Goal: Task Accomplishment & Management: Manage account settings

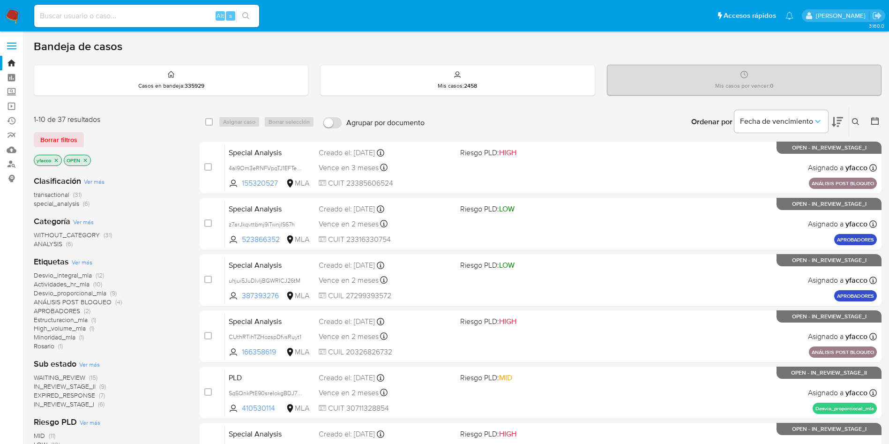
click at [177, 11] on input at bounding box center [146, 16] width 225 height 12
paste input "1568881709"
type input "1568881709"
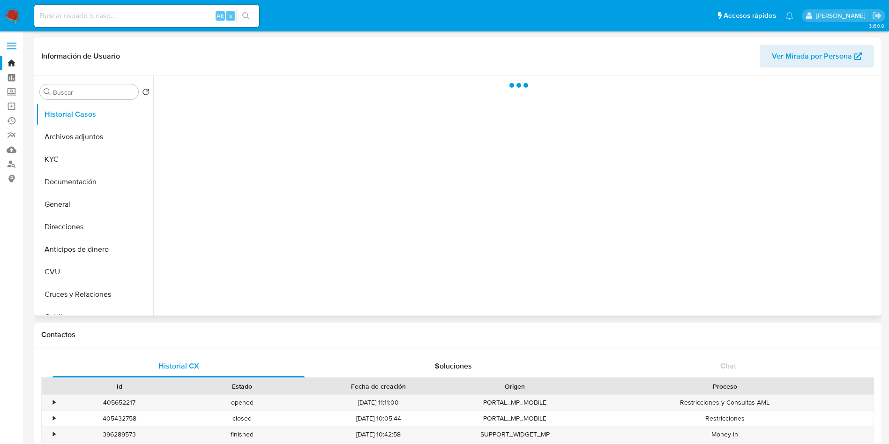
select select "10"
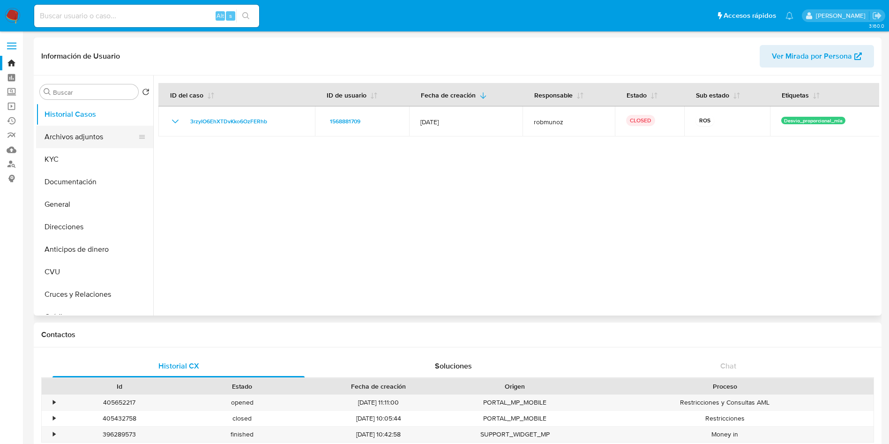
click at [60, 140] on button "Archivos adjuntos" at bounding box center [91, 137] width 110 height 22
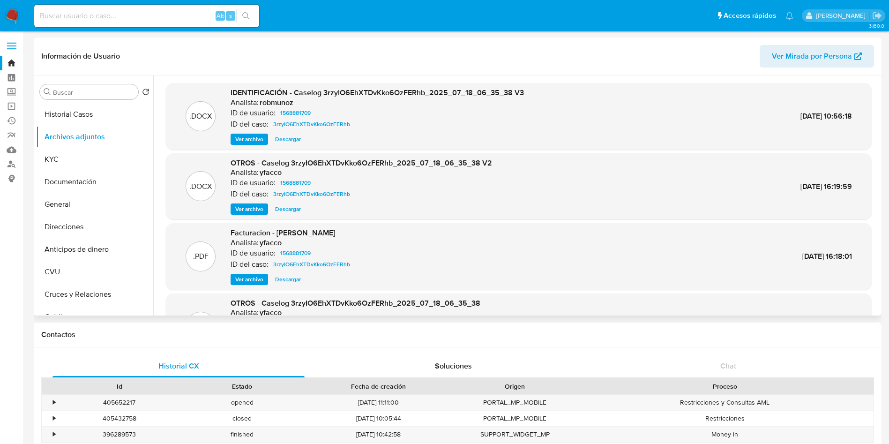
click at [255, 206] on span "Ver archivo" at bounding box center [249, 208] width 28 height 9
click at [259, 205] on span "Ver archivo" at bounding box center [249, 208] width 28 height 9
click at [641, 70] on div "Información de Usuario Ver Mirada por Persona" at bounding box center [457, 56] width 847 height 38
drag, startPoint x: 99, startPoint y: 114, endPoint x: 104, endPoint y: 114, distance: 5.6
click at [98, 114] on button "Historial Casos" at bounding box center [91, 114] width 110 height 22
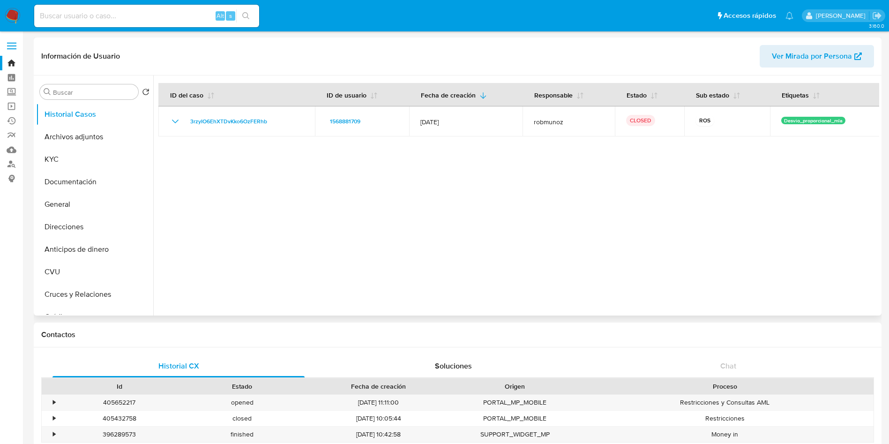
click at [541, 284] on div at bounding box center [516, 195] width 726 height 240
click at [72, 136] on button "Archivos adjuntos" at bounding box center [91, 137] width 110 height 22
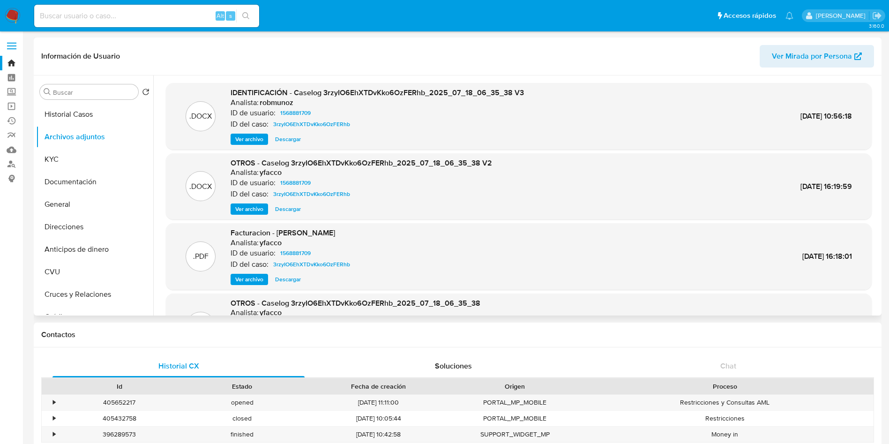
click at [256, 205] on span "Ver archivo" at bounding box center [249, 208] width 28 height 9
click at [93, 114] on button "Historial Casos" at bounding box center [91, 114] width 110 height 22
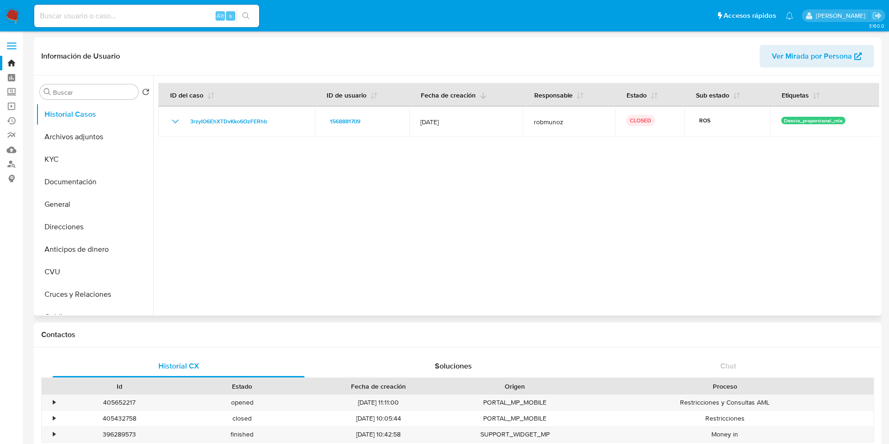
click at [479, 98] on icon "button" at bounding box center [482, 95] width 7 height 7
click at [479, 97] on icon "button" at bounding box center [482, 95] width 7 height 7
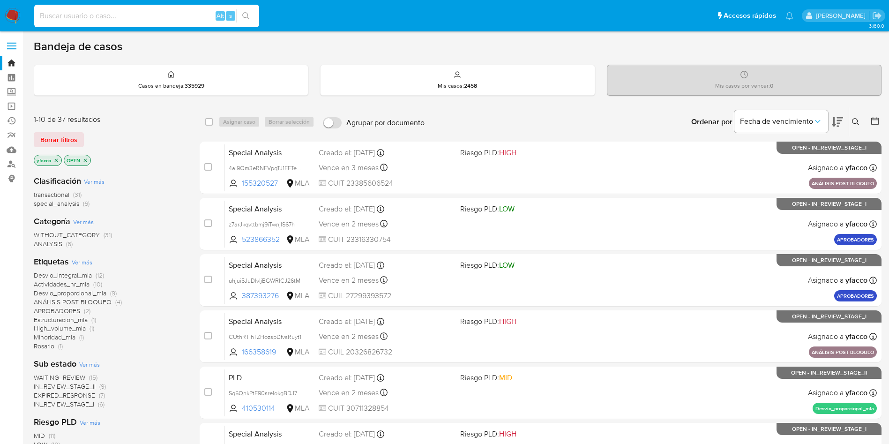
click at [120, 21] on input at bounding box center [146, 16] width 225 height 12
paste input "bCF4894Xz0Vuzh7q7k7JmLQv"
type input "bCF4894Xz0Vuzh7q7k7JmLQv"
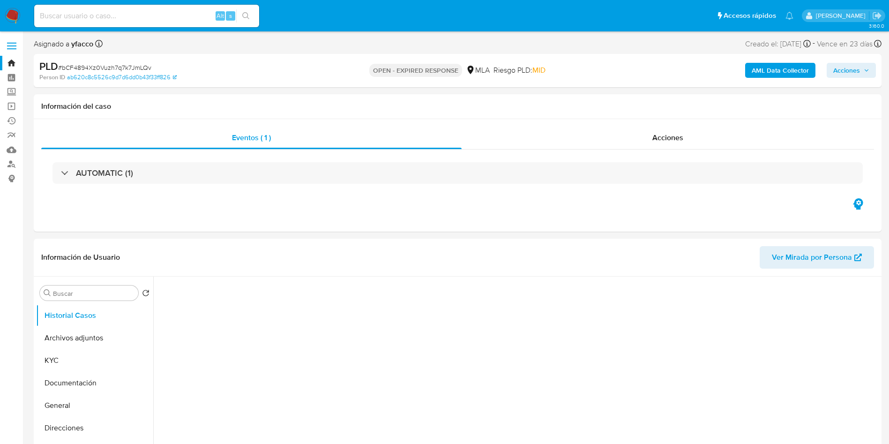
select select "10"
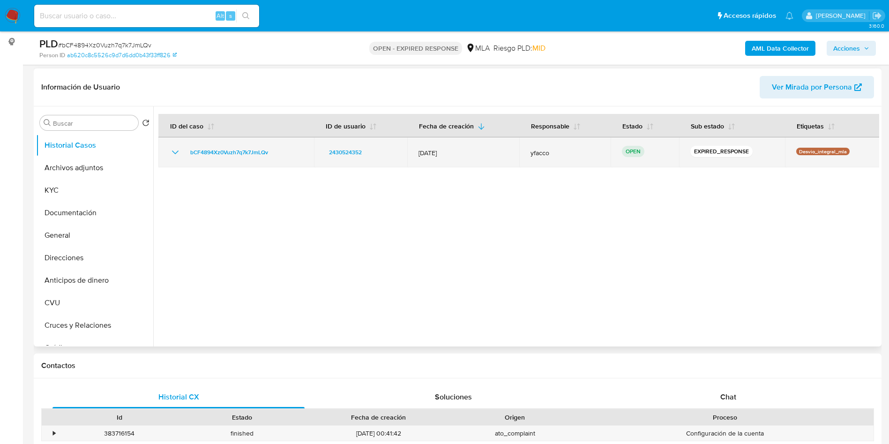
scroll to position [211, 0]
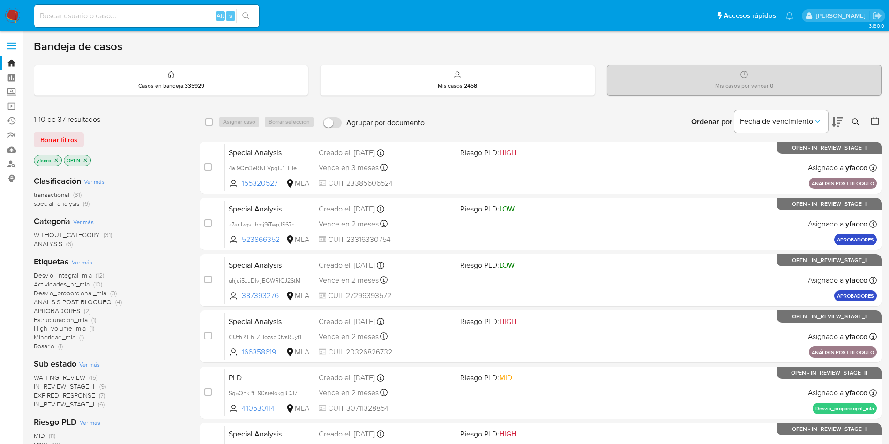
click at [182, 21] on input at bounding box center [146, 16] width 225 height 12
paste input "mmcdwSx25OsjMJM4nsABb1WT"
type input "mmcdwSx25OsjMJM4nsABb1WT"
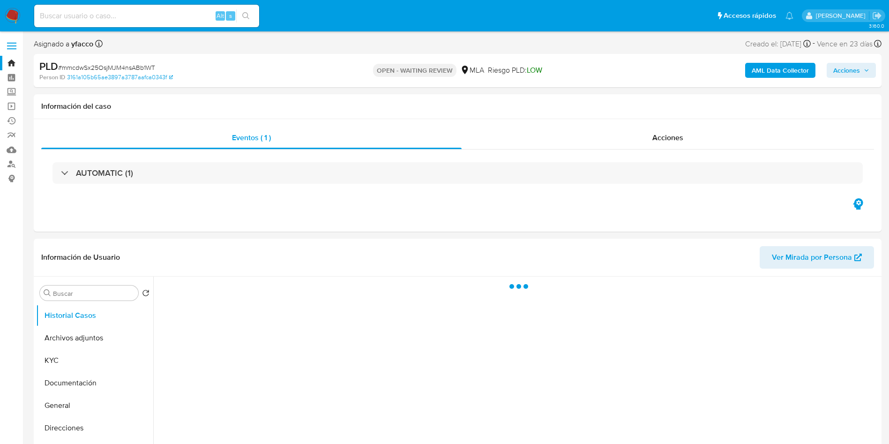
select select "10"
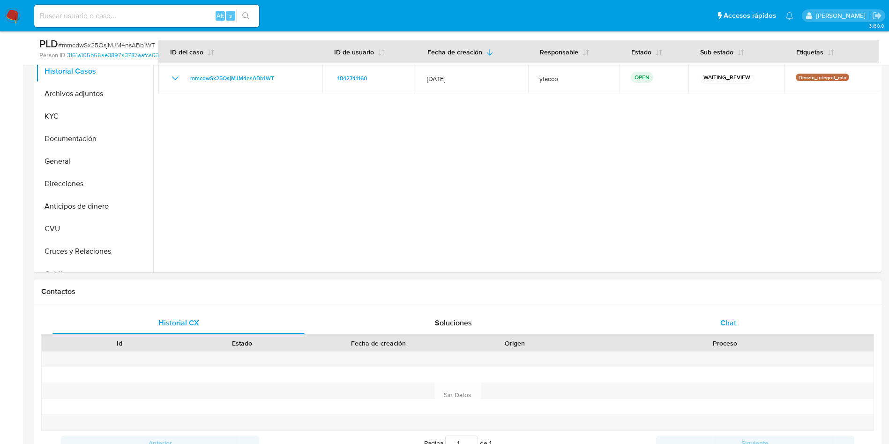
click at [697, 312] on div "Chat" at bounding box center [728, 323] width 252 height 22
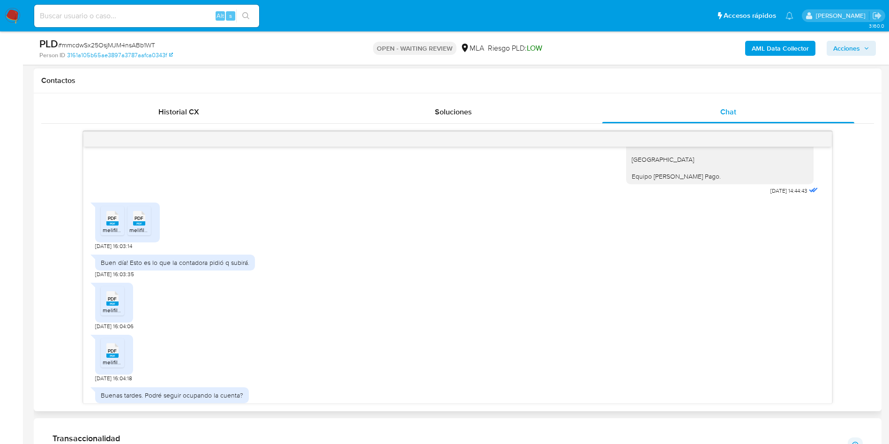
scroll to position [268, 0]
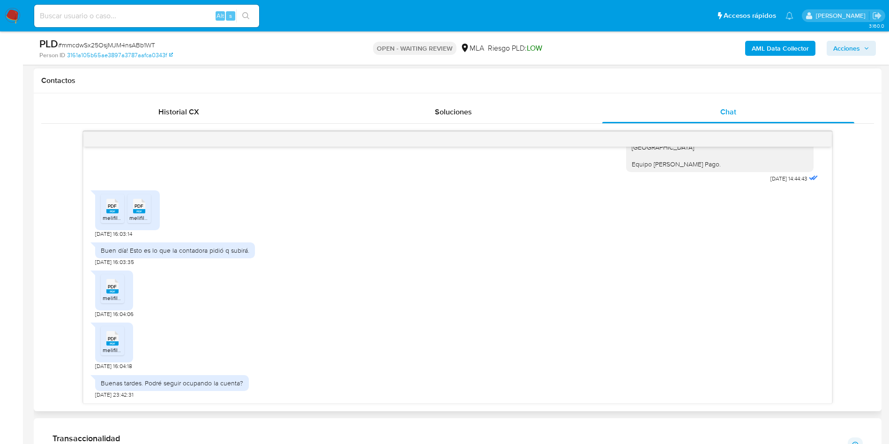
click at [112, 216] on span "melifile1623062618567344549.pdf" at bounding box center [146, 218] width 87 height 8
click at [138, 215] on span "melifile2098009214556000255.pdf" at bounding box center [173, 218] width 89 height 8
click at [112, 289] on span "PDF" at bounding box center [112, 286] width 9 height 6
click at [111, 334] on icon at bounding box center [112, 338] width 12 height 15
click at [187, 13] on input at bounding box center [146, 16] width 225 height 12
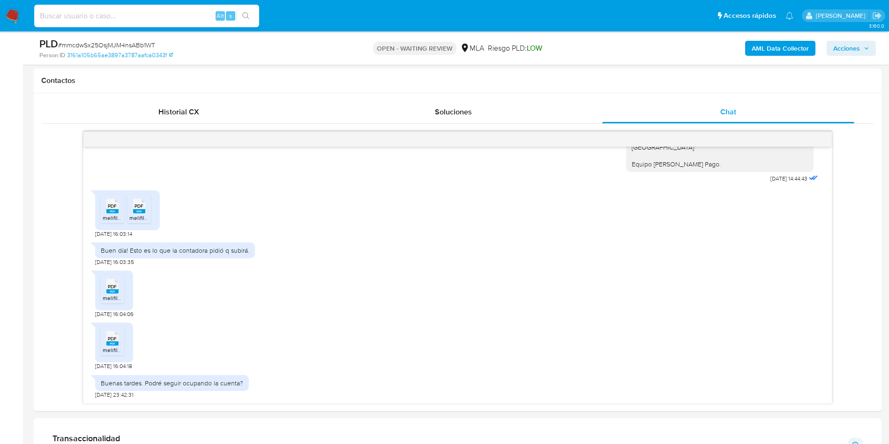
paste input "V95fymSa0klVCgUq09aQIYKi"
type input "V95fymSa0klVCgUq09aQIYKi"
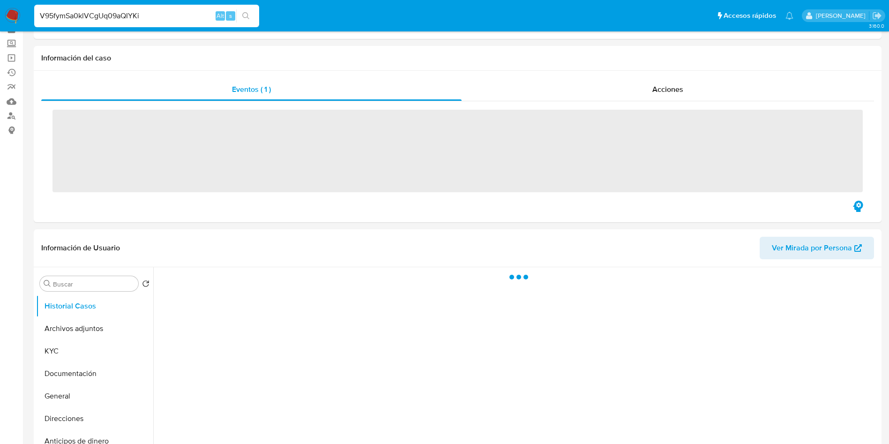
scroll to position [70, 0]
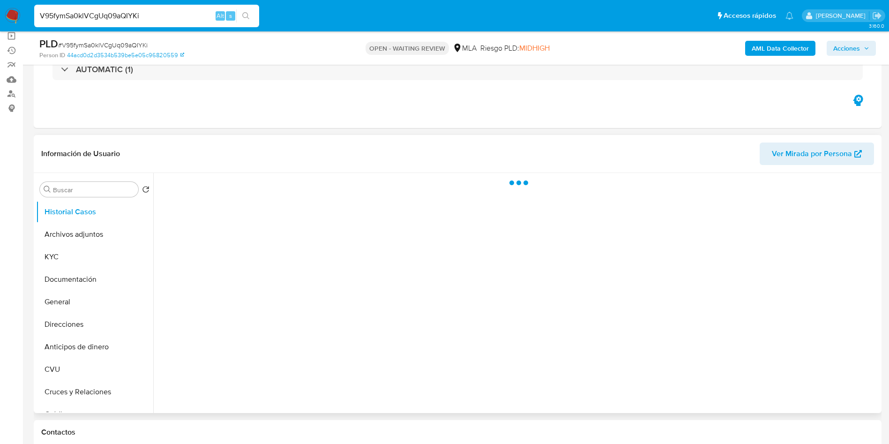
select select "10"
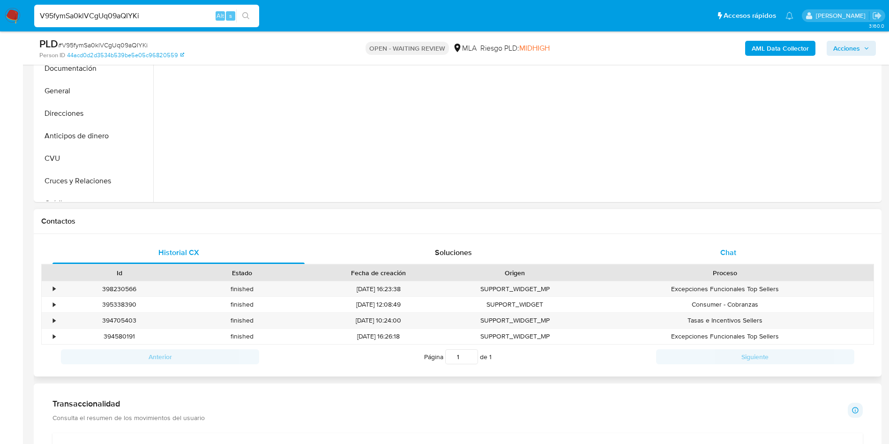
click at [731, 256] on span "Chat" at bounding box center [728, 252] width 16 height 11
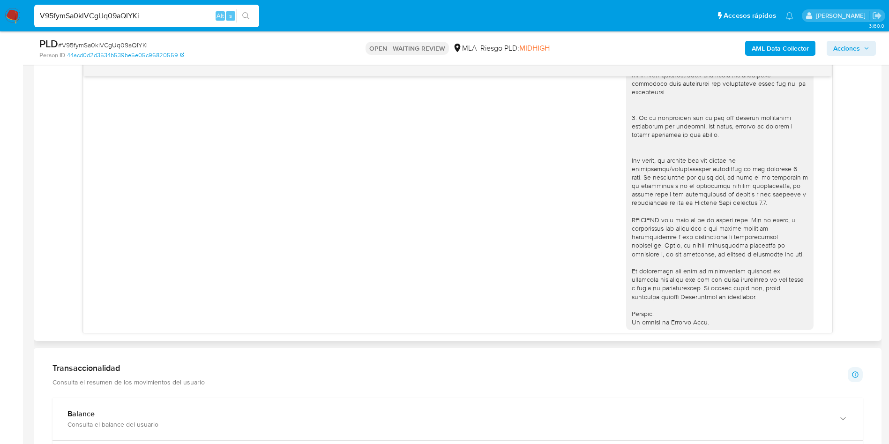
scroll to position [335, 0]
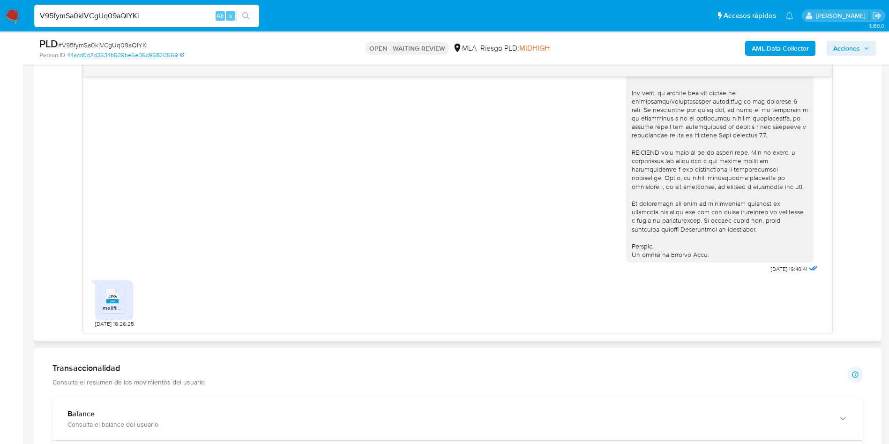
click at [108, 297] on span "JPG" at bounding box center [112, 296] width 8 height 6
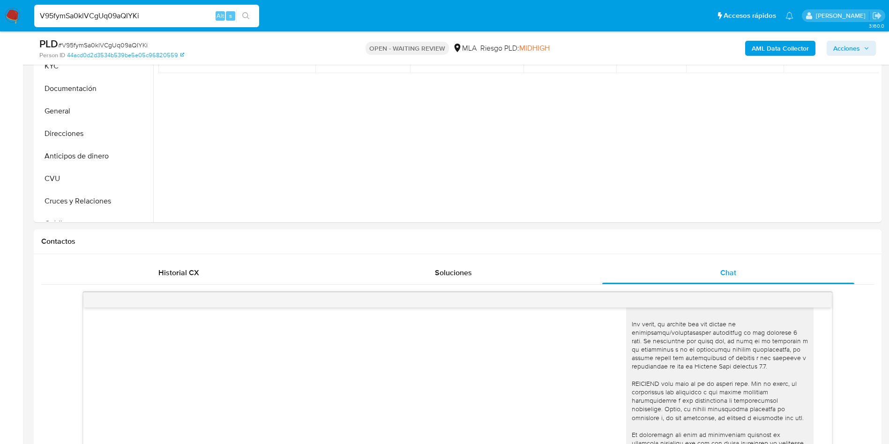
scroll to position [141, 0]
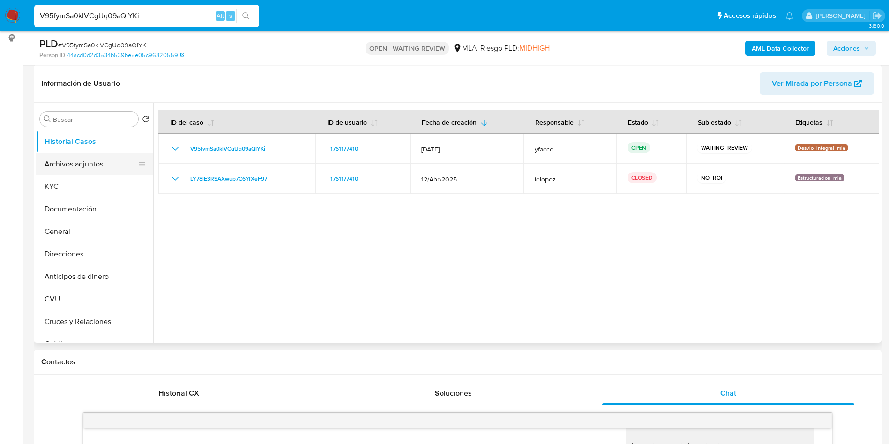
click at [82, 163] on button "Archivos adjuntos" at bounding box center [91, 164] width 110 height 22
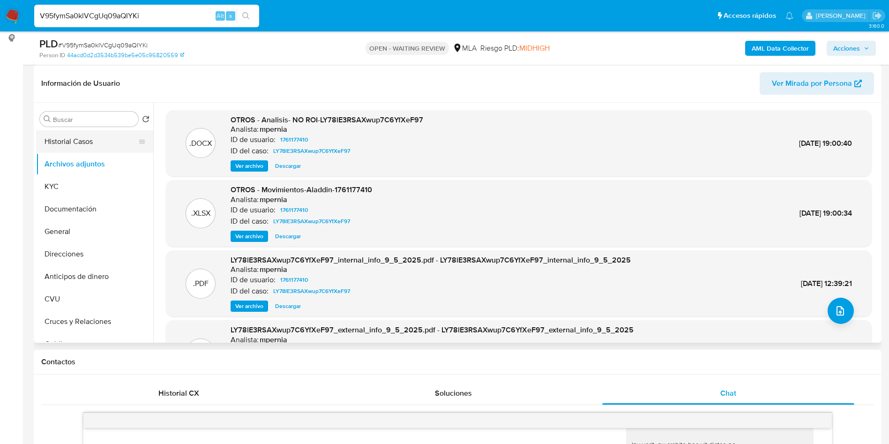
click at [60, 149] on button "Historial Casos" at bounding box center [91, 141] width 110 height 22
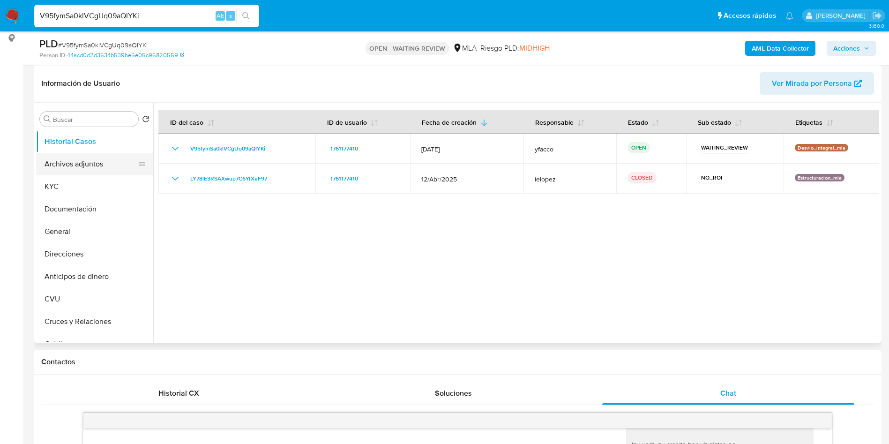
click at [81, 168] on button "Archivos adjuntos" at bounding box center [91, 164] width 110 height 22
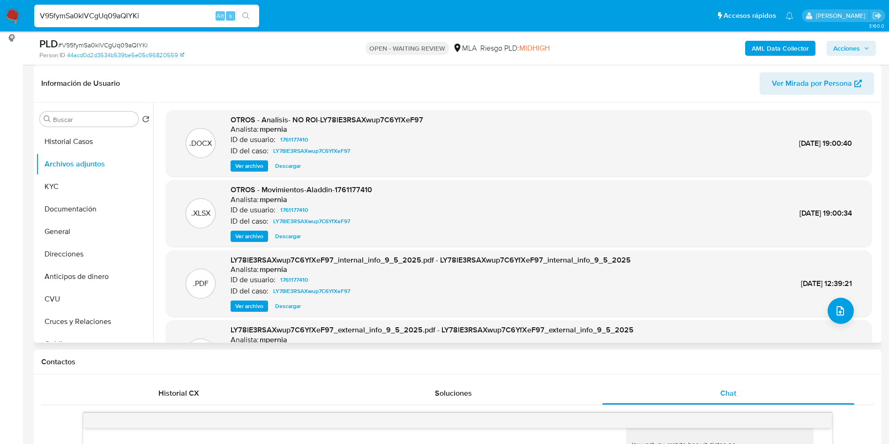
click at [237, 164] on span "Ver archivo" at bounding box center [249, 165] width 28 height 9
click at [142, 15] on input "V95fymSa0klVCgUq09aQIYKi" at bounding box center [146, 16] width 225 height 12
paste input "EMot8GnBMD53FBbx9n4wX8uf"
type input "EMot8GnBMD53FBbx9n4wX8uf"
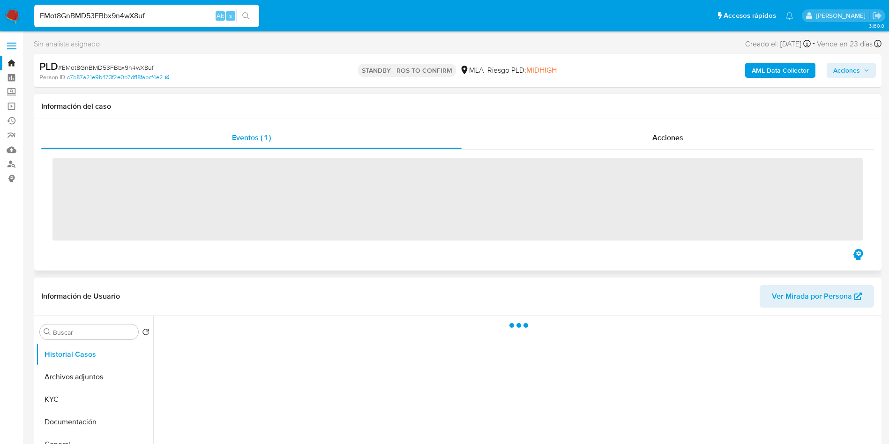
scroll to position [70, 0]
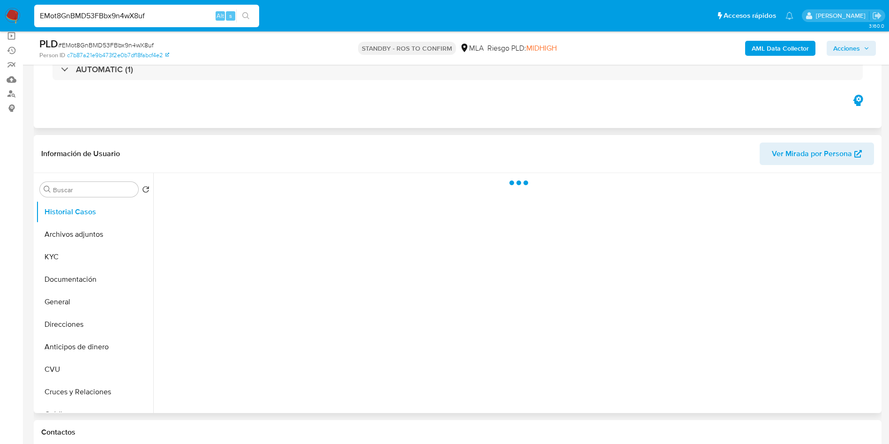
select select "10"
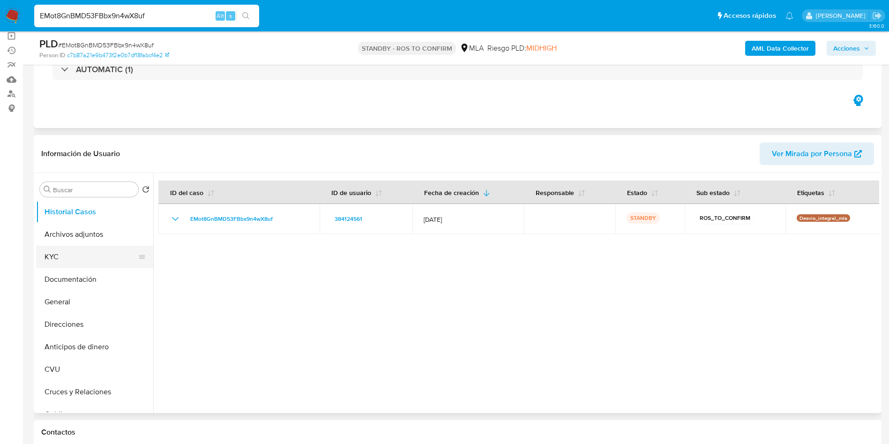
click at [94, 250] on button "KYC" at bounding box center [91, 256] width 110 height 22
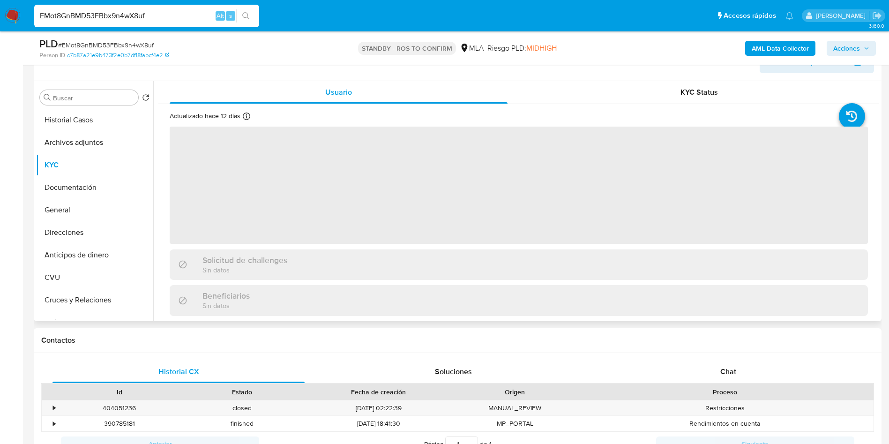
scroll to position [141, 0]
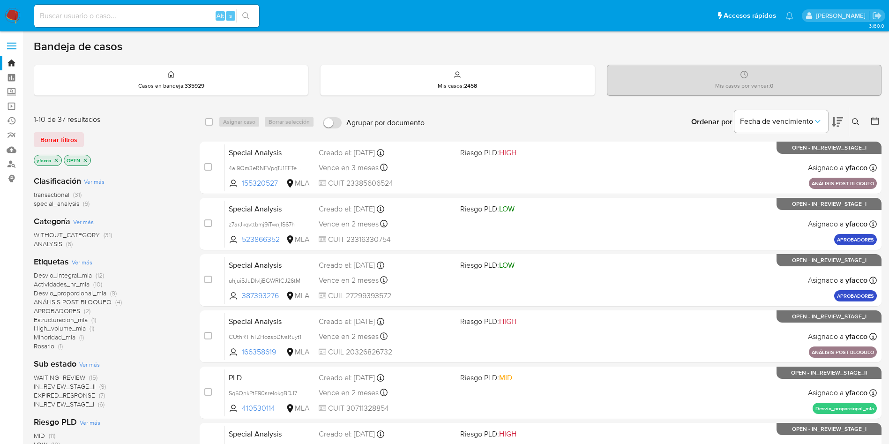
click at [115, 22] on input at bounding box center [146, 16] width 225 height 12
click at [115, 15] on input at bounding box center [146, 16] width 225 height 12
paste input "HS6KXVhngktldwbMjTyIhpc5"
type input "HS6KXVhngktldwbMjTyIhpc5"
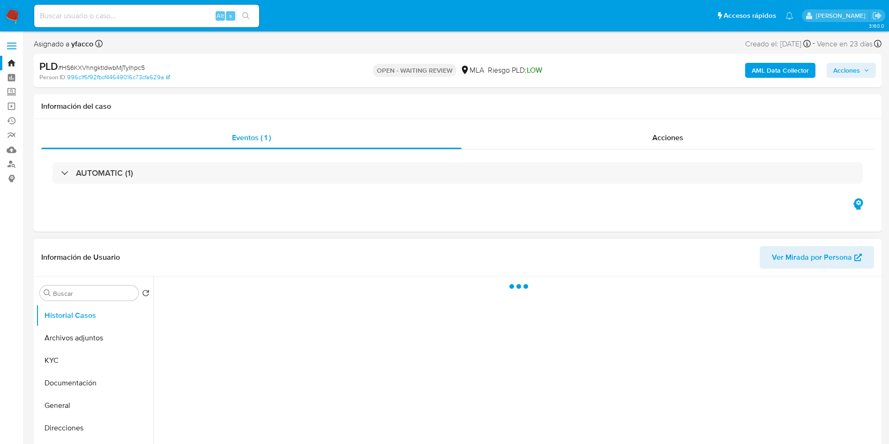
scroll to position [70, 0]
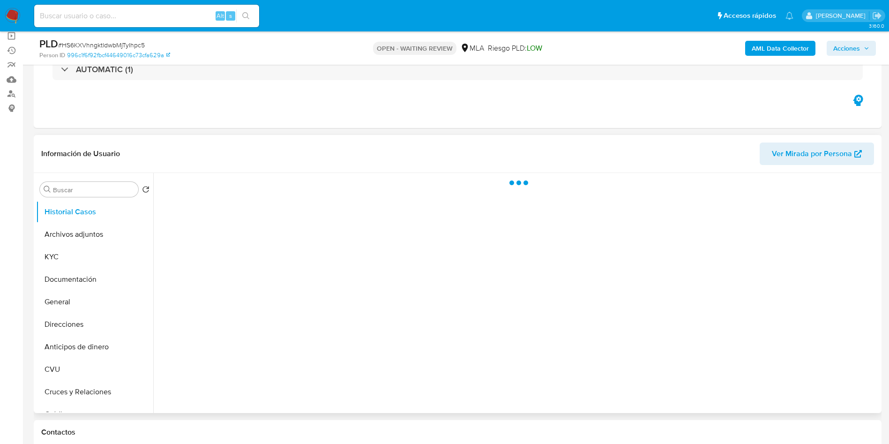
select select "10"
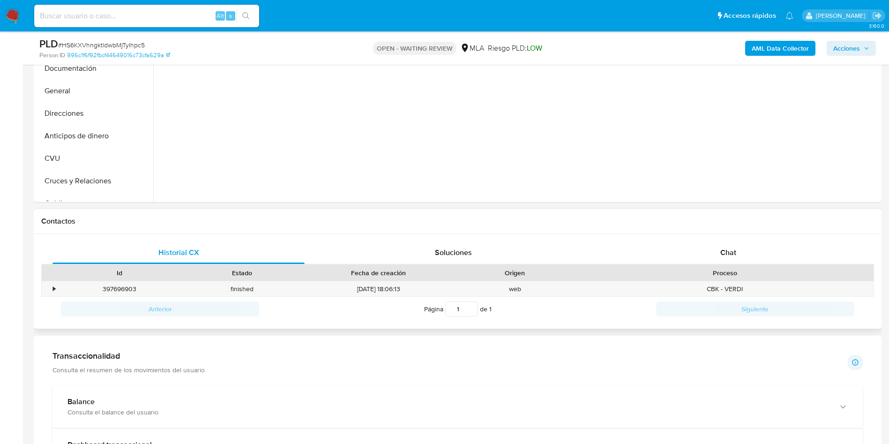
drag, startPoint x: 715, startPoint y: 251, endPoint x: 569, endPoint y: 233, distance: 147.3
click at [715, 251] on div "Chat" at bounding box center [728, 252] width 252 height 22
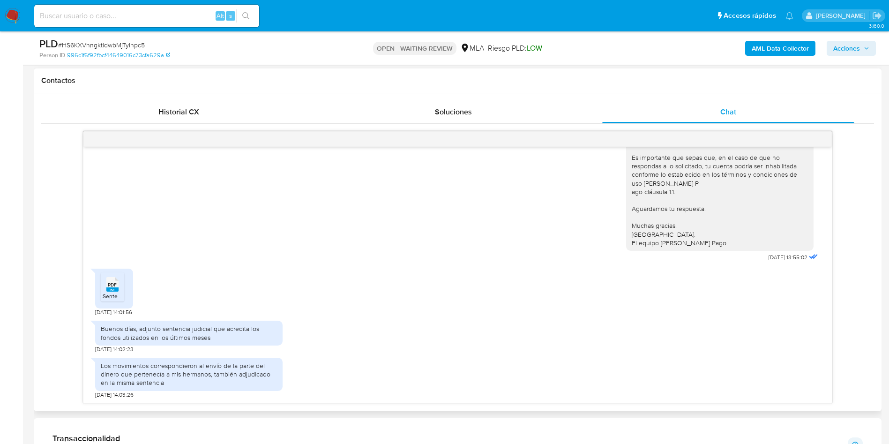
scroll to position [492, 0]
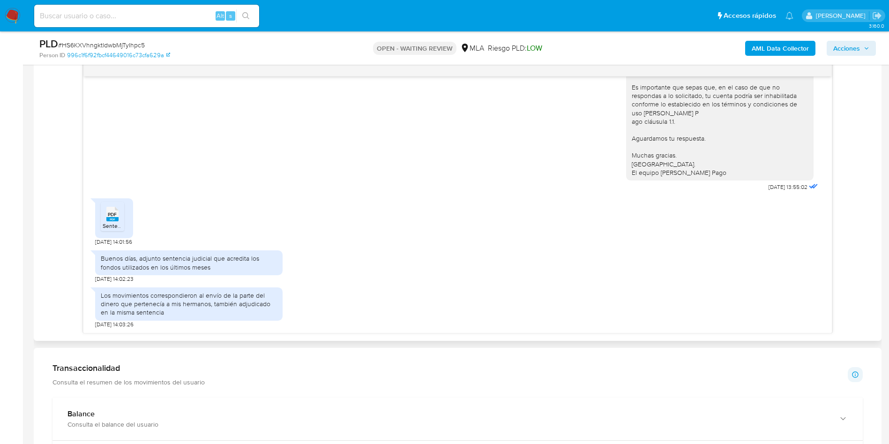
click at [107, 215] on icon at bounding box center [112, 214] width 12 height 15
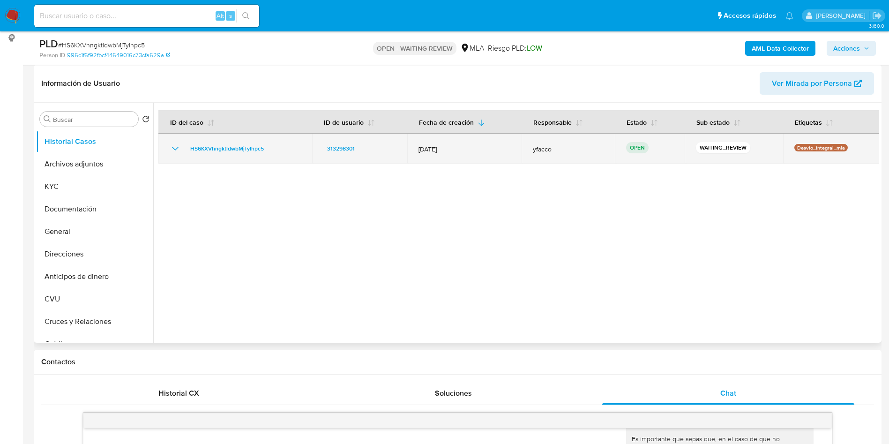
drag, startPoint x: 181, startPoint y: 150, endPoint x: 282, endPoint y: 148, distance: 101.2
click at [282, 148] on div "HS6KXVhngktldwbMjTyIhpc5" at bounding box center [235, 148] width 131 height 11
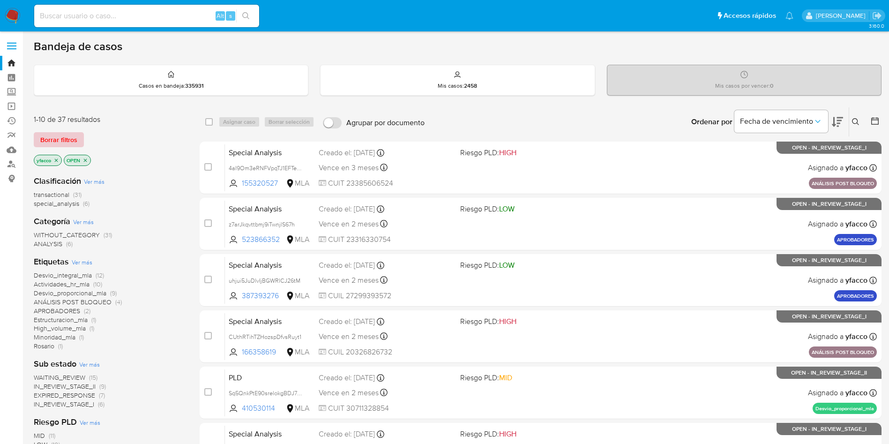
click at [66, 138] on span "Borrar filtros" at bounding box center [58, 139] width 37 height 13
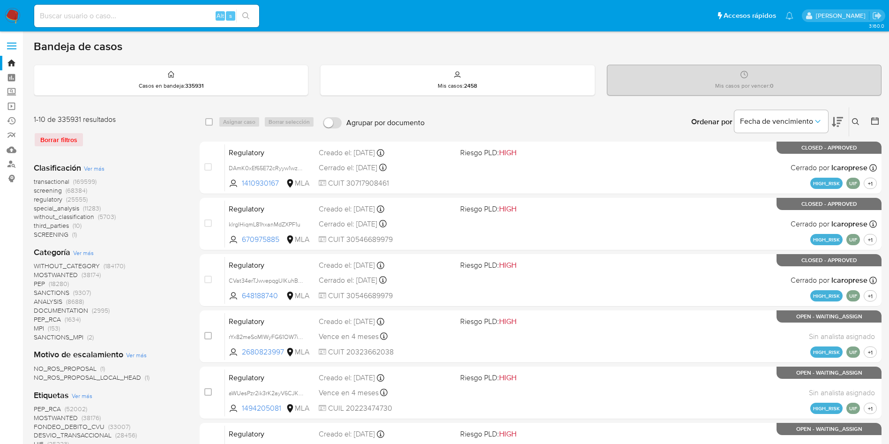
click at [851, 120] on button at bounding box center [856, 121] width 15 height 11
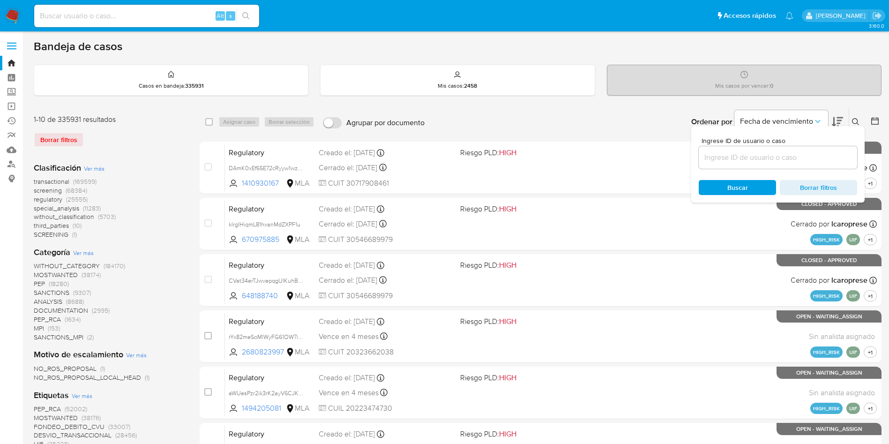
click at [760, 152] on div at bounding box center [777, 157] width 158 height 22
click at [758, 162] on input at bounding box center [777, 157] width 158 height 12
paste input "HS6KXVhngktldwbMjTyIhpc5"
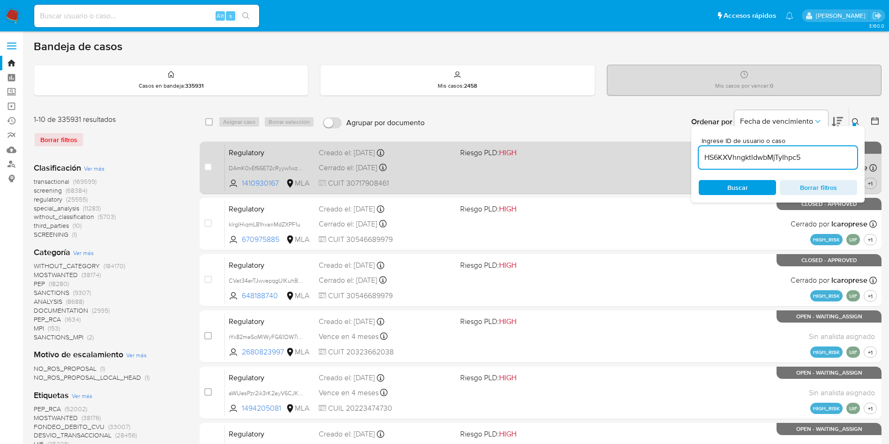
type input "HS6KXVhngktldwbMjTyIhpc5"
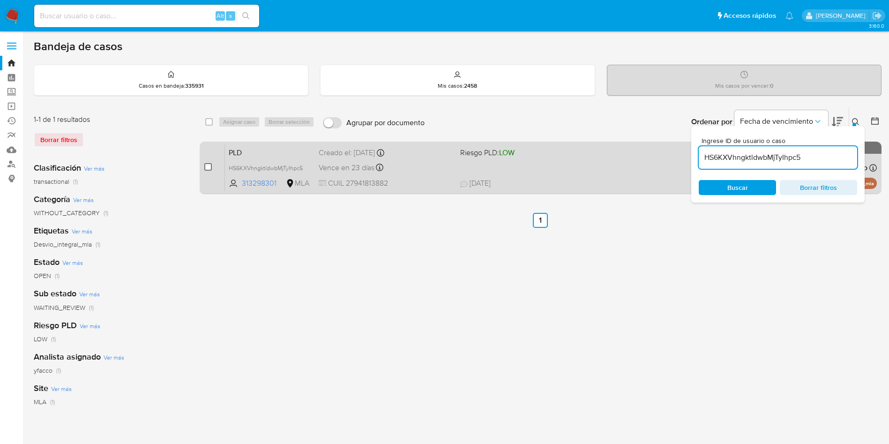
click at [207, 170] on input "checkbox" at bounding box center [207, 166] width 7 height 7
checkbox input "true"
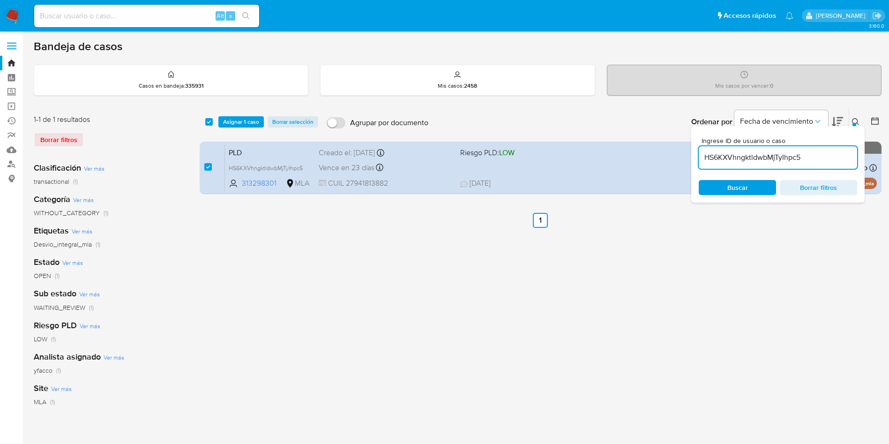
click at [237, 114] on div "select-all-cases-checkbox Asignar 1 caso Borrar selección Agrupar por documento…" at bounding box center [541, 121] width 682 height 29
click at [237, 119] on span "Asignar 1 caso" at bounding box center [241, 121] width 36 height 9
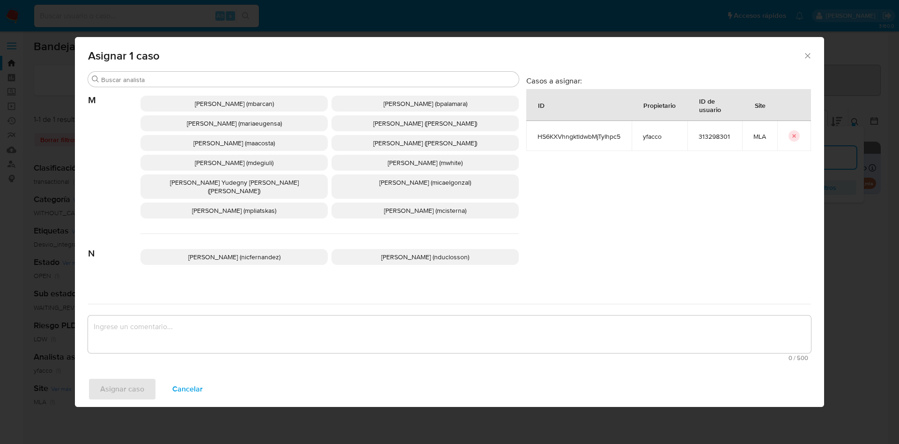
scroll to position [837, 0]
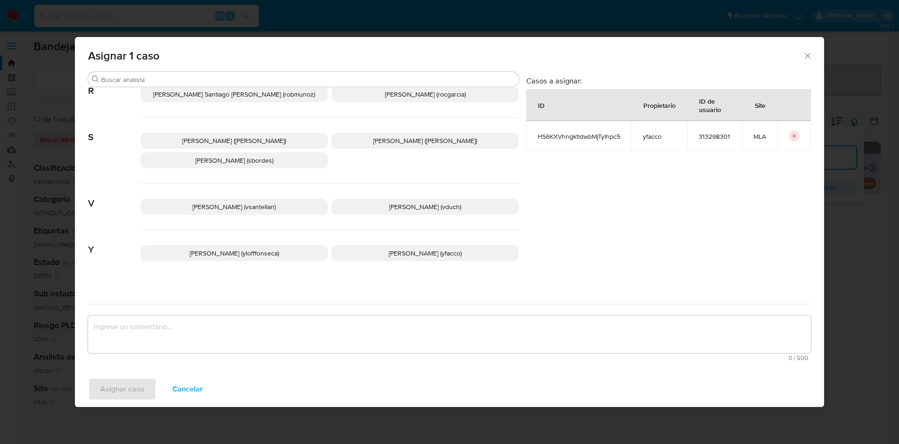
click at [389, 248] on span "Yesica Paola Facco (yfacco)" at bounding box center [425, 252] width 73 height 9
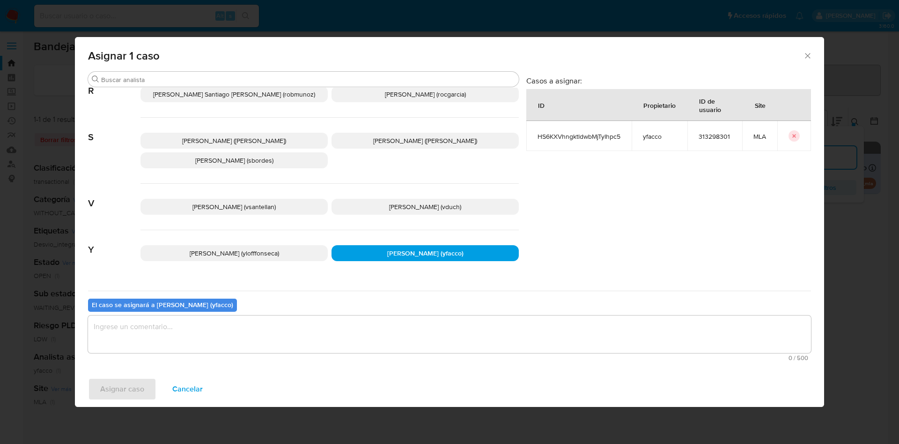
click at [284, 336] on textarea "assign-modal" at bounding box center [449, 333] width 723 height 37
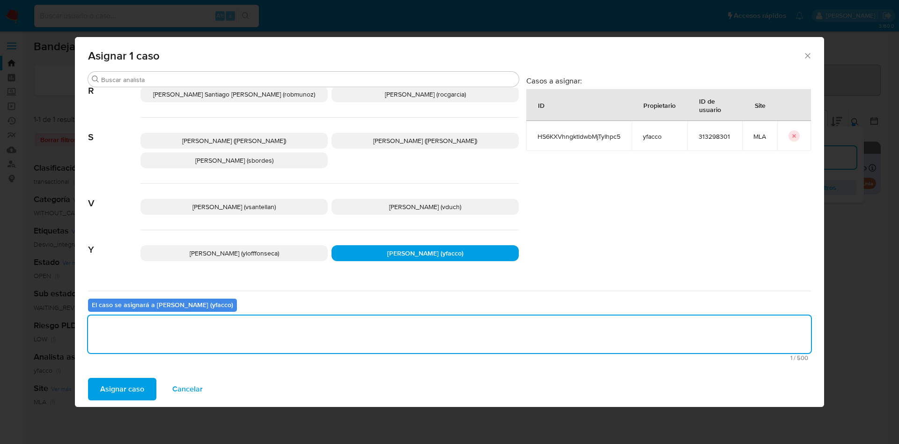
click at [128, 369] on div "Buscar A Abril Karina Medzovich (amedzovich) Agostina Dinora Faruolo (afaruolo)…" at bounding box center [449, 221] width 749 height 300
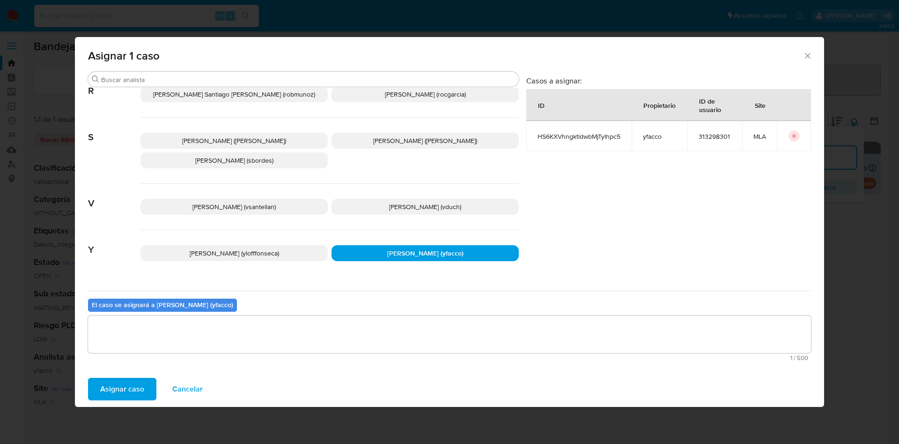
click at [128, 382] on span "Asignar caso" at bounding box center [122, 388] width 44 height 21
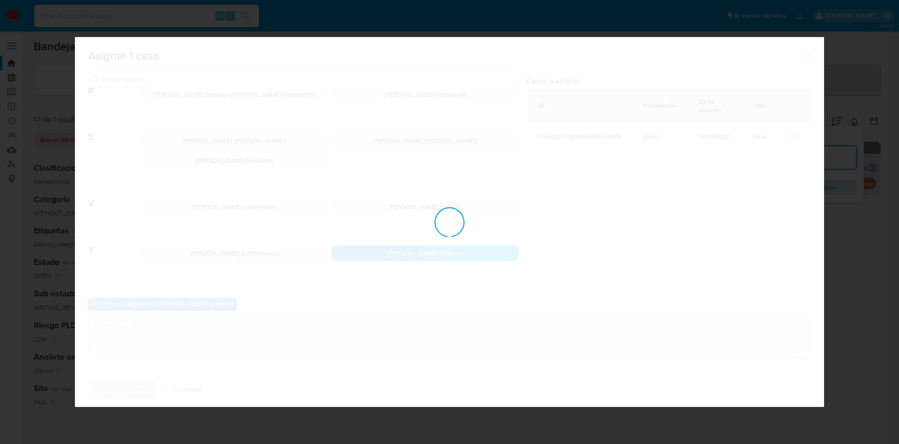
checkbox input "false"
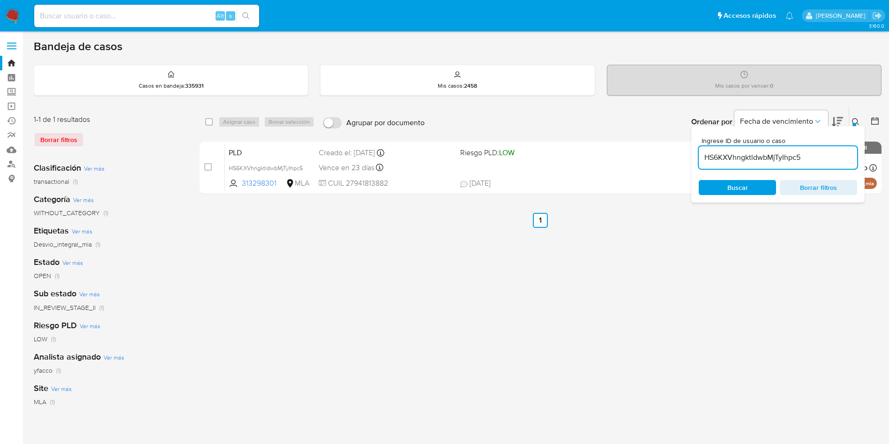
click at [800, 157] on input "HS6KXVhngktldwbMjTyIhpc5" at bounding box center [777, 157] width 158 height 12
click at [804, 156] on input "HS6KXVhngktldwbMjTyIhpc5" at bounding box center [777, 157] width 158 height 12
paste input "eE9Yh7xG3Zj77VMx7hZYctHf"
type input "eE9Yh7xG3Zj77VMx7hZYctHf"
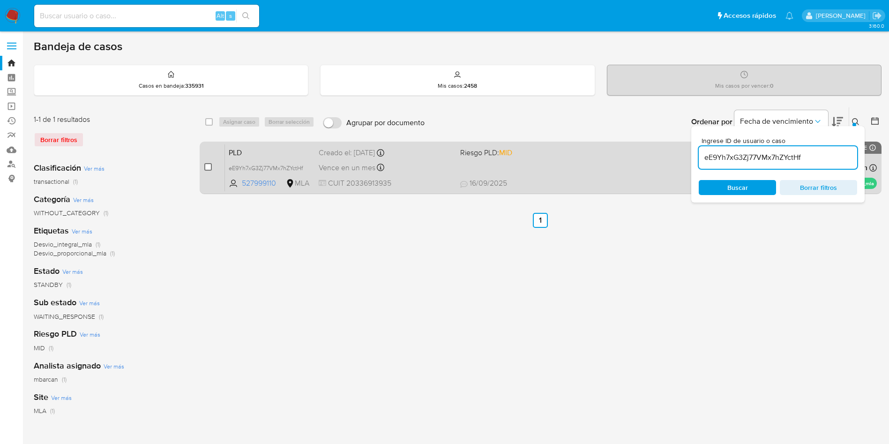
click at [209, 168] on input "checkbox" at bounding box center [207, 166] width 7 height 7
checkbox input "true"
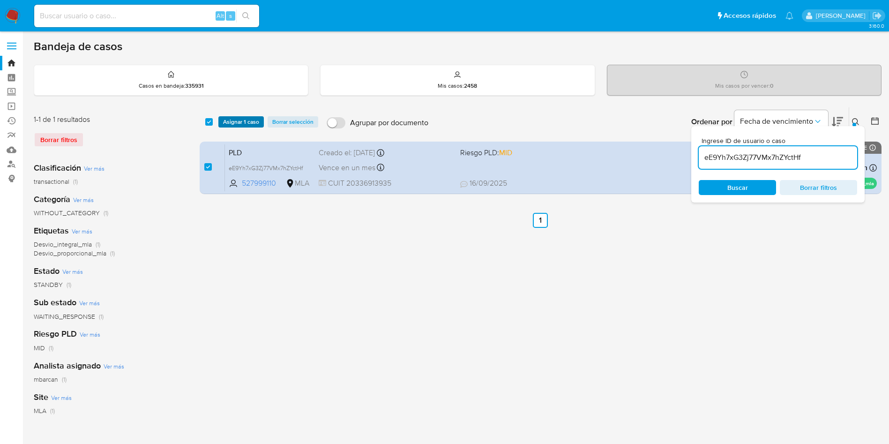
click at [237, 126] on span "Asignar 1 caso" at bounding box center [241, 121] width 36 height 9
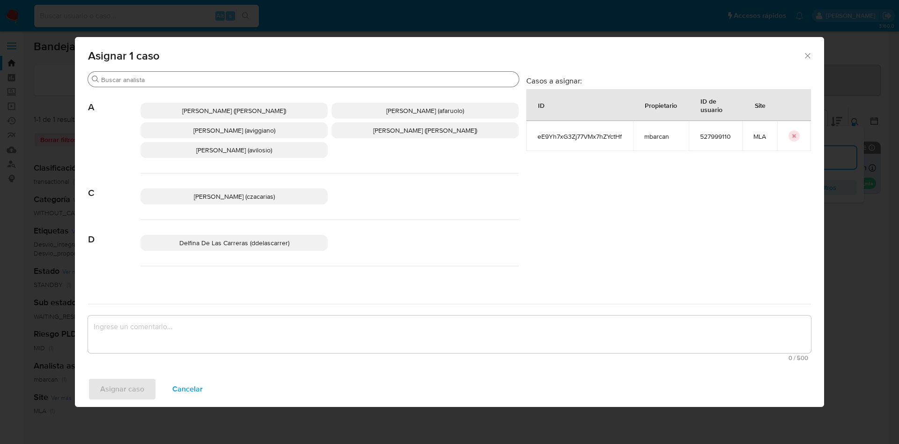
click at [177, 80] on input "Buscar" at bounding box center [308, 79] width 414 height 8
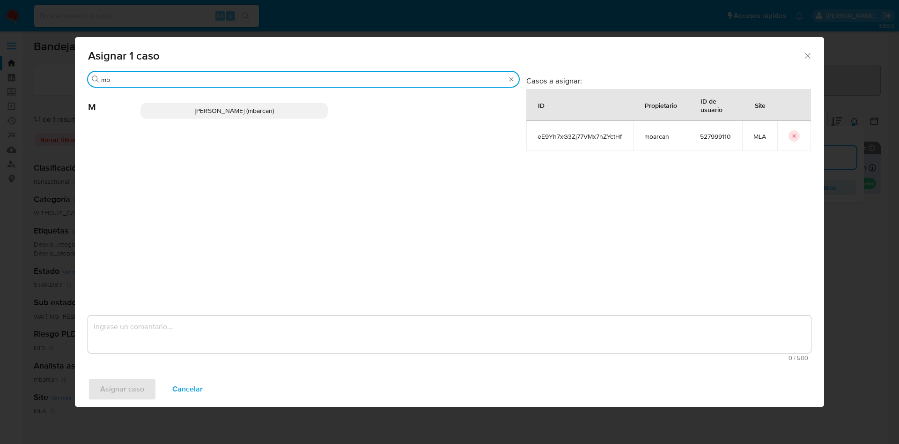
type input "mb"
click at [185, 111] on p "Magali Iael Barcan (mbarcan)" at bounding box center [234, 111] width 187 height 16
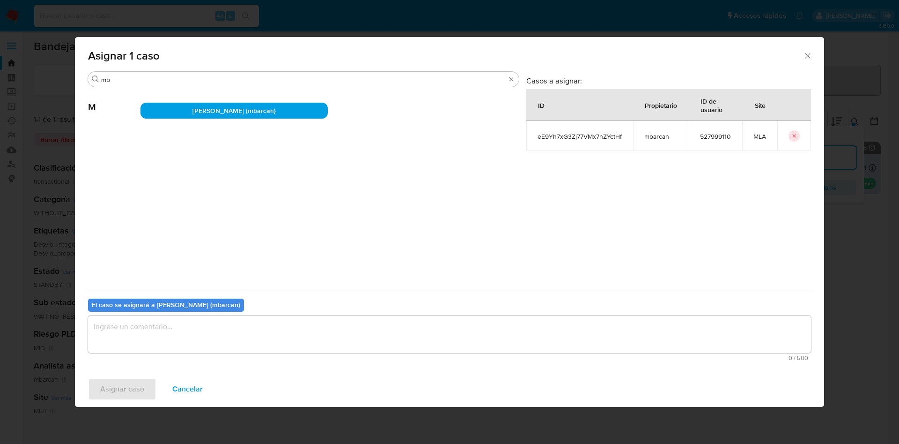
click at [179, 326] on textarea "assign-modal" at bounding box center [449, 333] width 723 height 37
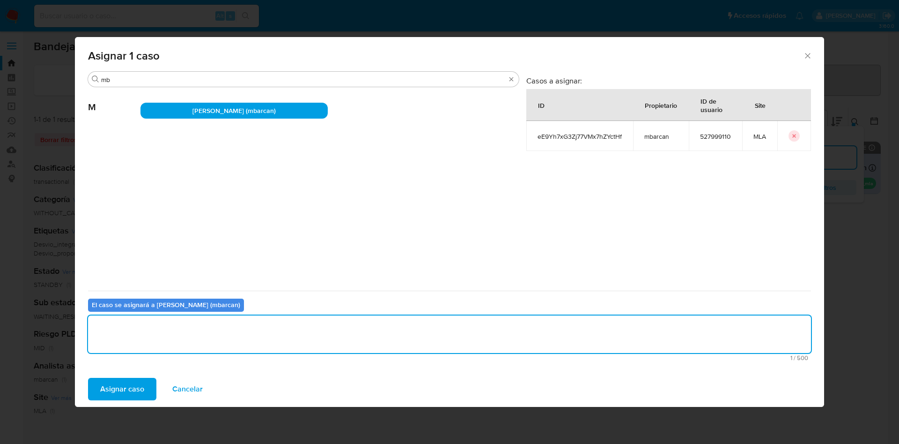
click at [131, 394] on span "Asignar caso" at bounding box center [122, 388] width 44 height 21
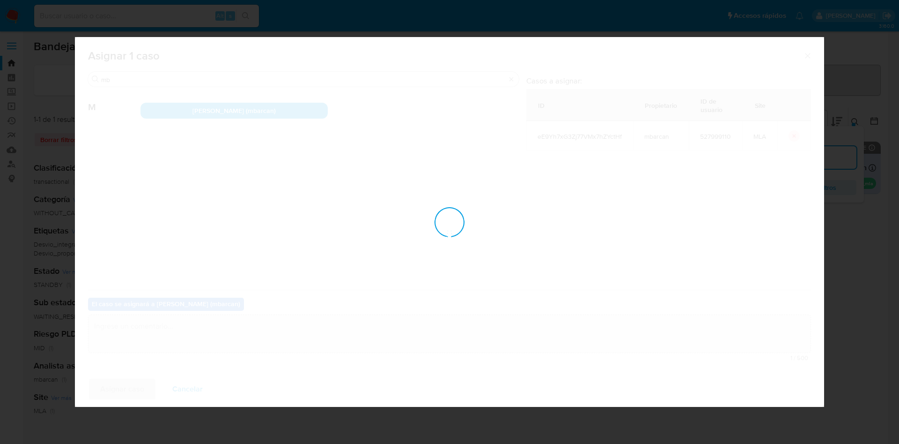
checkbox input "false"
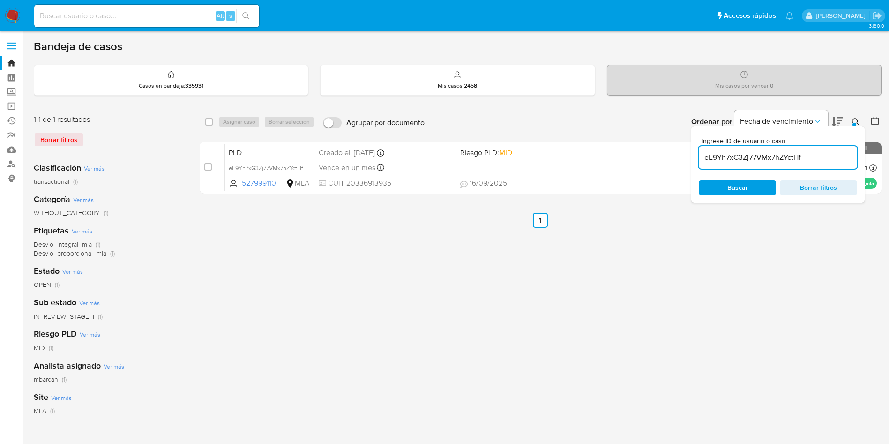
click at [814, 157] on input "eE9Yh7xG3Zj77VMx7hZYctHf" at bounding box center [777, 157] width 158 height 12
paste input "HS6KXVhngktldwbMjTyIhpc5"
type input "HS6KXVhngktldwbMjTyIhpc5"
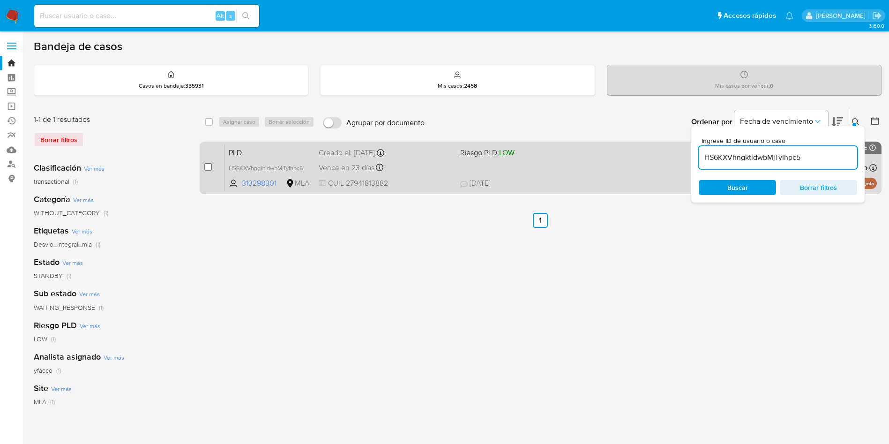
click at [209, 170] on input "checkbox" at bounding box center [207, 166] width 7 height 7
checkbox input "true"
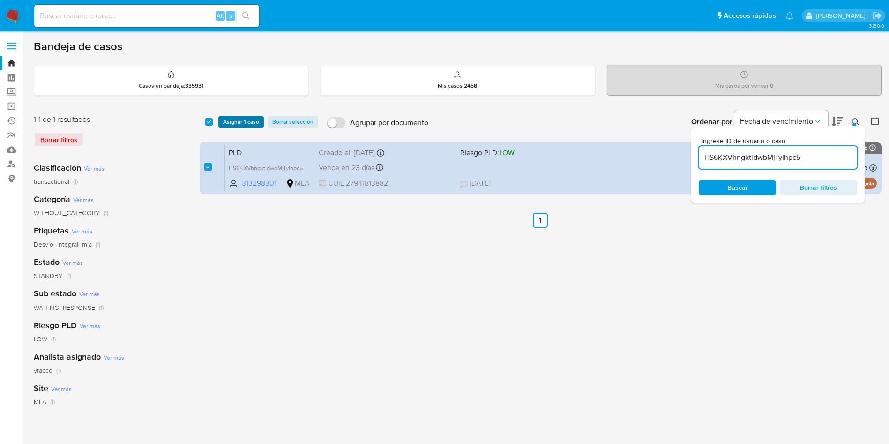
click at [237, 120] on span "Asignar 1 caso" at bounding box center [241, 121] width 36 height 9
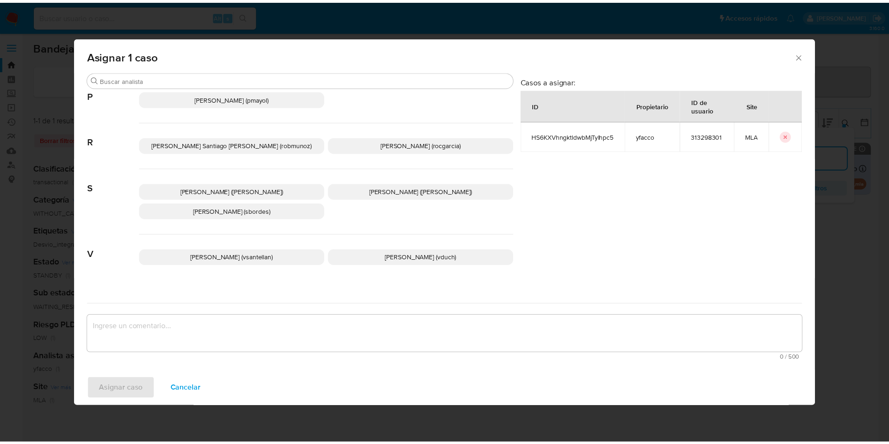
scroll to position [837, 0]
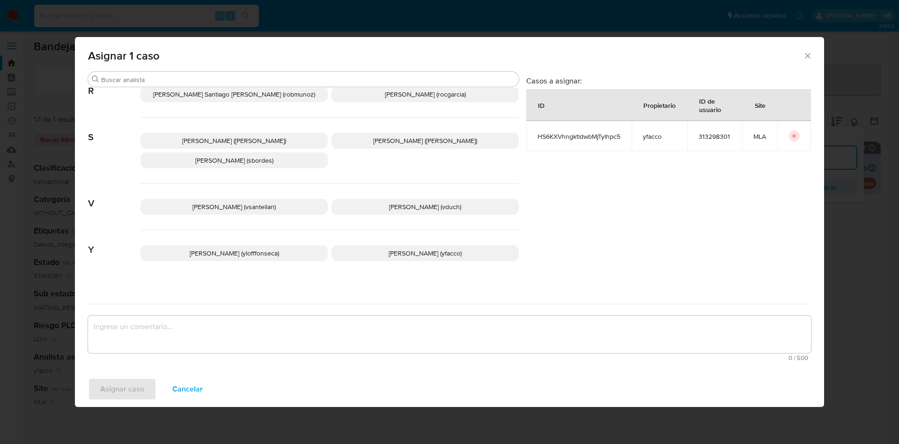
click at [396, 248] on span "Yesica Paola Facco (yfacco)" at bounding box center [425, 252] width 73 height 9
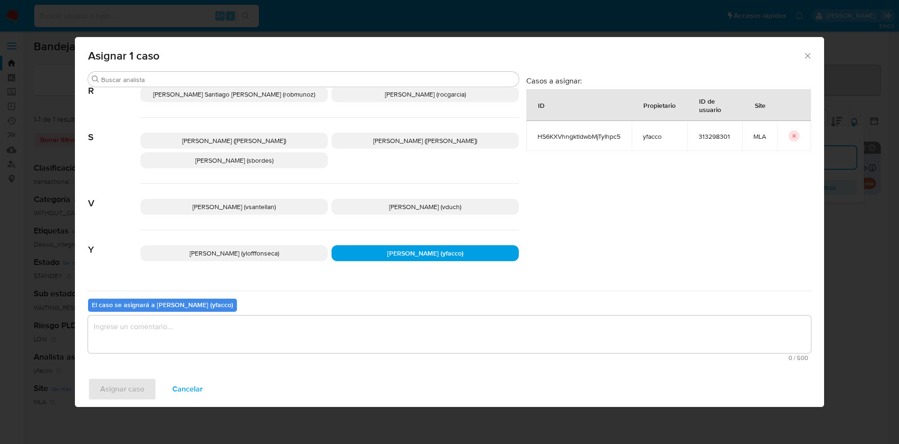
click at [284, 338] on textarea "assign-modal" at bounding box center [449, 333] width 723 height 37
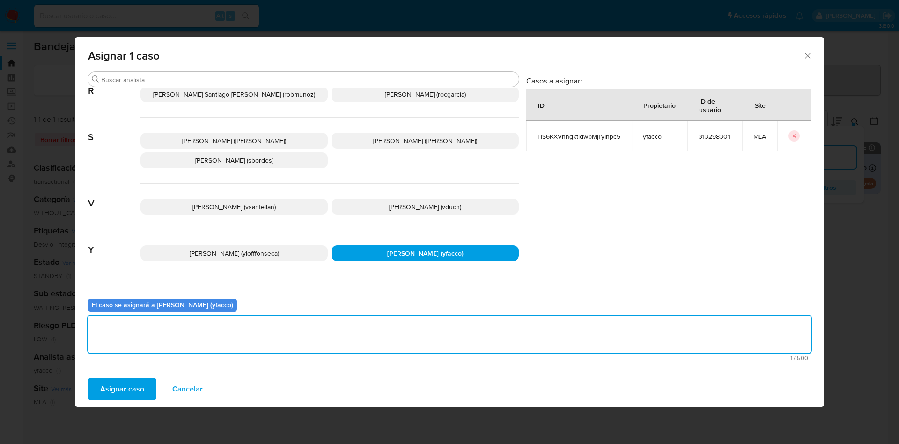
click at [122, 376] on div "Asignar caso Cancelar" at bounding box center [449, 389] width 749 height 36
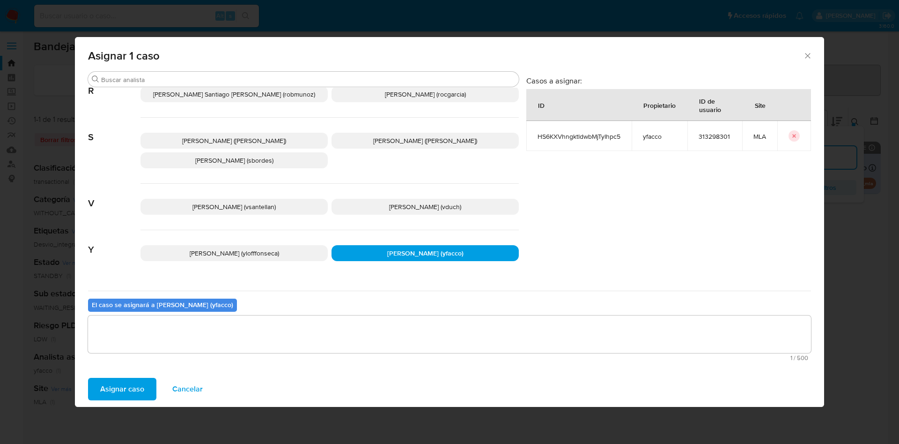
click at [125, 382] on span "Asignar caso" at bounding box center [122, 388] width 44 height 21
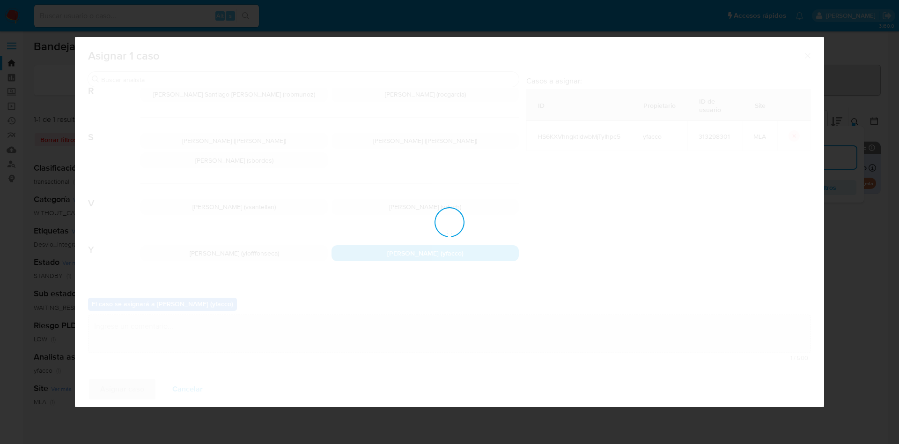
checkbox input "false"
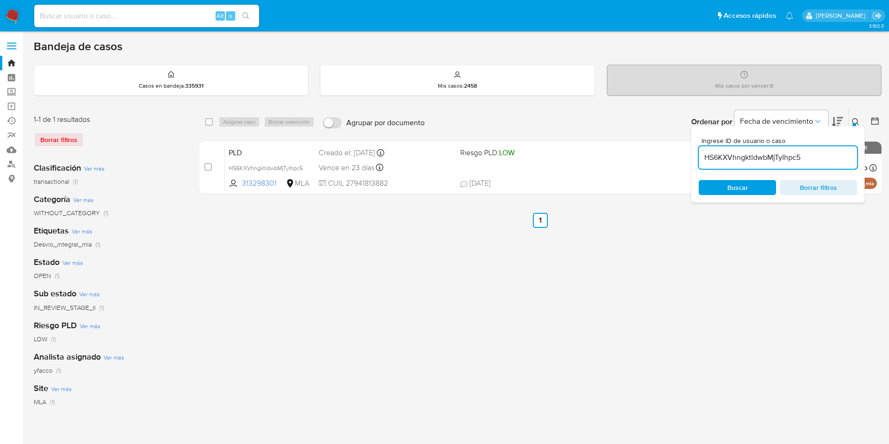
click at [17, 17] on img at bounding box center [13, 16] width 16 height 16
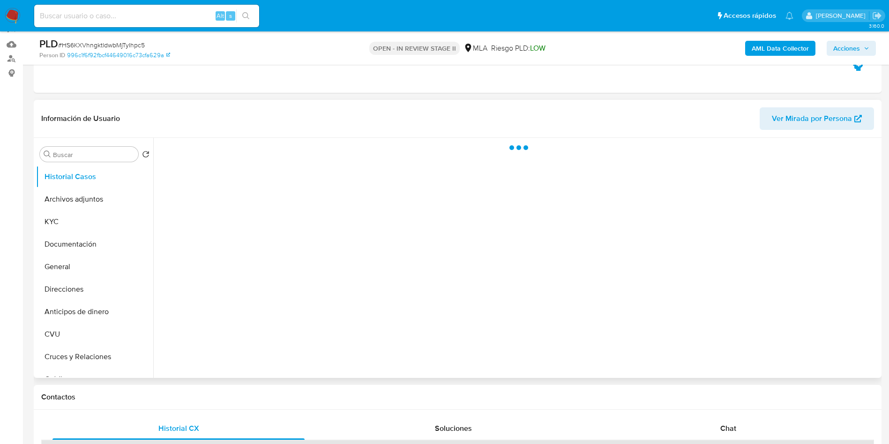
select select "10"
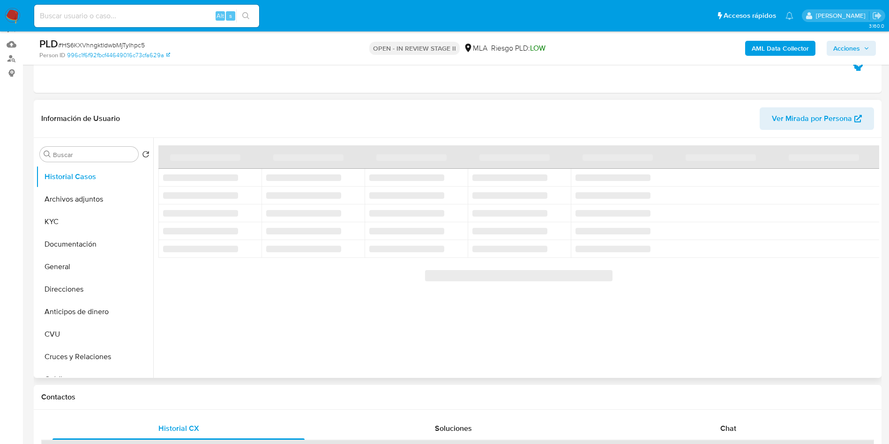
scroll to position [70, 0]
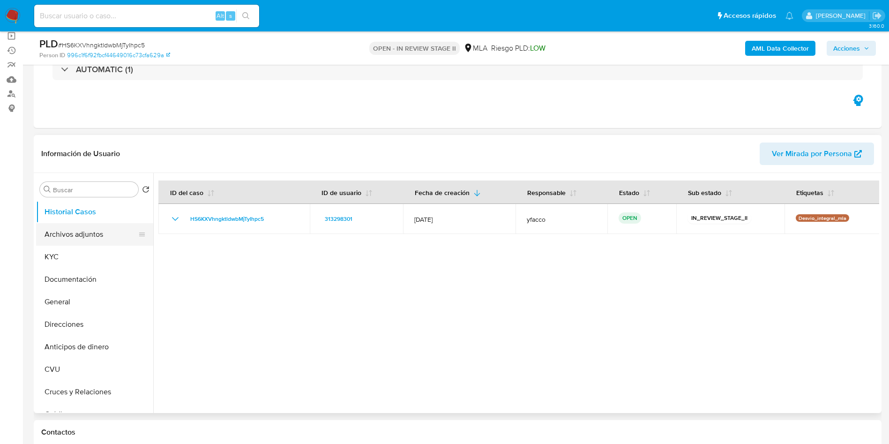
click at [62, 231] on button "Archivos adjuntos" at bounding box center [91, 234] width 110 height 22
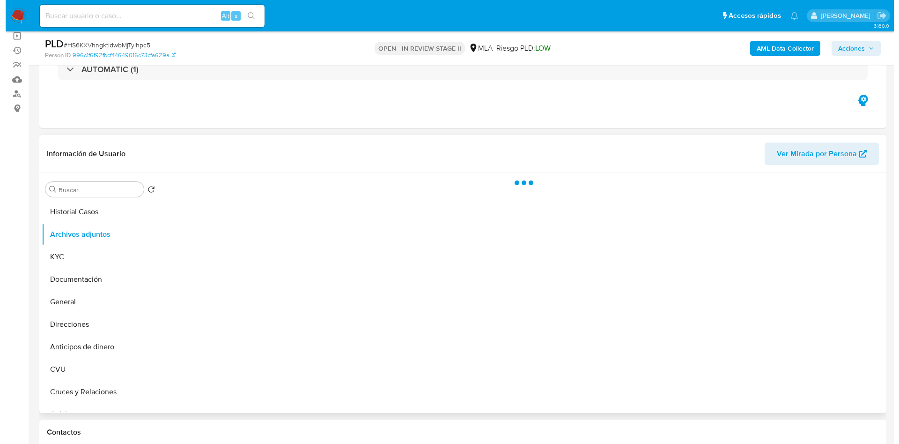
scroll to position [141, 0]
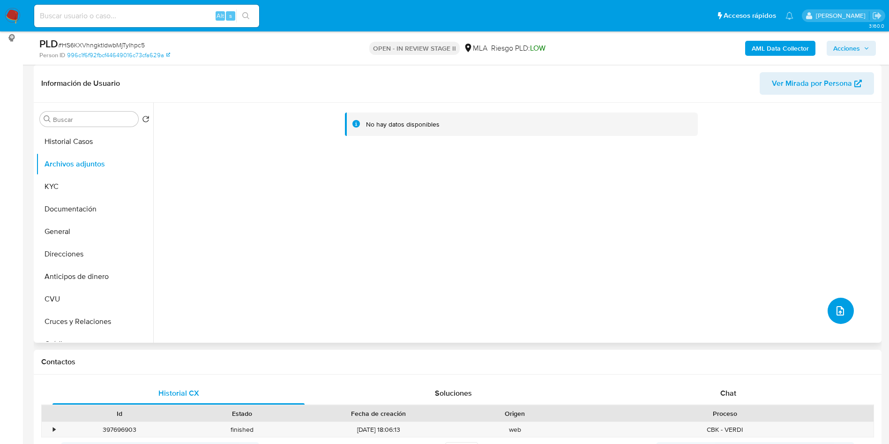
click at [838, 305] on icon "upload-file" at bounding box center [839, 310] width 11 height 11
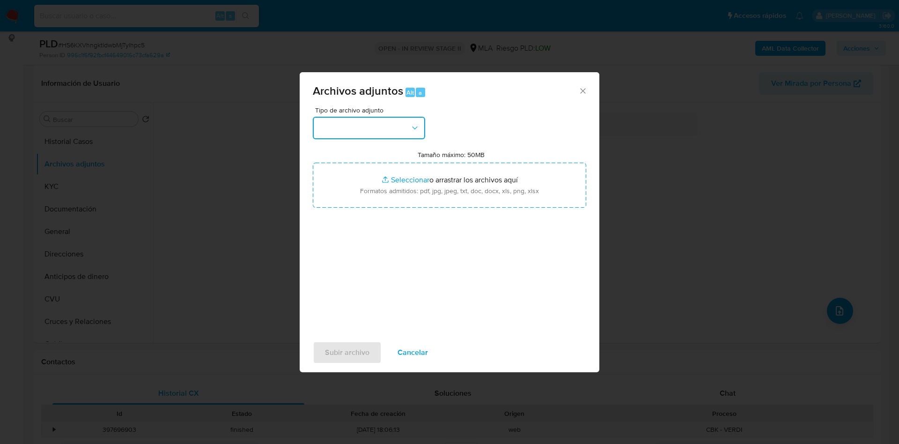
click at [390, 127] on button "button" at bounding box center [369, 128] width 112 height 22
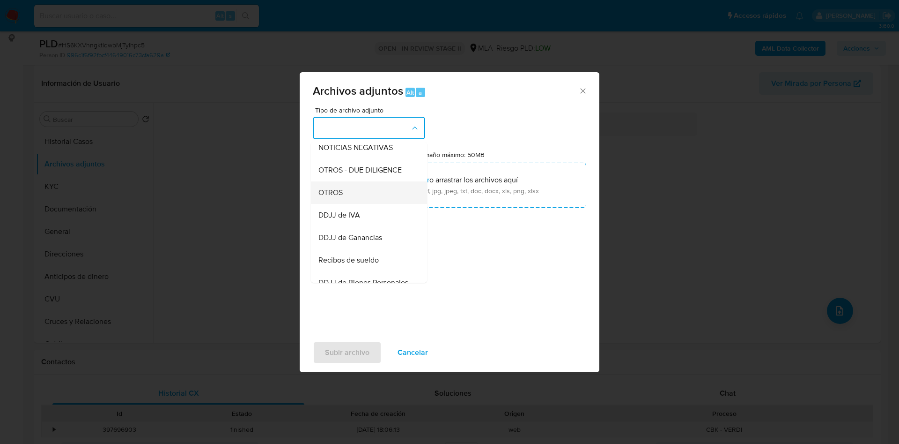
click at [339, 197] on span "OTROS" at bounding box center [331, 192] width 24 height 9
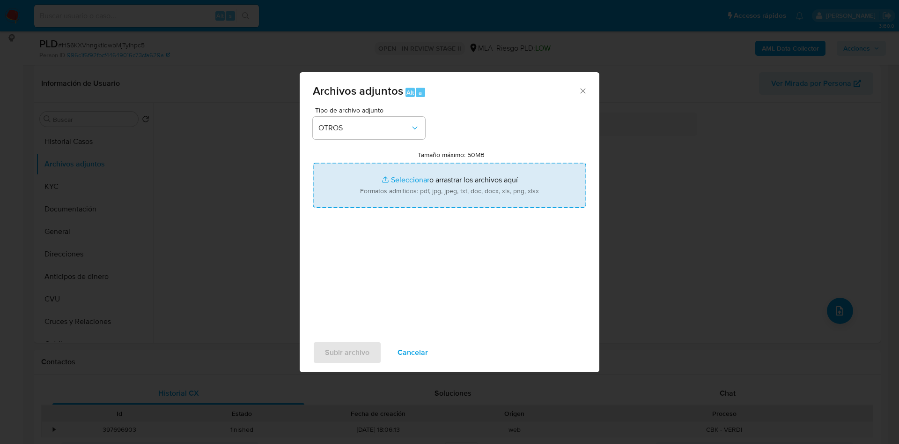
click at [408, 181] on input "Tamaño máximo: 50MB Seleccionar archivos" at bounding box center [450, 185] width 274 height 45
type input "C:\fakepath\Sentencia judicial - Olivia Grace del Fa.pdf"
click at [398, 180] on input "Tamaño máximo: 50MB Seleccionar archivos" at bounding box center [450, 185] width 274 height 45
type input "C:\fakepath\Caselog HS6KXVhngktldwbMjTyIhpc5_2025_07_17_17_37_46.docx"
click at [401, 180] on input "Tamaño máximo: 50MB Seleccionar archivos" at bounding box center [450, 185] width 274 height 45
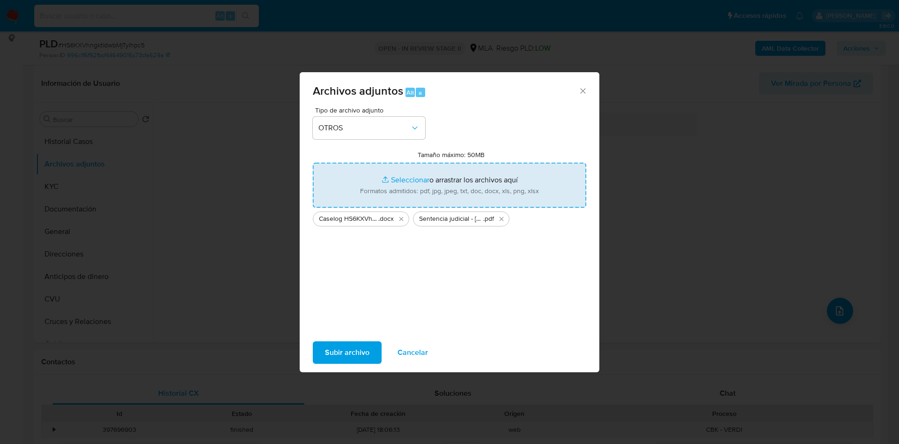
type input "C:\fakepath\Movimientos 313298301.xlsx"
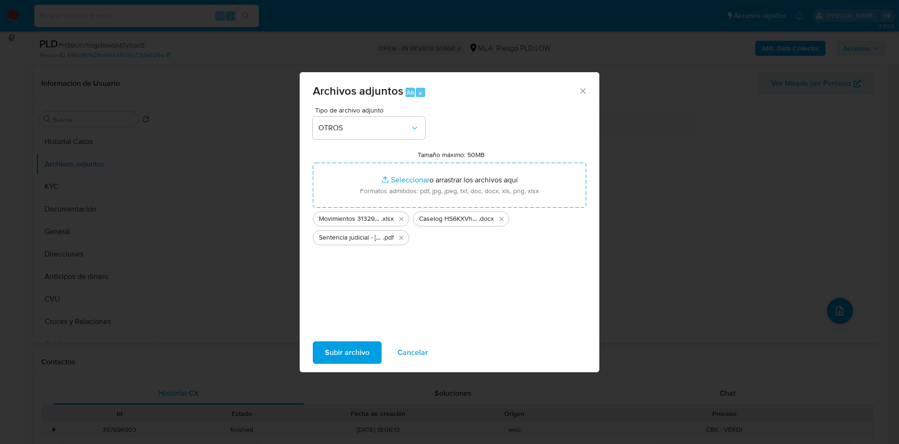
click at [358, 356] on span "Subir archivo" at bounding box center [347, 352] width 45 height 21
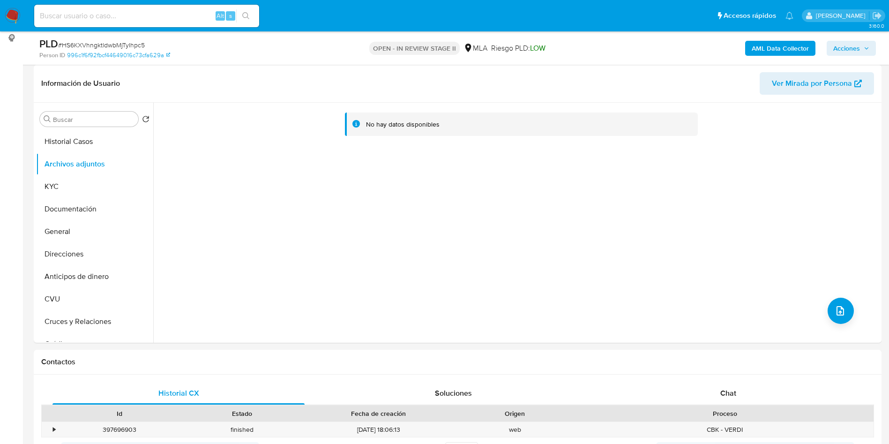
click at [770, 47] on b "AML Data Collector" at bounding box center [779, 48] width 57 height 15
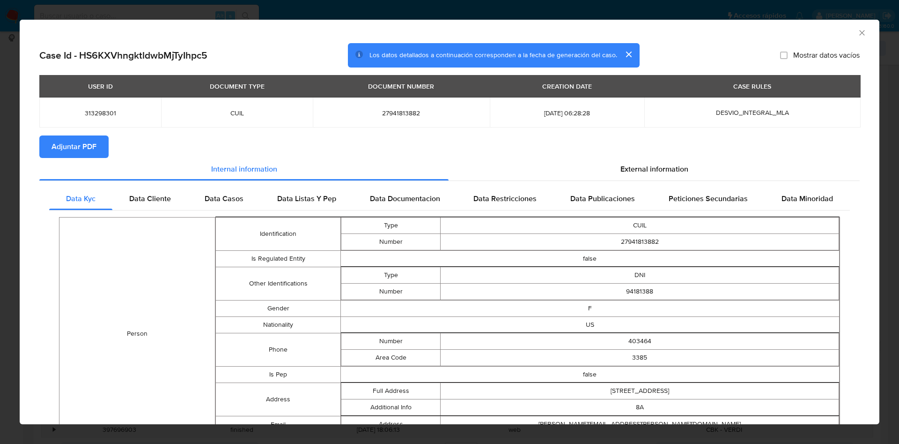
click at [74, 149] on span "Adjuntar PDF" at bounding box center [74, 146] width 45 height 21
click at [858, 31] on icon "Cerrar ventana" at bounding box center [862, 32] width 9 height 9
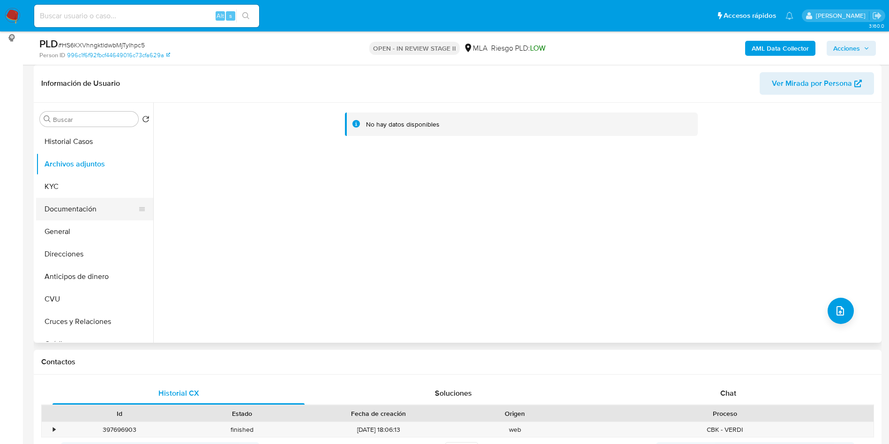
click at [78, 217] on button "Documentación" at bounding box center [91, 209] width 110 height 22
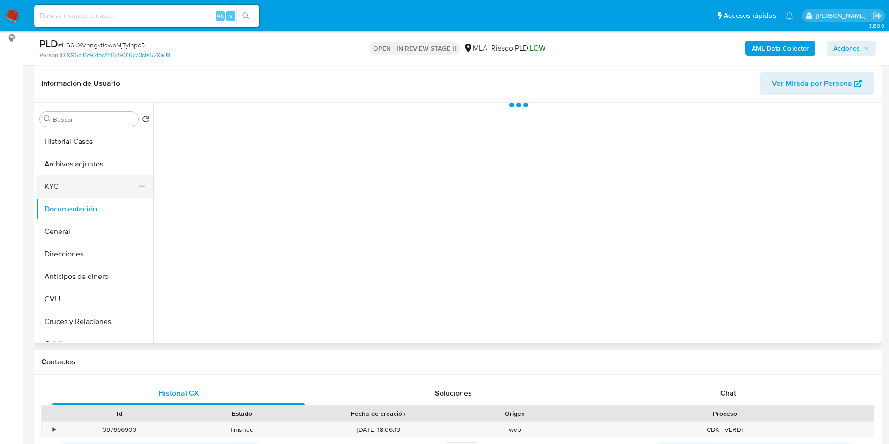
click at [87, 175] on button "KYC" at bounding box center [91, 186] width 110 height 22
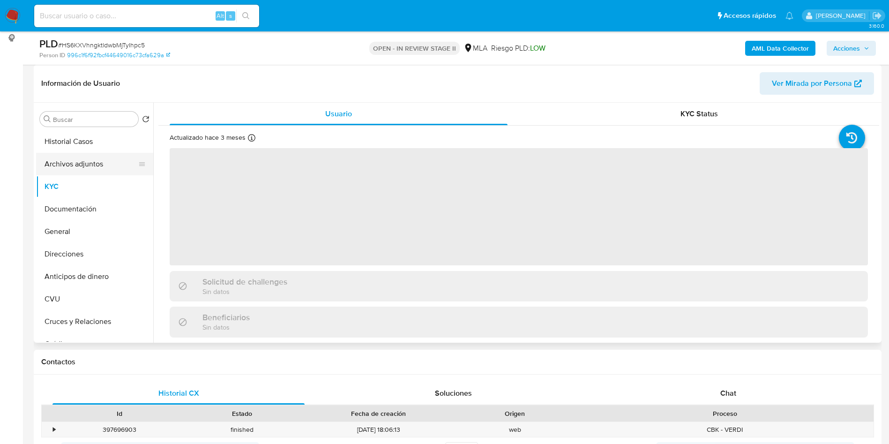
click at [108, 155] on button "Archivos adjuntos" at bounding box center [91, 164] width 110 height 22
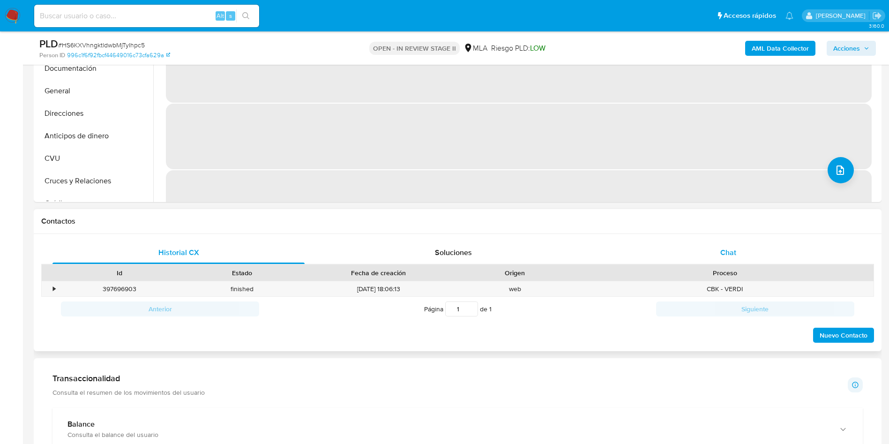
click at [739, 245] on div "Chat" at bounding box center [728, 252] width 252 height 22
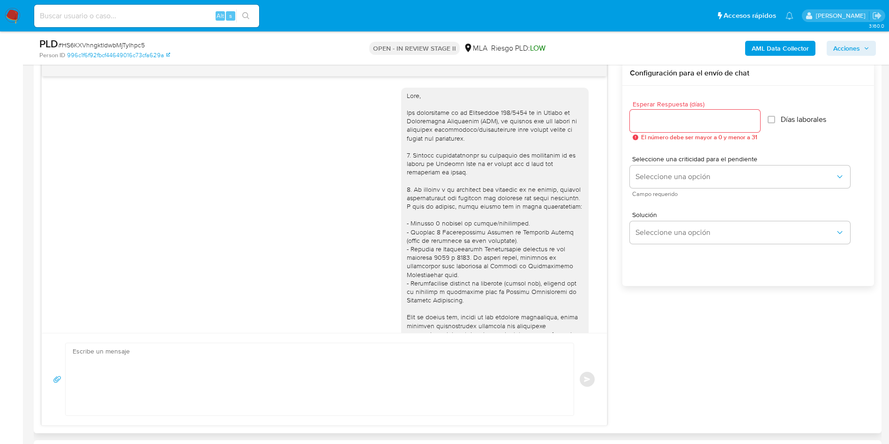
scroll to position [615, 0]
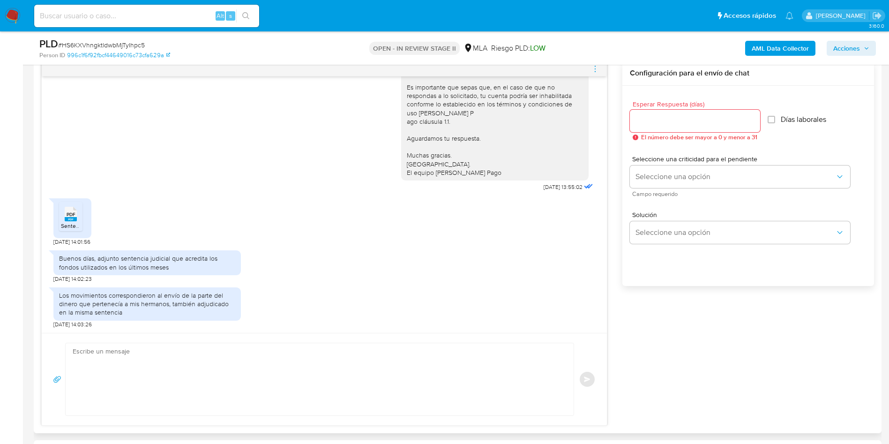
click at [235, 367] on textarea at bounding box center [317, 379] width 489 height 72
paste textarea "Hola Muchas gracias por la respuesta. Nos pondremos en contacto nuevamente en c…"
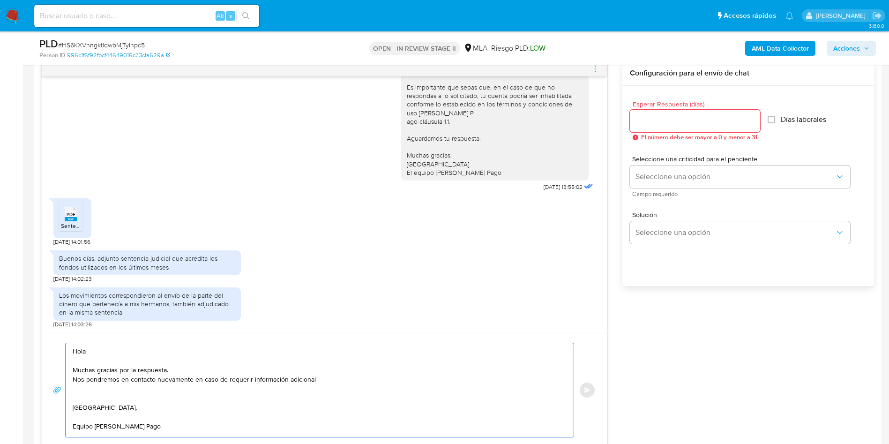
scroll to position [3, 0]
click at [350, 376] on textarea "Hola Muchas gracias por la respuesta. Nos pondremos en contacto nuevamente en c…" at bounding box center [317, 390] width 489 height 94
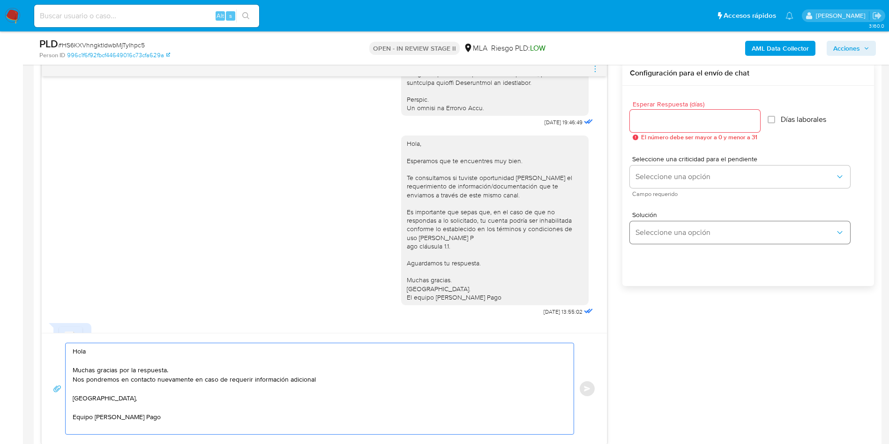
scroll to position [404, 0]
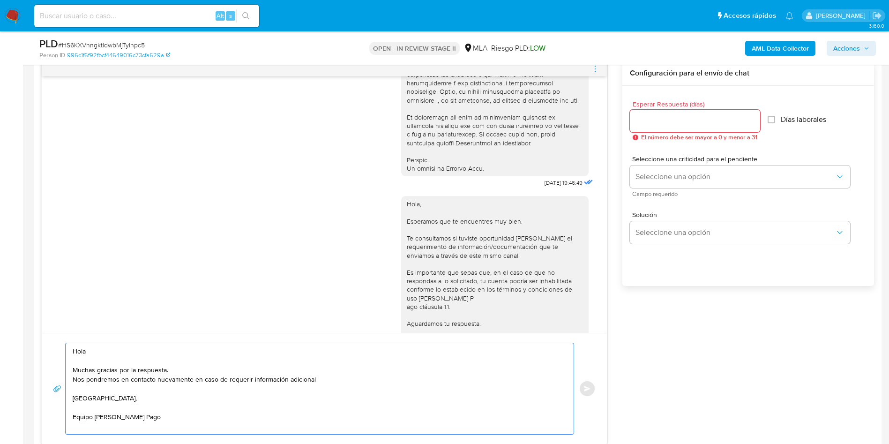
type textarea "Hola Muchas gracias por la respuesta. Nos pondremos en contacto nuevamente en c…"
click at [653, 134] on span "El número debe ser mayor a 0 y menor a 31" at bounding box center [699, 137] width 116 height 7
click at [653, 126] on input "Esperar Respuesta (días)" at bounding box center [695, 121] width 130 height 12
type input "0"
click at [588, 396] on button "Enviar" at bounding box center [587, 388] width 17 height 17
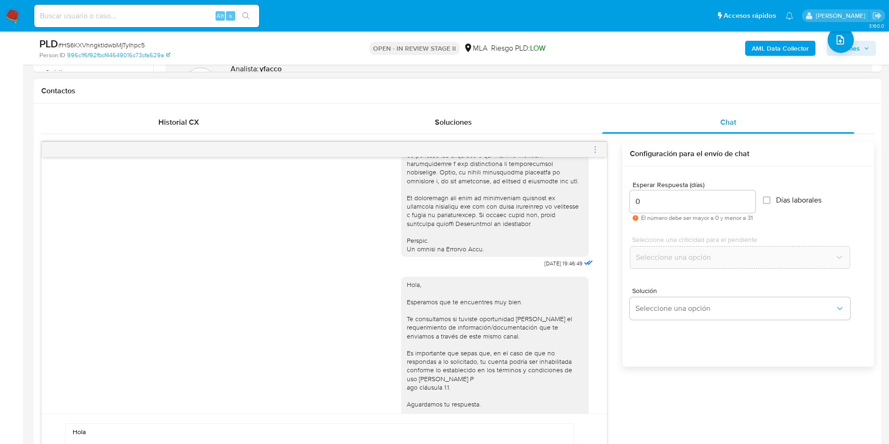
scroll to position [351, 0]
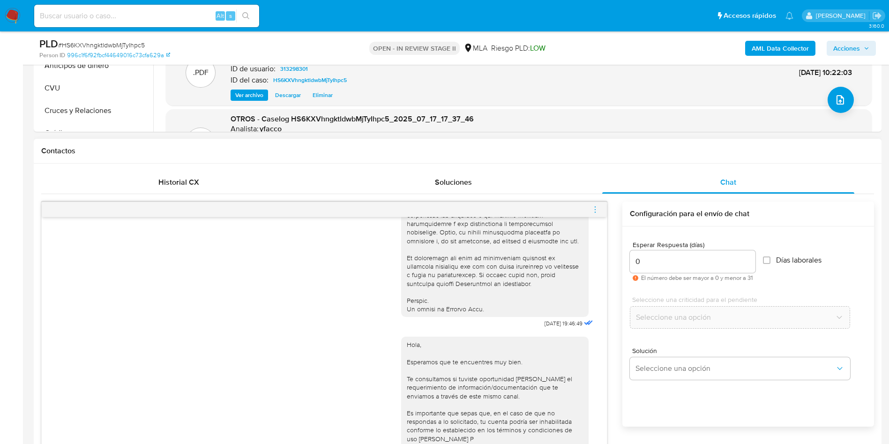
click at [590, 210] on div at bounding box center [324, 209] width 565 height 15
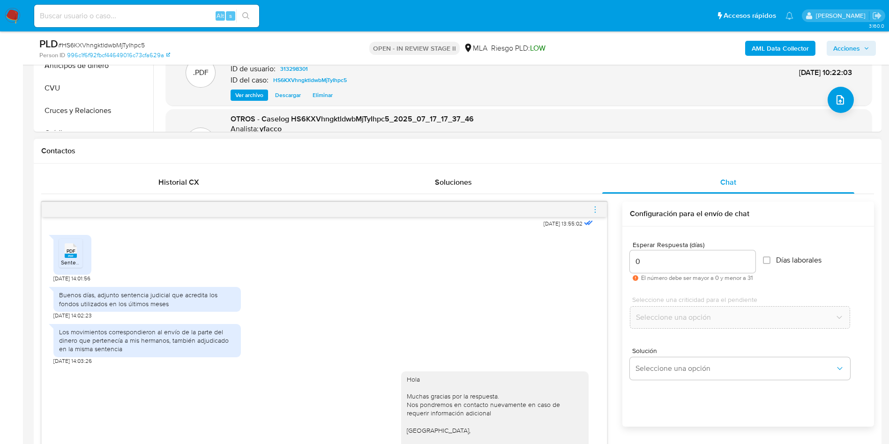
click at [595, 209] on icon "menu-action" at bounding box center [594, 208] width 1 height 1
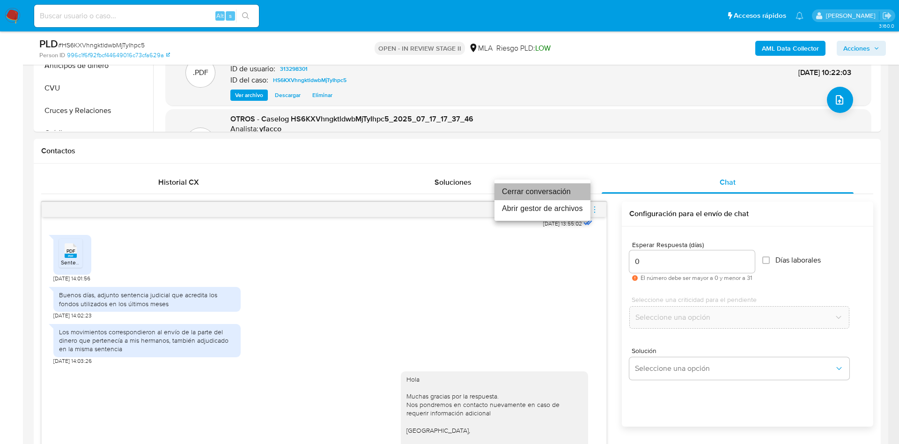
click at [545, 192] on li "Cerrar conversación" at bounding box center [543, 191] width 96 height 17
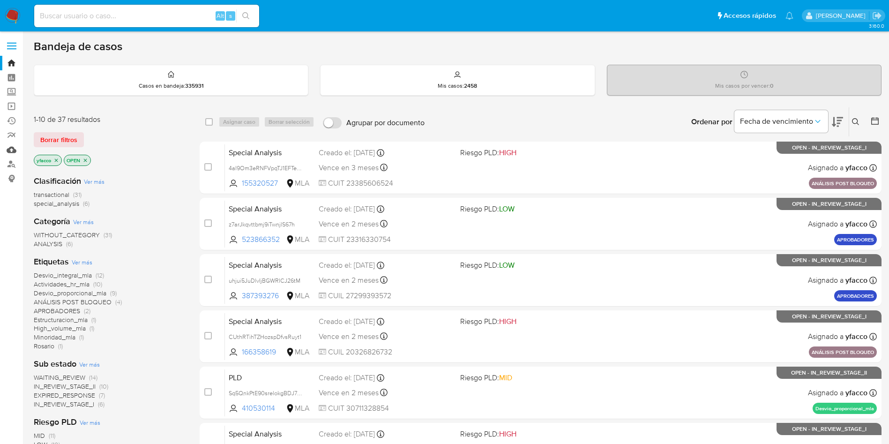
click at [12, 148] on link "Mulan" at bounding box center [55, 149] width 111 height 15
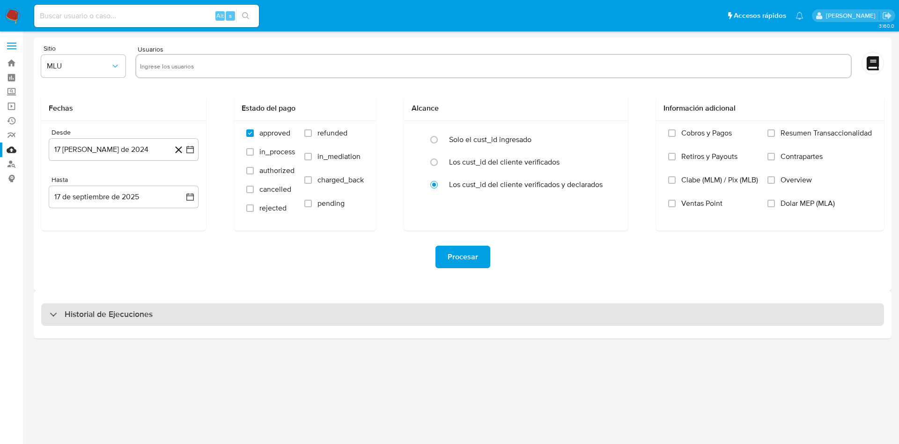
click at [108, 319] on h3 "Historial de Ejecuciones" at bounding box center [109, 314] width 88 height 11
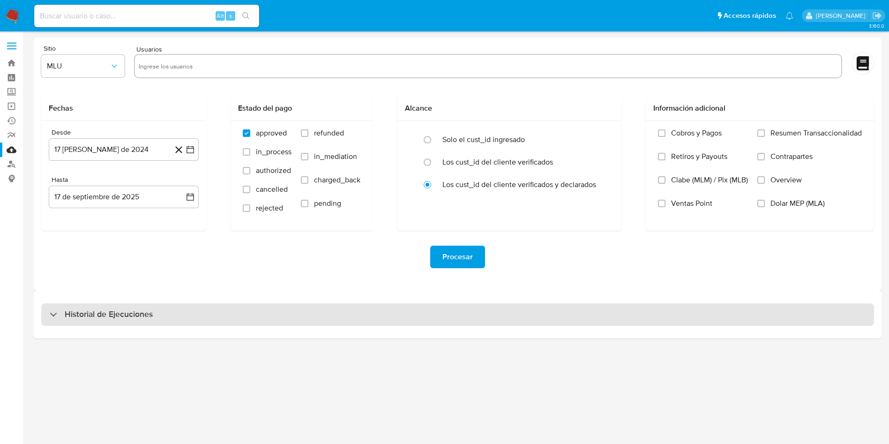
select select "10"
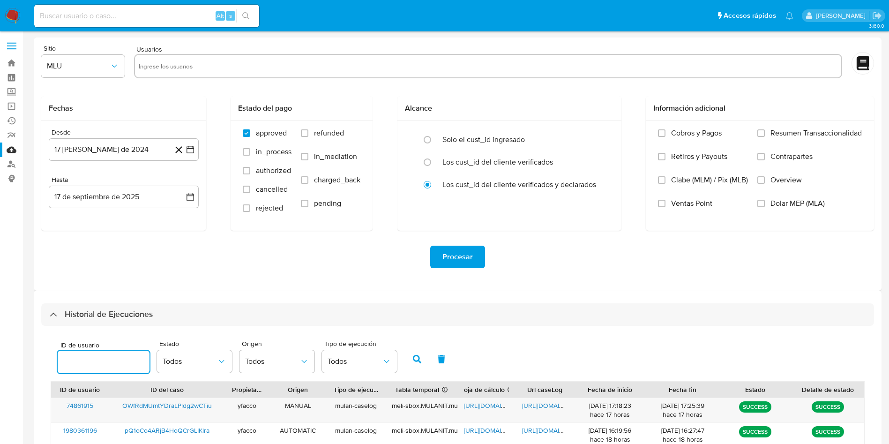
click at [103, 356] on input "number" at bounding box center [104, 362] width 92 height 12
type input "313298301"
click at [415, 362] on icon "button" at bounding box center [417, 359] width 8 height 8
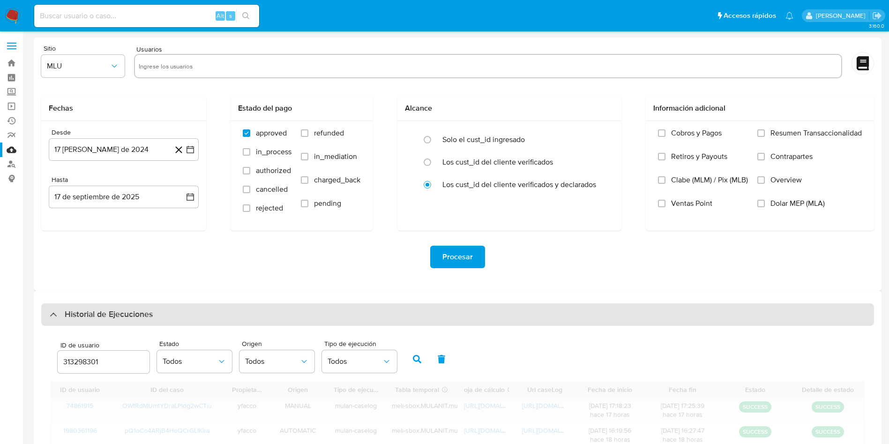
scroll to position [66, 0]
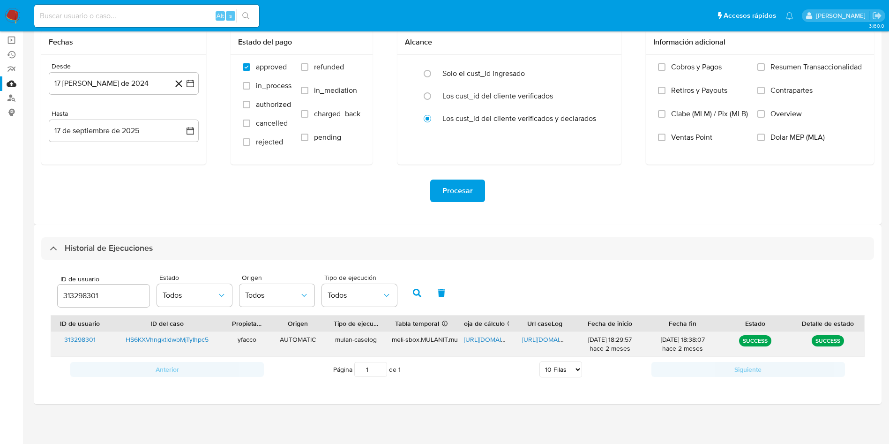
click at [535, 338] on span "https://docs.google.com/document/d/1rNsw5D40CHMvKbsMBxqpDjsi-I6rZeidAvNxsSDO_z0…" at bounding box center [554, 338] width 65 height 9
drag, startPoint x: 120, startPoint y: 293, endPoint x: 0, endPoint y: 267, distance: 123.0
click at [0, 267] on section "Bandeja Tablero Screening Búsqueda en Listas Watchlist Herramientas Operaciones…" at bounding box center [444, 189] width 889 height 510
type input "557735841"
click at [413, 292] on icon "button" at bounding box center [417, 293] width 8 height 8
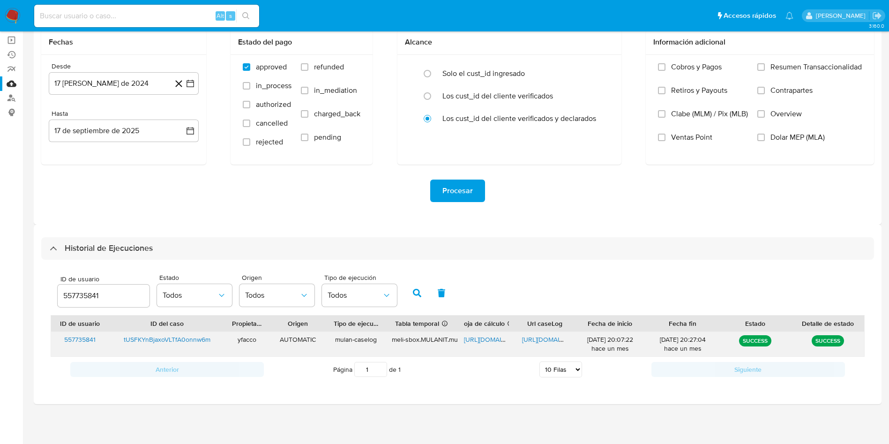
click at [492, 342] on span "https://docs.google.com/spreadsheets/d/1etCWaGLB7VpqOfVlGyxW50pJi69bG9ERrBIIMPU…" at bounding box center [496, 338] width 65 height 9
click at [555, 341] on span "https://docs.google.com/document/d/17BWzGUkhGfenla3FAkNdvLJ0fLRe5sm4m8la6RVZv5g…" at bounding box center [554, 338] width 65 height 9
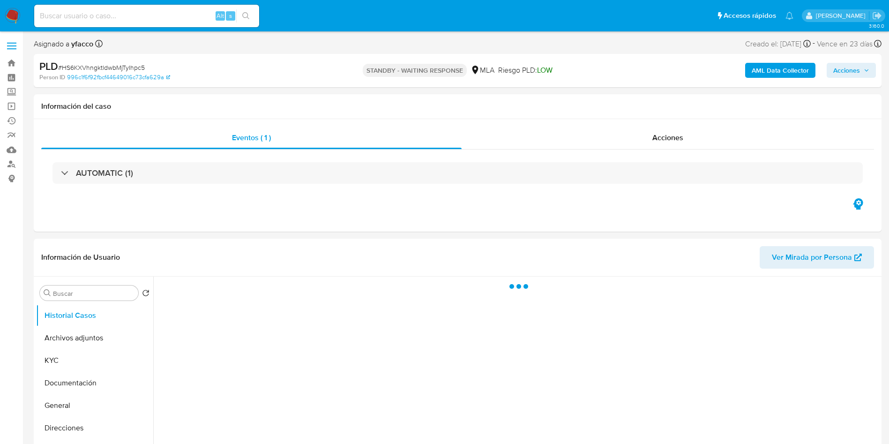
select select "10"
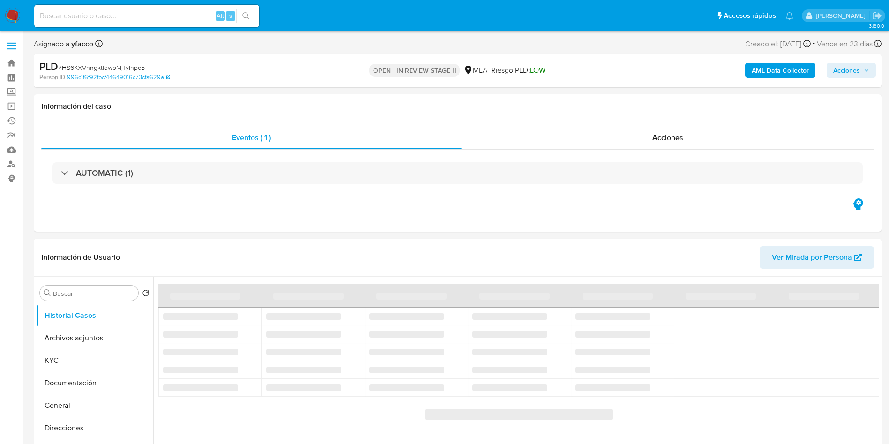
select select "10"
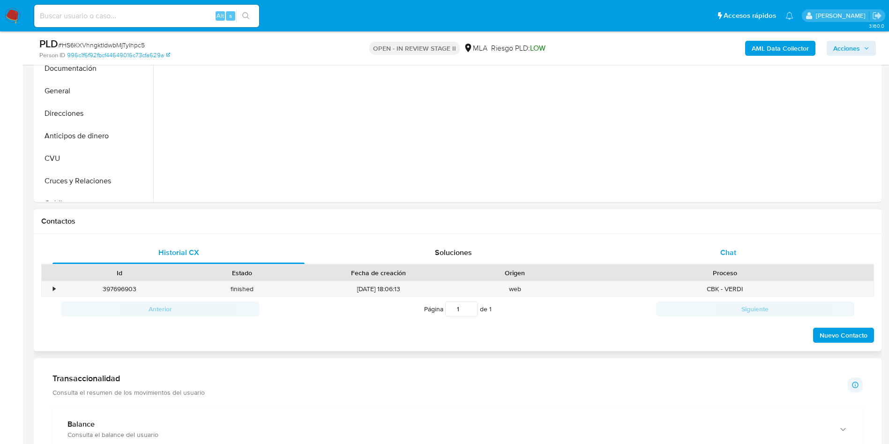
click at [716, 254] on div "Chat" at bounding box center [728, 252] width 252 height 22
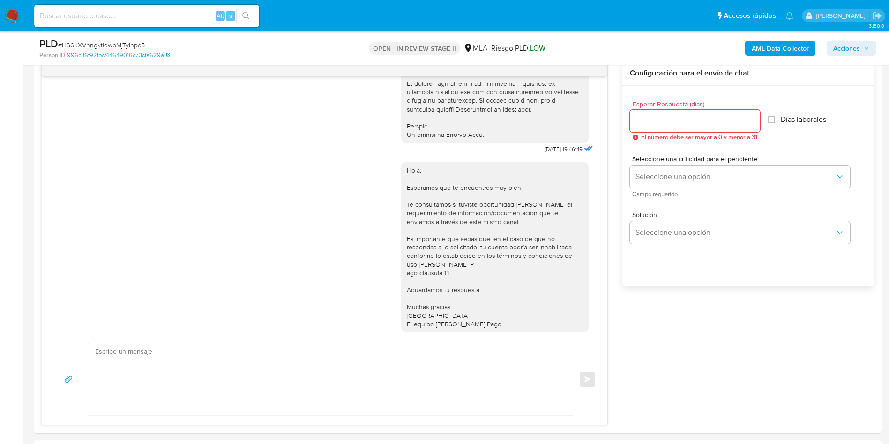
scroll to position [141, 0]
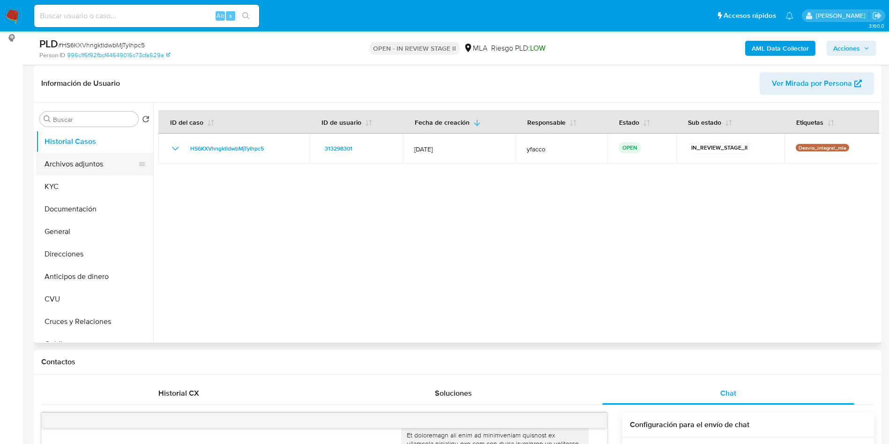
click at [64, 165] on button "Archivos adjuntos" at bounding box center [91, 164] width 110 height 22
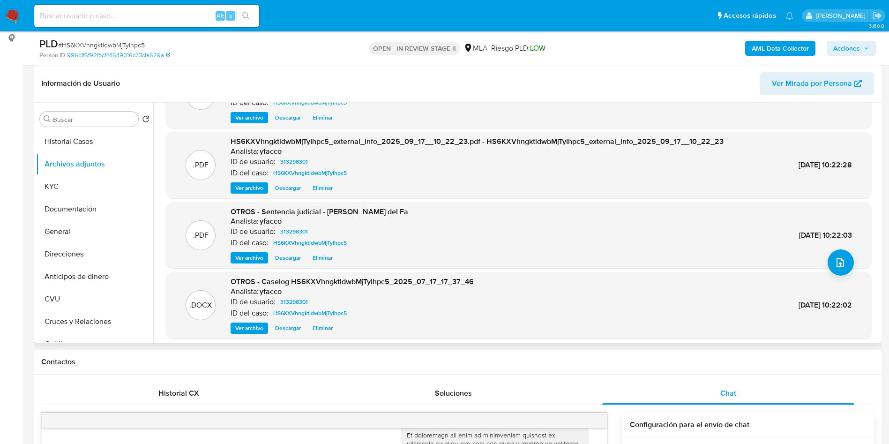
scroll to position [79, 0]
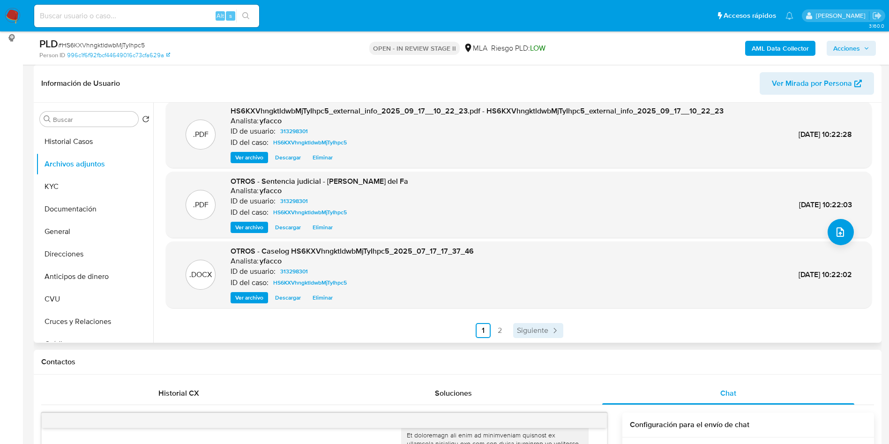
click at [544, 331] on span "Siguiente" at bounding box center [532, 329] width 31 height 7
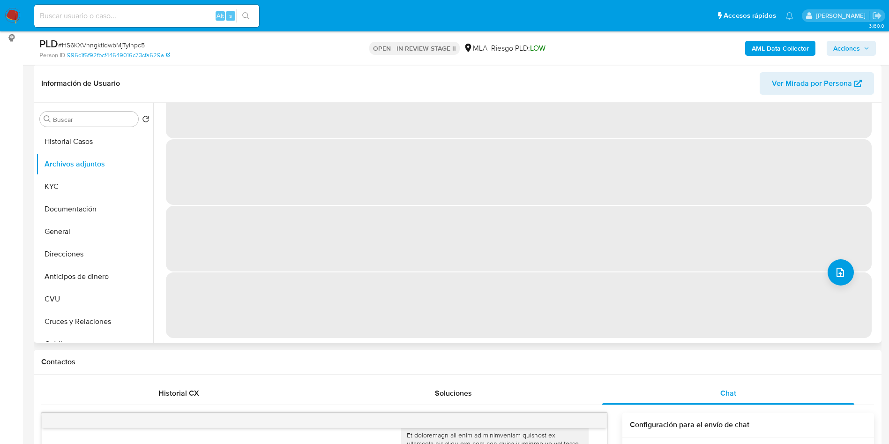
scroll to position [0, 0]
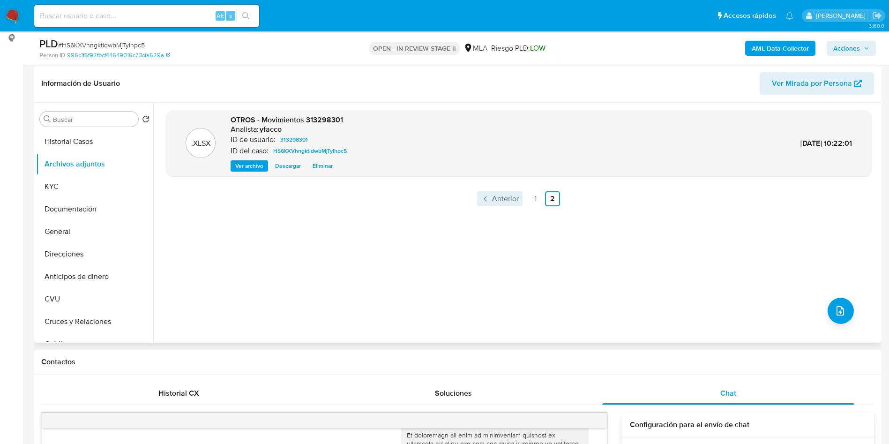
click at [492, 195] on span "Anterior" at bounding box center [505, 198] width 27 height 7
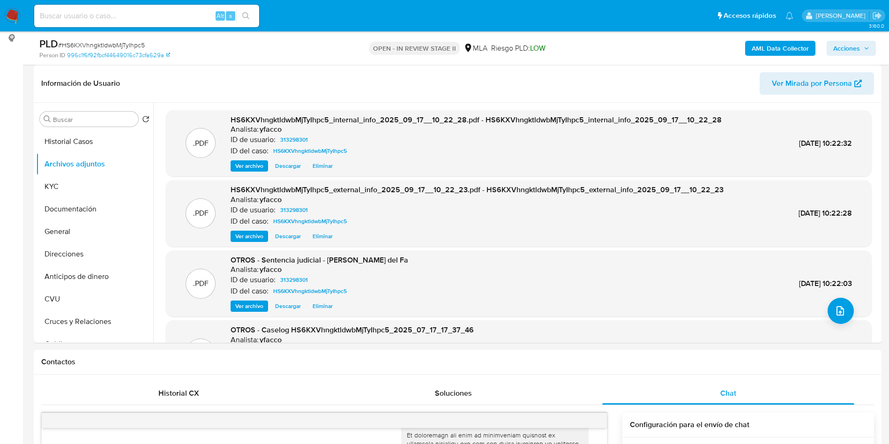
click at [852, 47] on span "Acciones" at bounding box center [846, 48] width 27 height 15
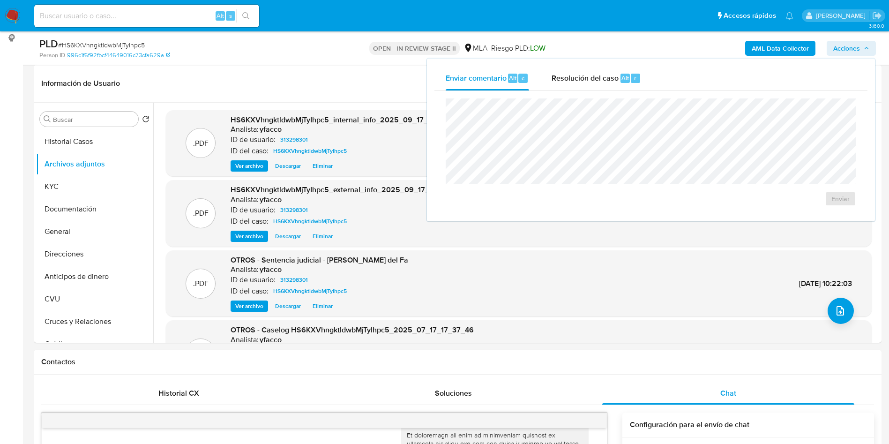
drag, startPoint x: 601, startPoint y: 80, endPoint x: 601, endPoint y: 92, distance: 11.7
click at [601, 81] on span "Resolución del caso" at bounding box center [584, 77] width 67 height 11
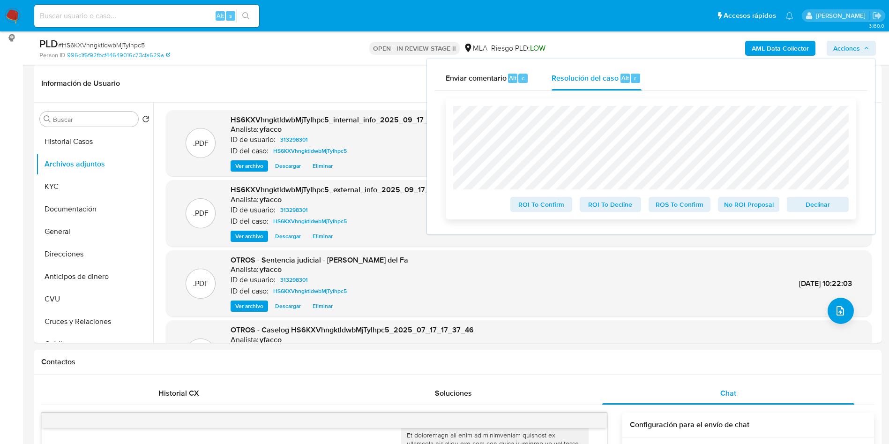
click at [759, 204] on span "No ROI Proposal" at bounding box center [748, 204] width 49 height 13
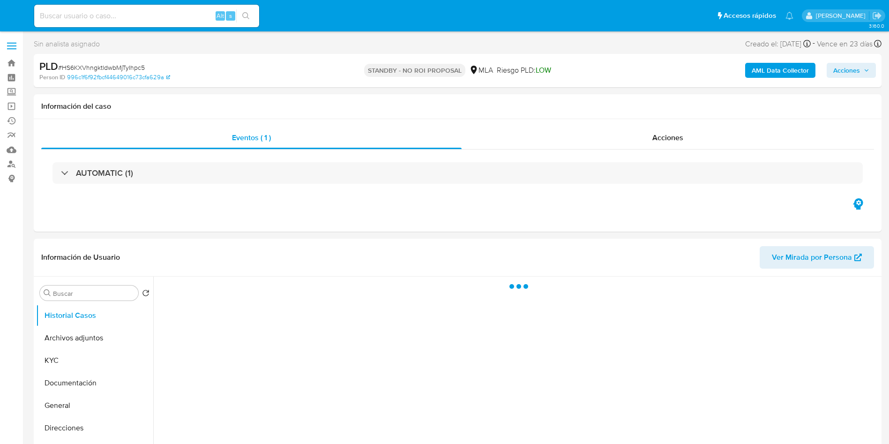
select select "10"
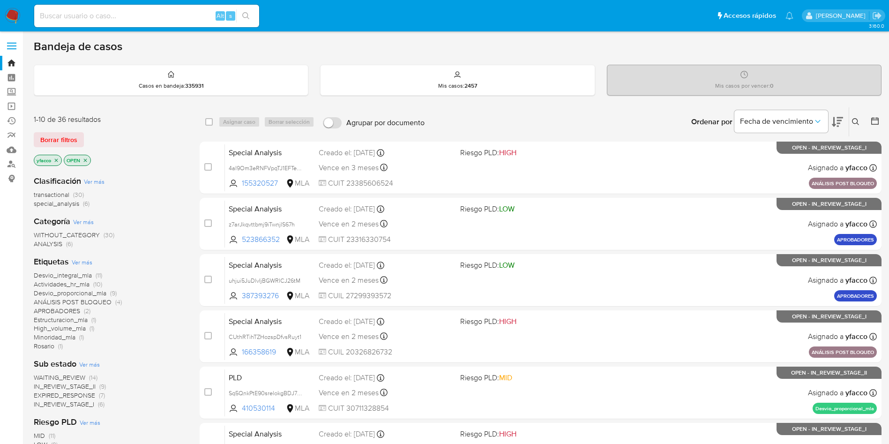
click at [59, 205] on span "special_analysis" at bounding box center [56, 203] width 45 height 9
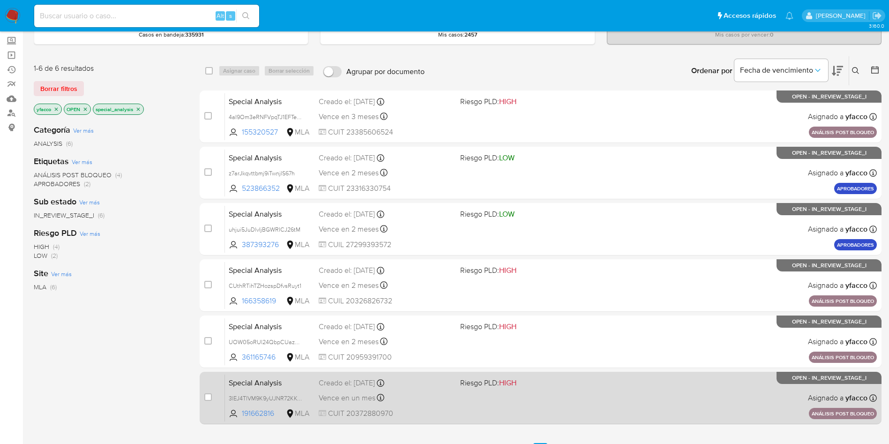
scroll to position [127, 0]
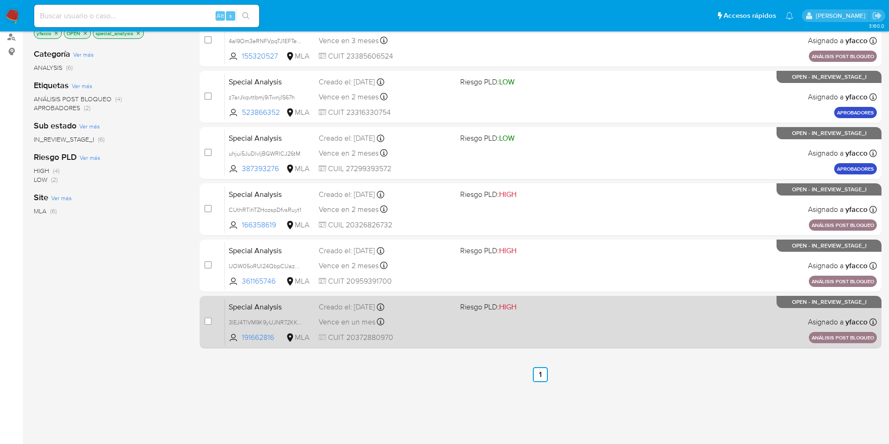
click at [438, 321] on div "Vence en un mes Vence el 29/10/2025 16:04:29" at bounding box center [386, 321] width 134 height 13
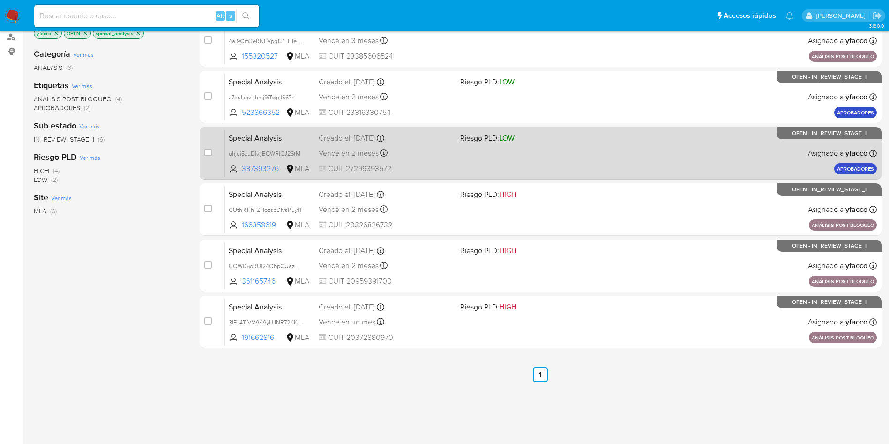
scroll to position [0, 0]
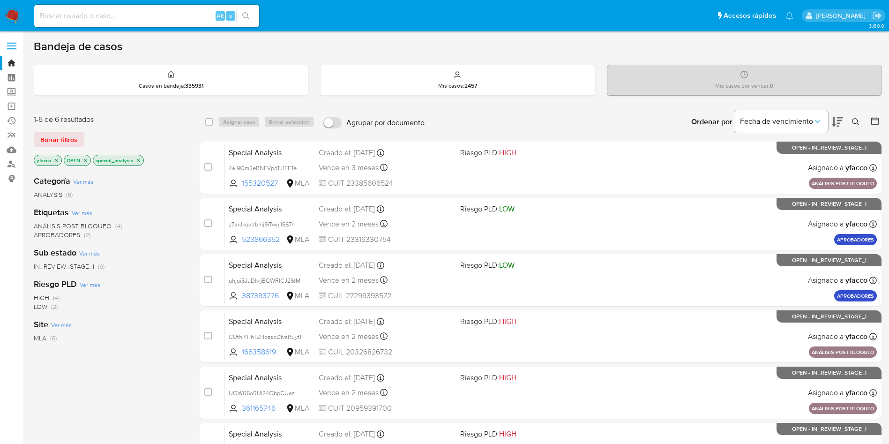
click at [15, 12] on img at bounding box center [13, 16] width 16 height 16
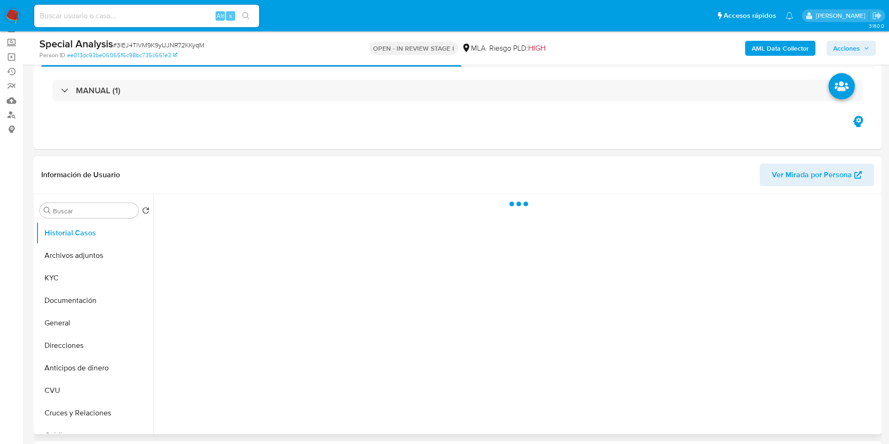
scroll to position [70, 0]
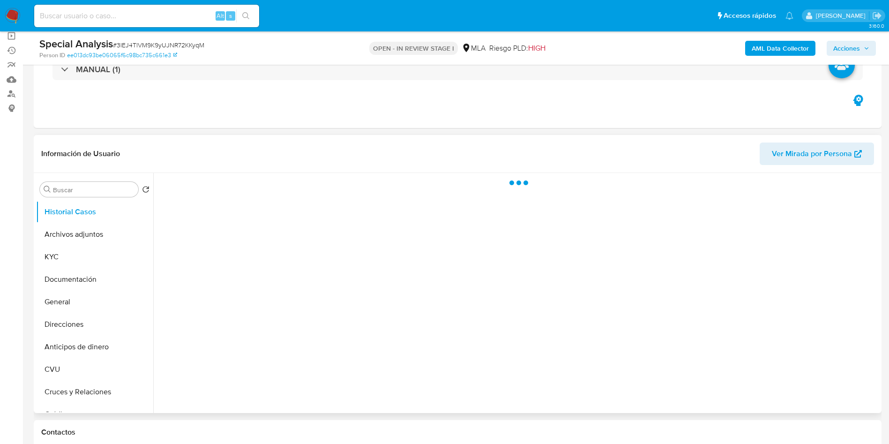
select select "10"
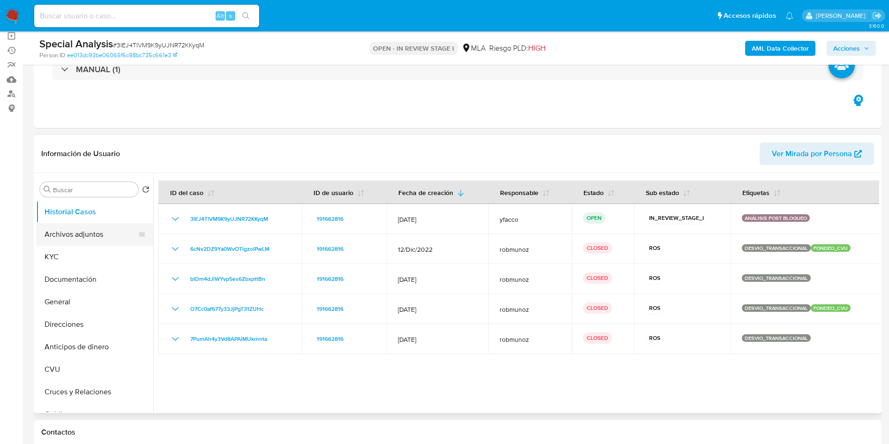
click at [99, 237] on button "Archivos adjuntos" at bounding box center [91, 234] width 110 height 22
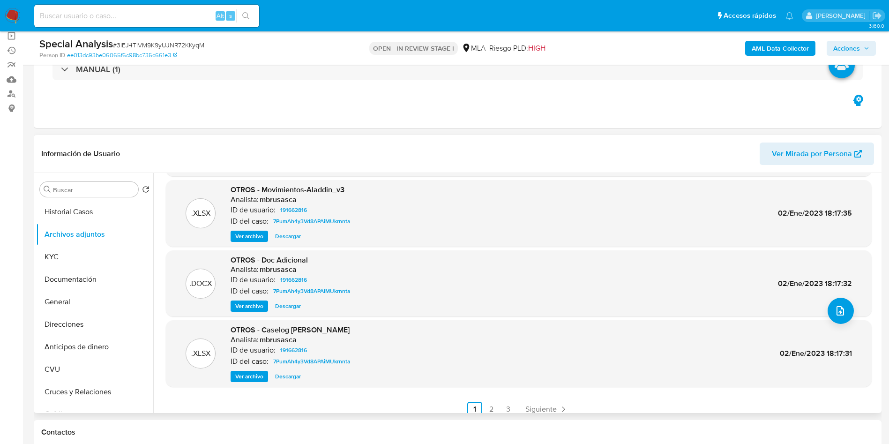
click at [245, 378] on span "Ver archivo" at bounding box center [249, 375] width 28 height 9
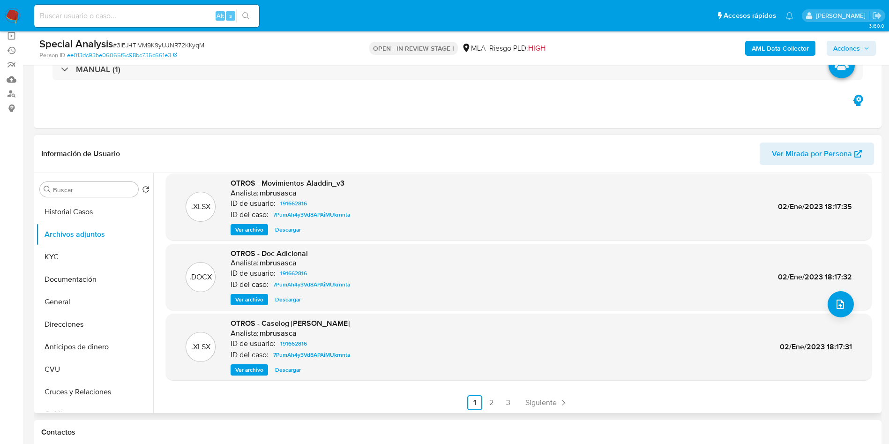
scroll to position [79, 0]
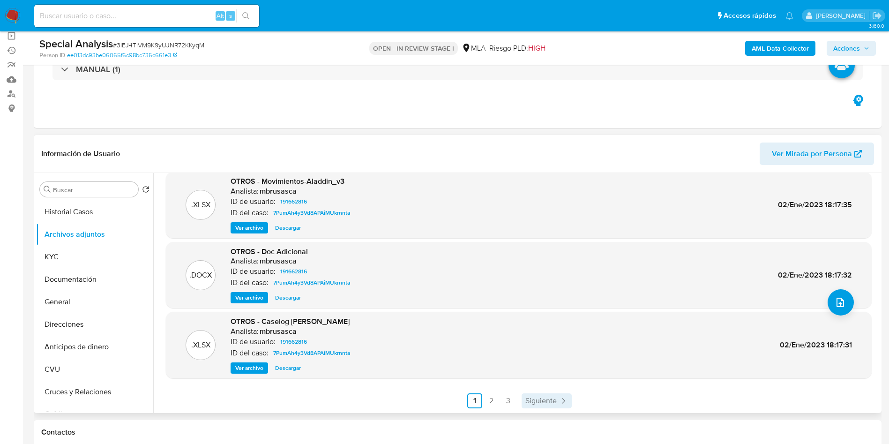
click at [554, 399] on link "Siguiente" at bounding box center [546, 400] width 50 height 15
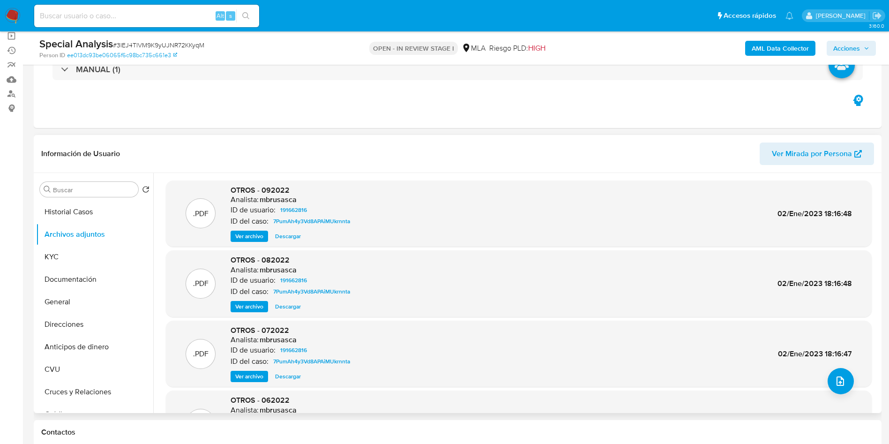
scroll to position [70, 0]
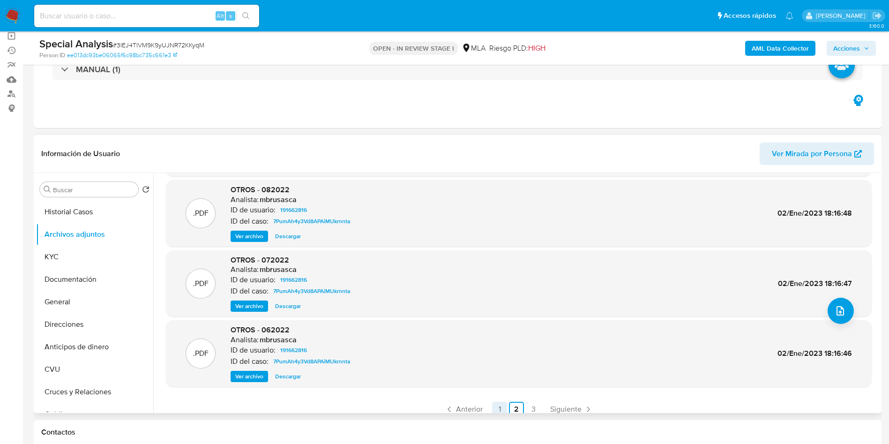
click at [497, 410] on link "1" at bounding box center [499, 408] width 15 height 15
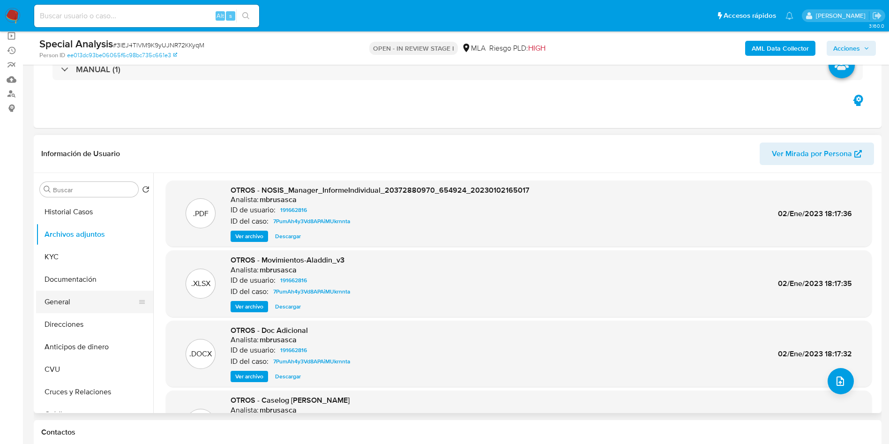
drag, startPoint x: 41, startPoint y: 295, endPoint x: 64, endPoint y: 295, distance: 23.4
click at [41, 295] on button "General" at bounding box center [91, 301] width 110 height 22
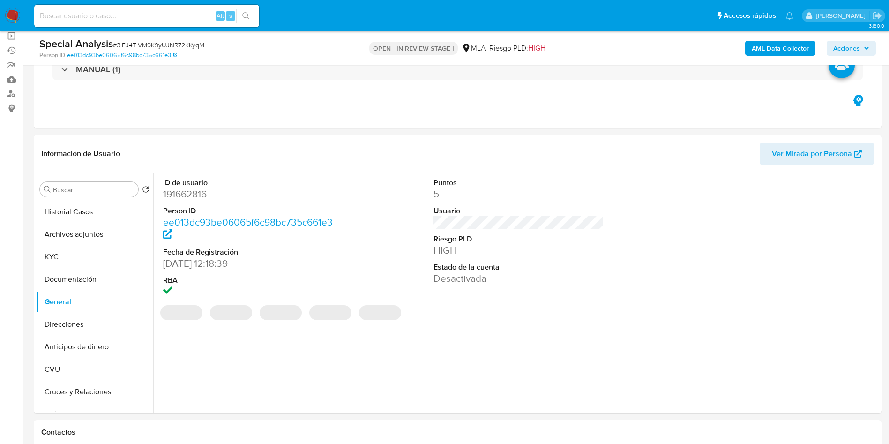
click at [187, 192] on dd "191662816" at bounding box center [248, 193] width 171 height 13
copy dd "191662816"
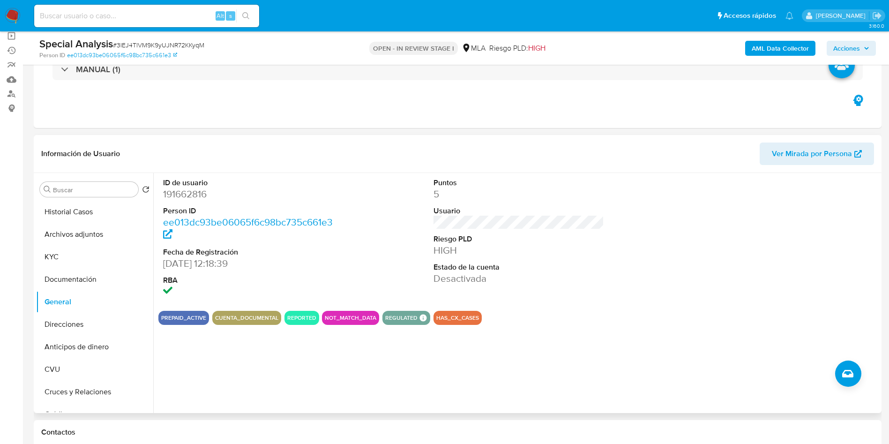
click at [290, 231] on dd "ee013dc93be06065f6c98bc735c661e3" at bounding box center [248, 228] width 171 height 26
click at [196, 189] on dd "191662816" at bounding box center [248, 193] width 171 height 13
copy dd "191662816"
click at [175, 17] on input at bounding box center [146, 16] width 225 height 12
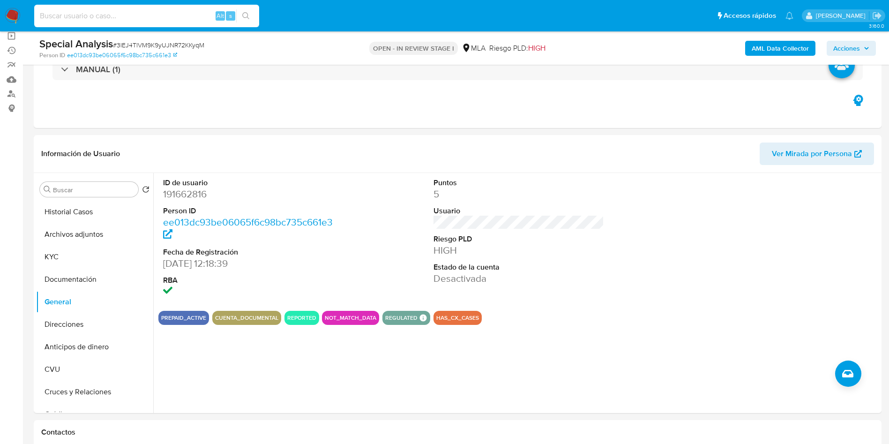
paste input "tUSFKYnBjaxoVLTfA0onnw6m"
type input "tUSFKYnBjaxoVLTfA0onnw6m"
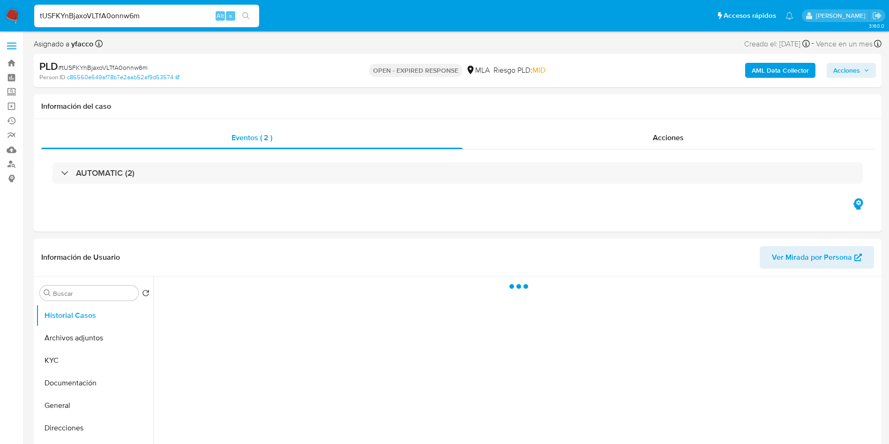
select select "10"
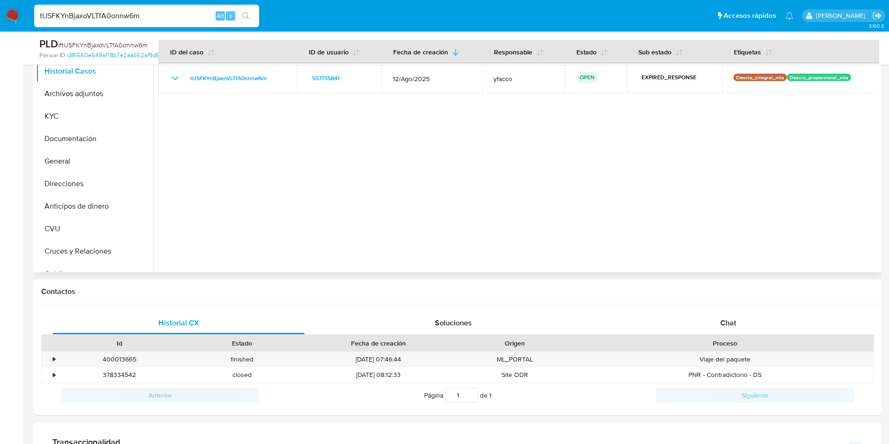
scroll to position [141, 0]
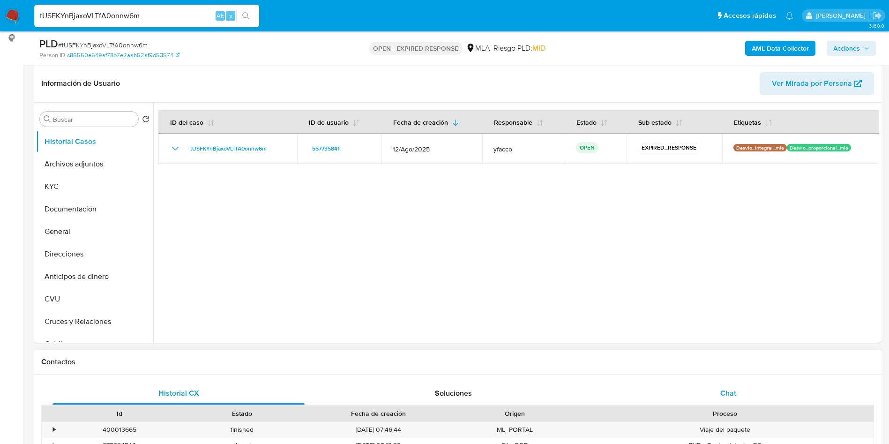
click at [715, 393] on div "Chat" at bounding box center [728, 393] width 252 height 22
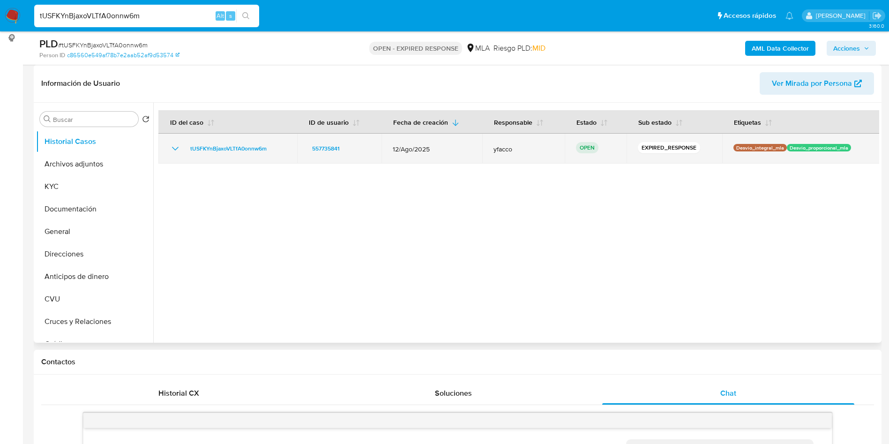
drag, startPoint x: 183, startPoint y: 150, endPoint x: 278, endPoint y: 145, distance: 95.7
click at [278, 145] on div "tUSFKYnBjaxoVLTfA0onnw6m" at bounding box center [228, 148] width 116 height 11
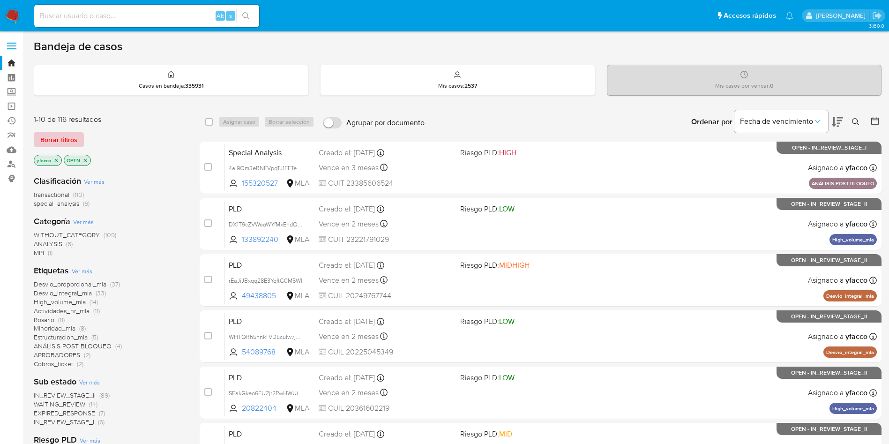
click at [63, 140] on span "Borrar filtros" at bounding box center [58, 139] width 37 height 13
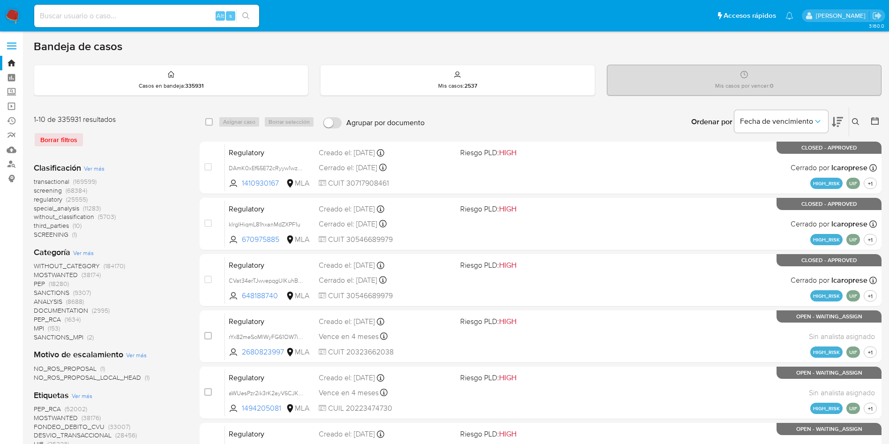
click at [857, 125] on icon at bounding box center [855, 121] width 7 height 7
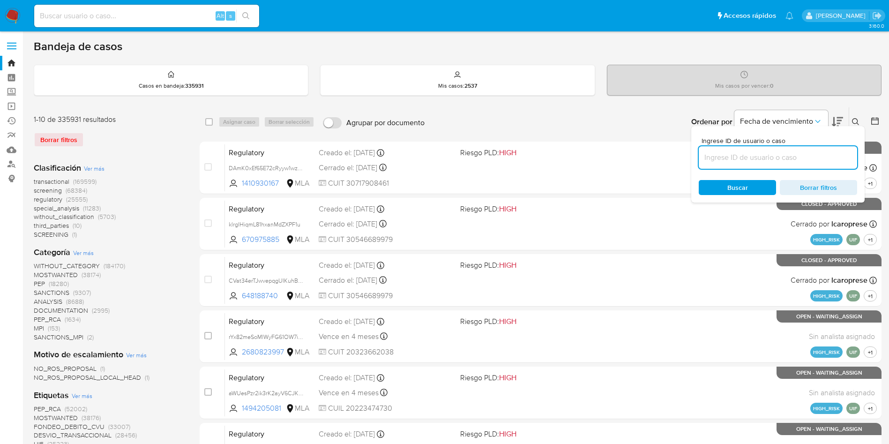
click at [793, 156] on input at bounding box center [777, 157] width 158 height 12
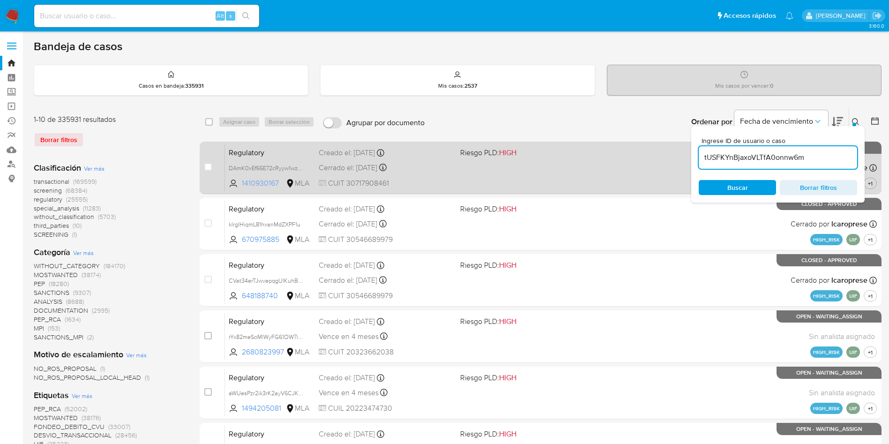
type input "tUSFKYnBjaxoVLTfA0onnw6m"
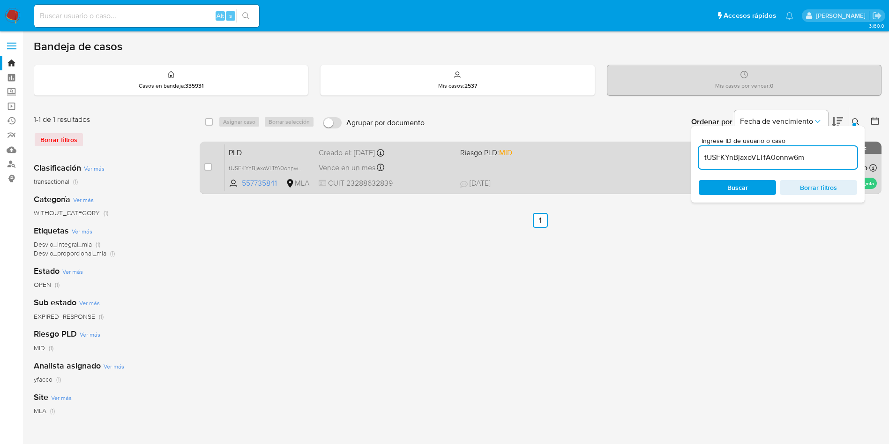
click at [210, 171] on div "case-item-checkbox" at bounding box center [207, 166] width 7 height 9
click at [209, 169] on input "checkbox" at bounding box center [207, 166] width 7 height 7
checkbox input "true"
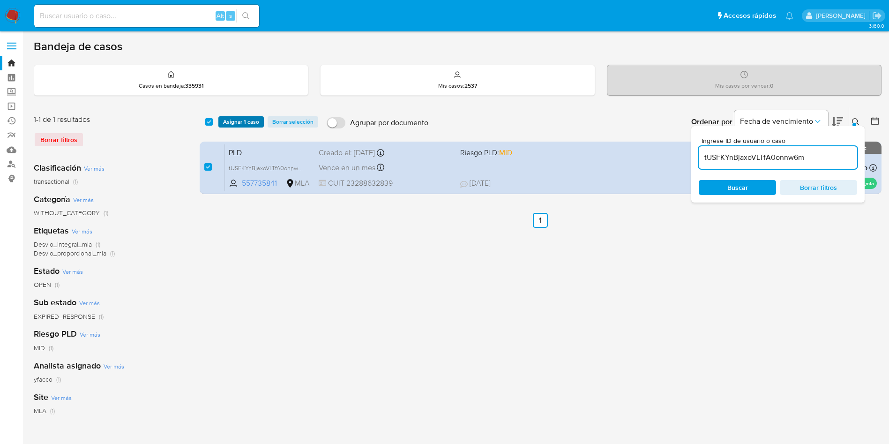
click at [238, 126] on span "Asignar 1 caso" at bounding box center [241, 121] width 36 height 9
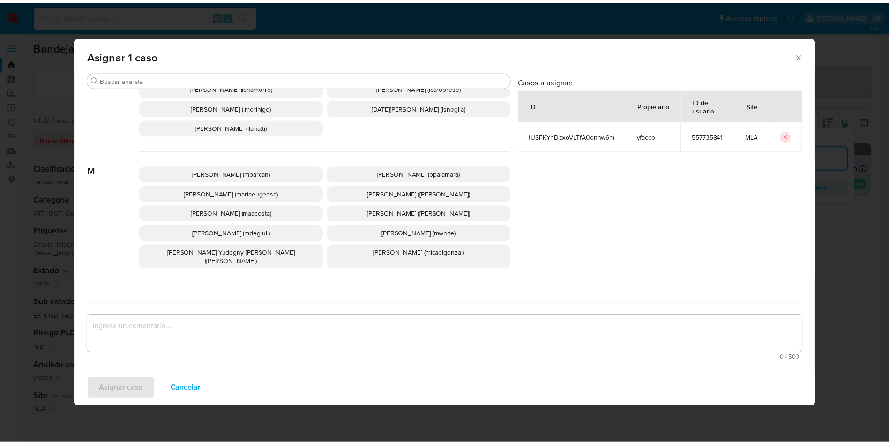
scroll to position [837, 0]
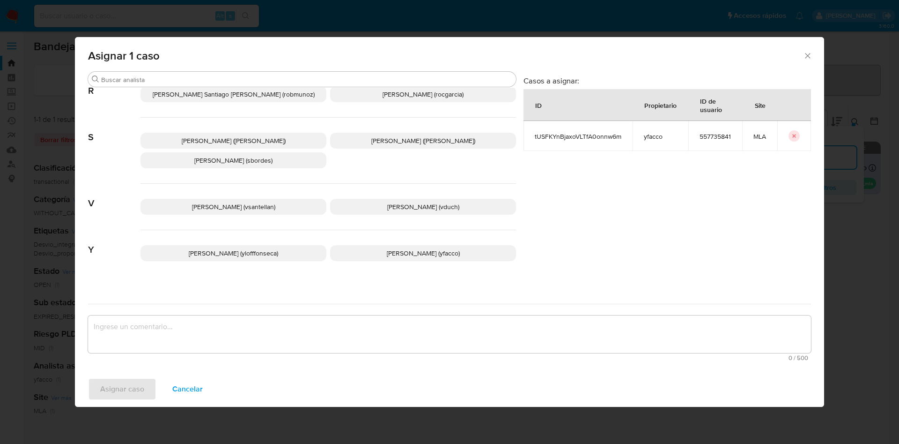
click at [387, 248] on span "[PERSON_NAME] (yfacco)" at bounding box center [423, 252] width 73 height 9
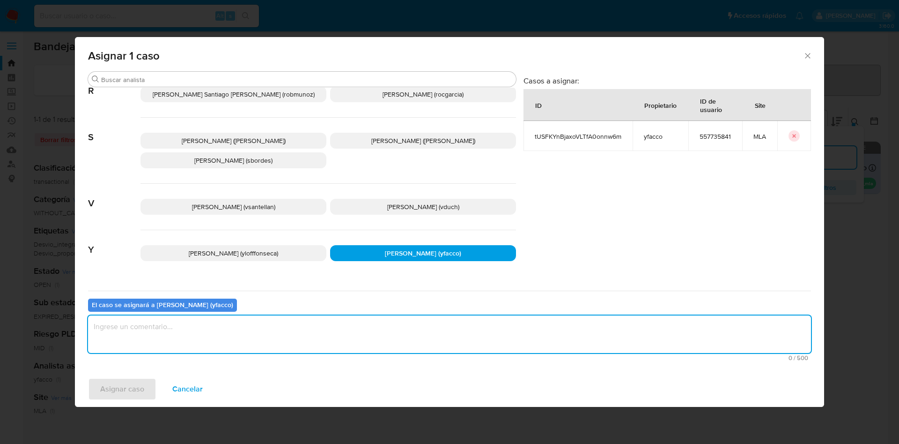
click at [301, 334] on textarea "assign-modal" at bounding box center [449, 333] width 723 height 37
click at [141, 386] on span "Asignar caso" at bounding box center [122, 388] width 44 height 21
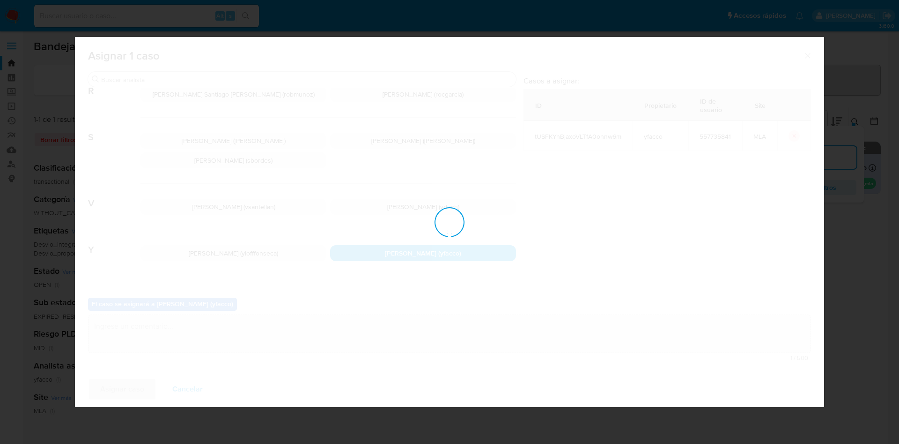
checkbox input "false"
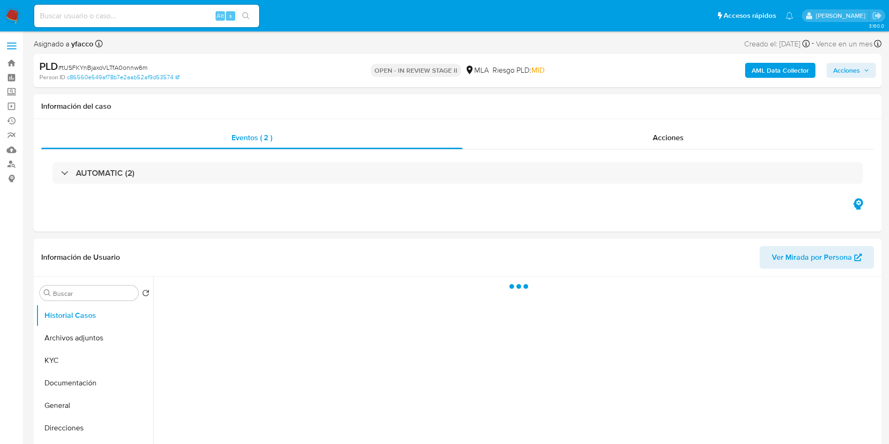
select select "10"
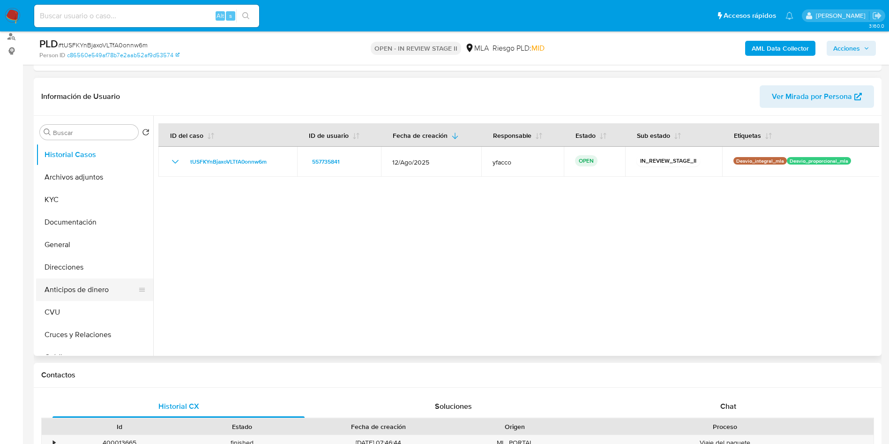
scroll to position [141, 0]
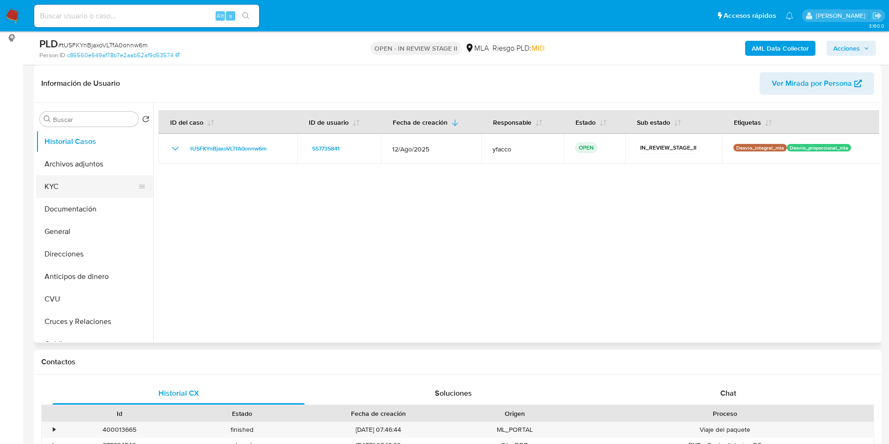
click at [92, 180] on button "KYC" at bounding box center [91, 186] width 110 height 22
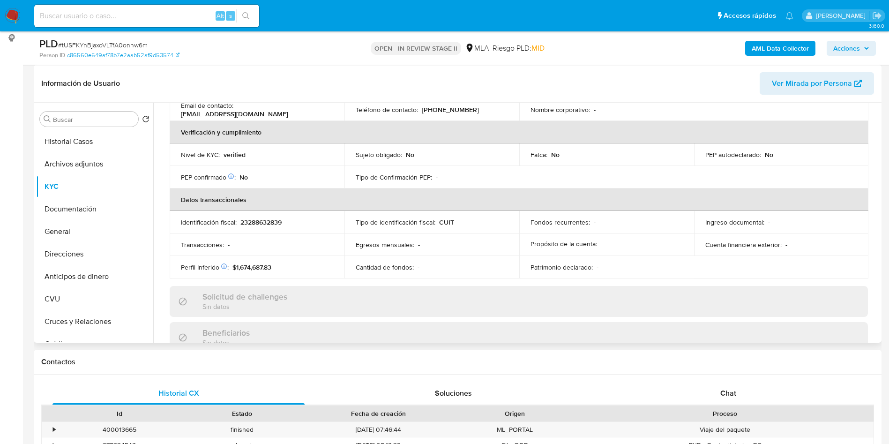
scroll to position [211, 0]
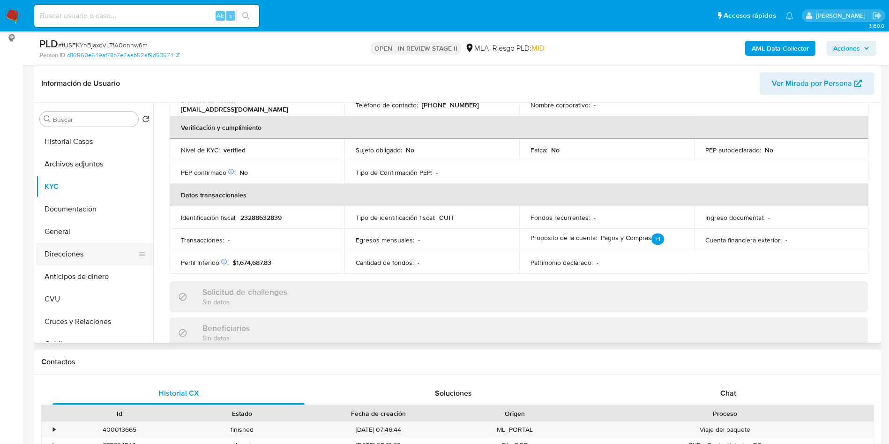
click at [62, 250] on button "Direcciones" at bounding box center [91, 254] width 110 height 22
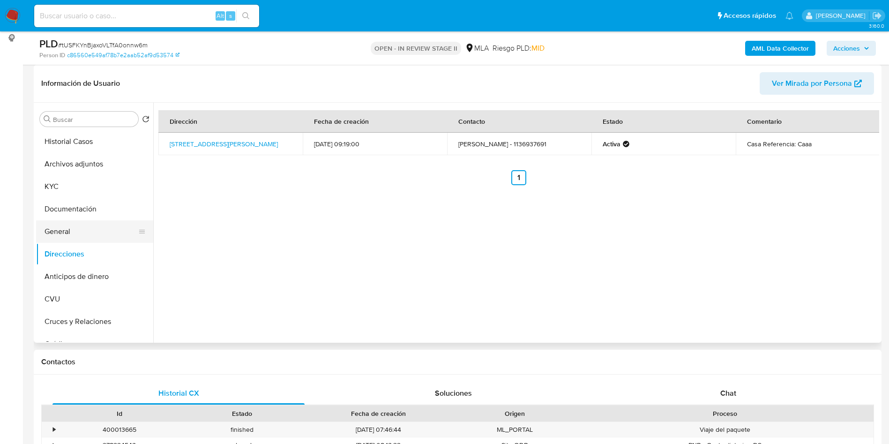
click at [95, 228] on button "General" at bounding box center [91, 231] width 110 height 22
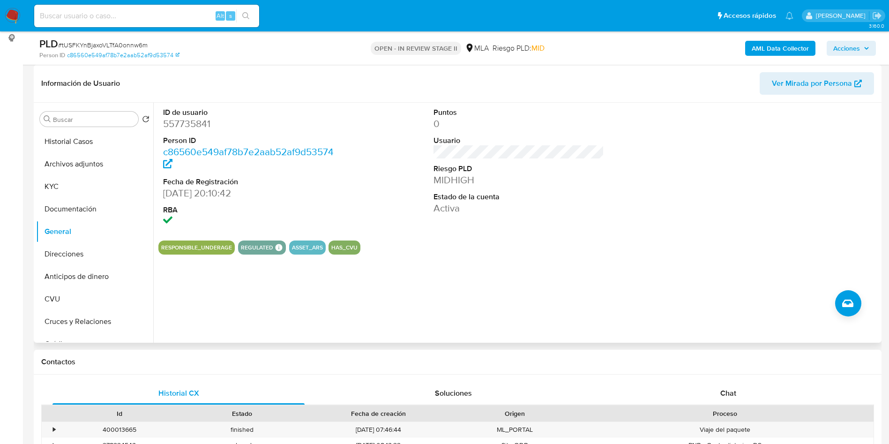
scroll to position [351, 0]
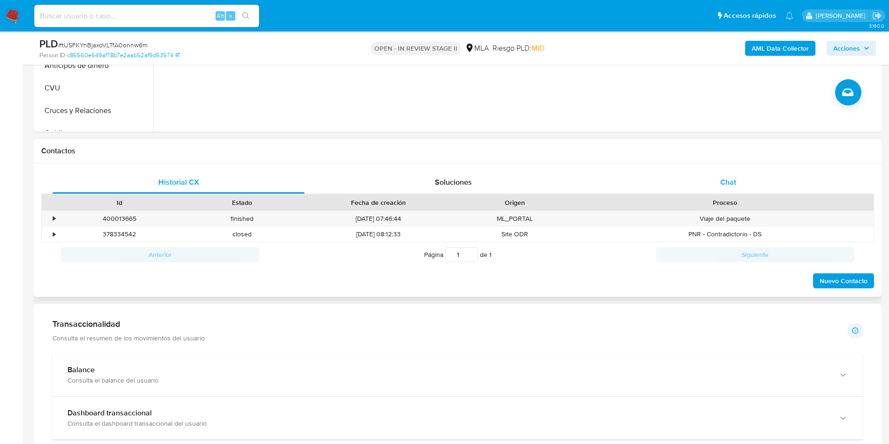
drag, startPoint x: 703, startPoint y: 181, endPoint x: 610, endPoint y: 189, distance: 92.7
click at [703, 180] on div "Chat" at bounding box center [728, 182] width 252 height 22
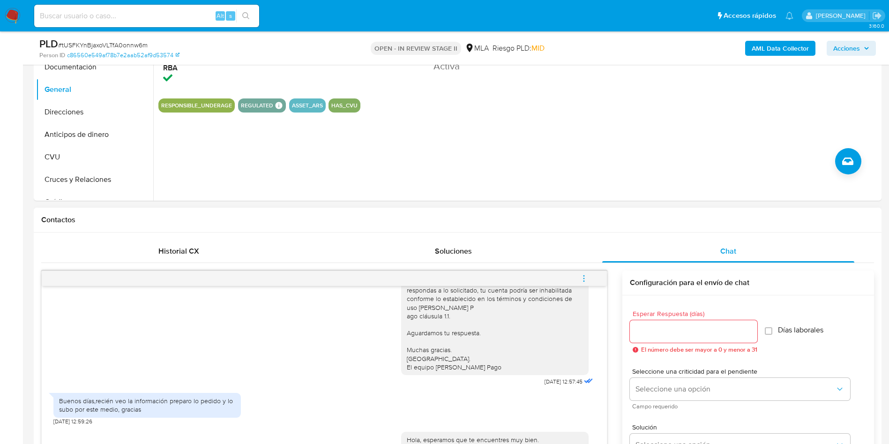
scroll to position [141, 0]
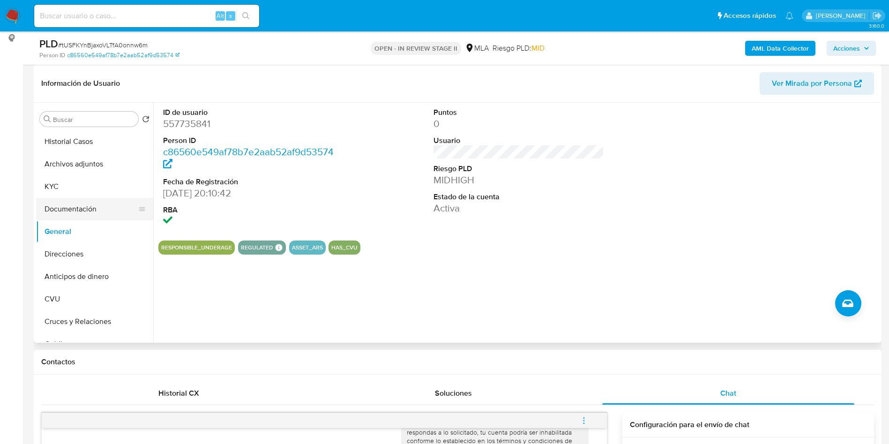
click at [80, 203] on button "Documentación" at bounding box center [91, 209] width 110 height 22
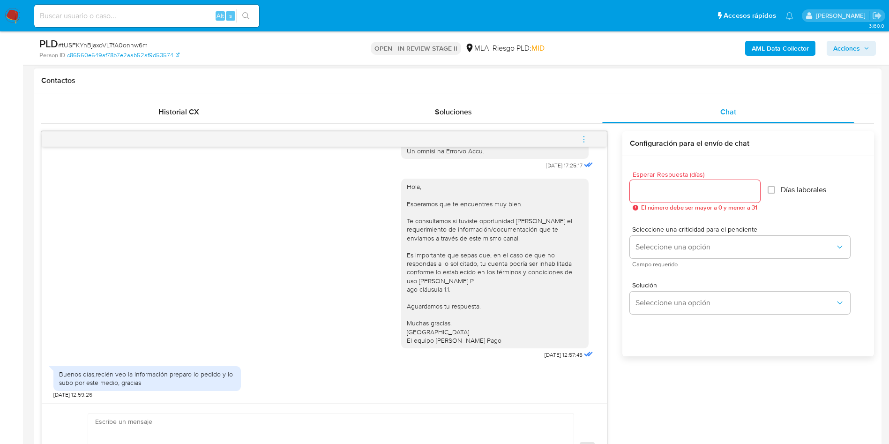
scroll to position [630, 0]
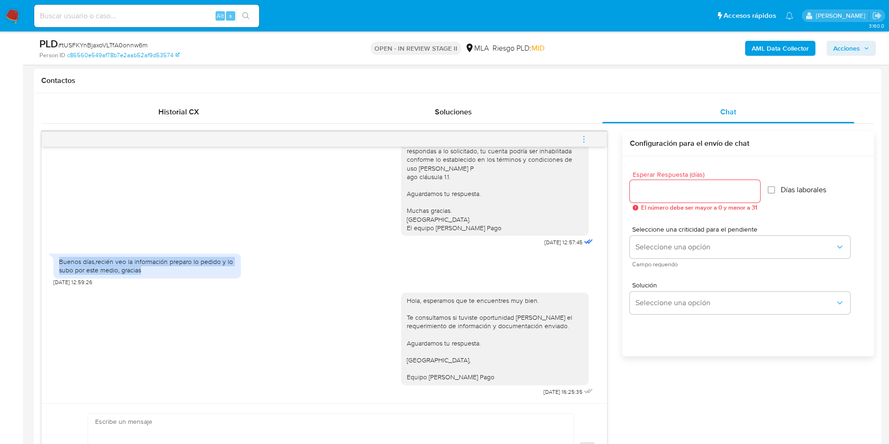
drag, startPoint x: 59, startPoint y: 262, endPoint x: 162, endPoint y: 277, distance: 103.6
click at [162, 277] on div "Buenos días,recién veo la información preparo lo pedido y lo subo por este medi…" at bounding box center [146, 265] width 187 height 24
copy div "Buenos días,recién veo la información preparo lo pedido y lo subo por este medi…"
click at [518, 392] on div "Hola, esperamos que te encuentres muy bien. Te consultamos si tuviste oportunid…" at bounding box center [498, 342] width 194 height 112
drag, startPoint x: 521, startPoint y: 393, endPoint x: 550, endPoint y: 387, distance: 29.7
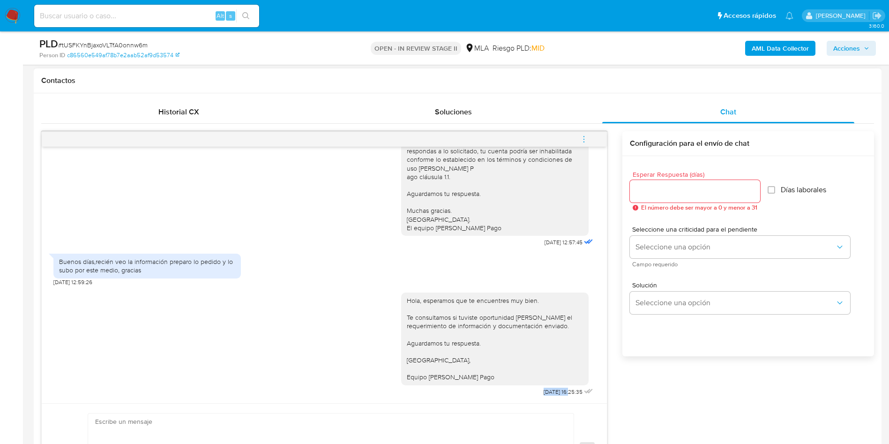
click at [550, 388] on span "08/09/2025 16:25:35" at bounding box center [562, 391] width 39 height 7
copy span "08/09/2025"
click at [330, 348] on div "Hola, esperamos que te encuentres muy bien. Te consultamos si tuviste oportunid…" at bounding box center [324, 342] width 542 height 112
click at [592, 138] on button "menu-action" at bounding box center [583, 139] width 31 height 22
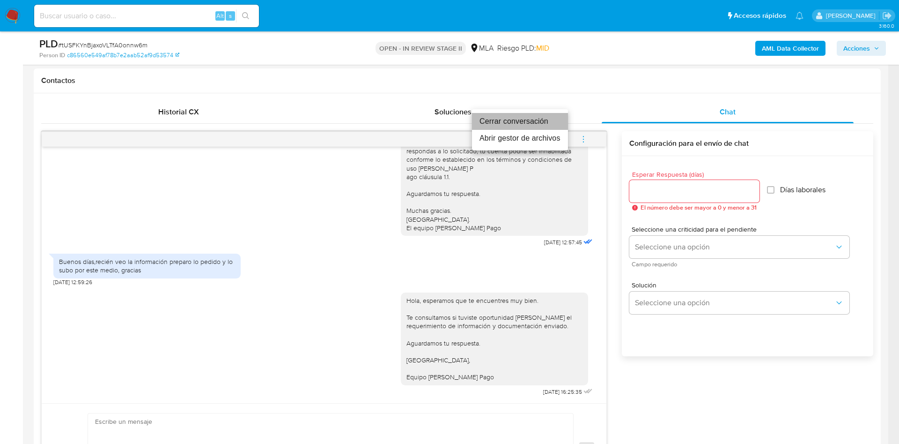
click at [506, 118] on li "Cerrar conversación" at bounding box center [520, 121] width 96 height 17
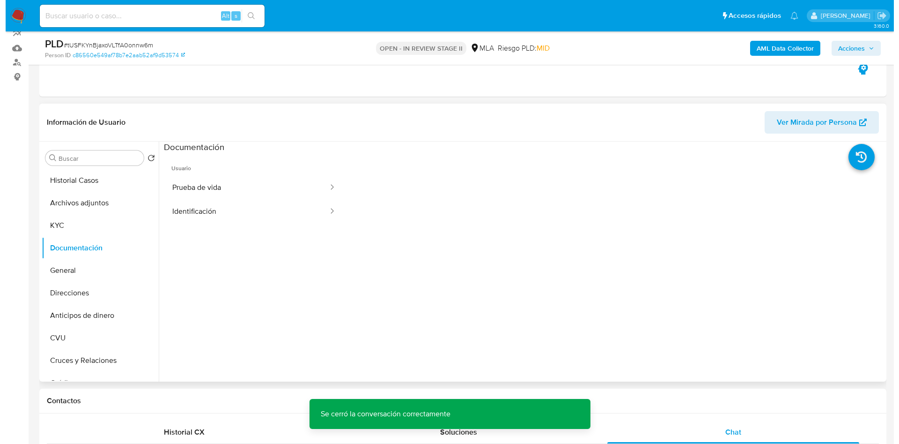
scroll to position [70, 0]
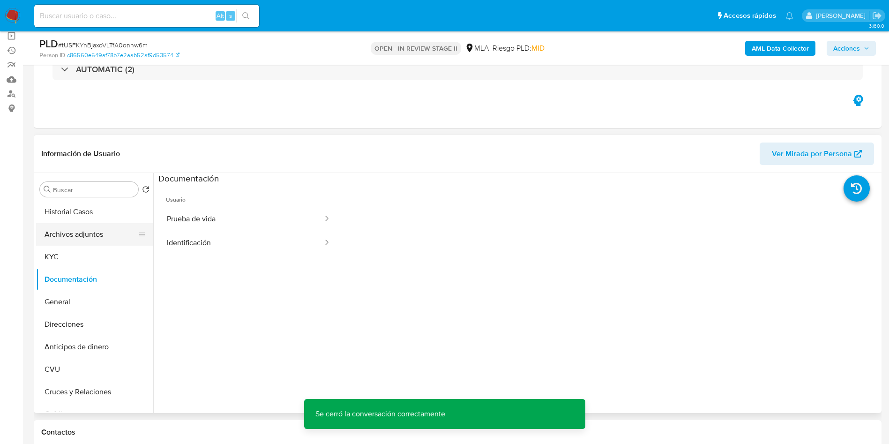
click at [86, 236] on button "Archivos adjuntos" at bounding box center [91, 234] width 110 height 22
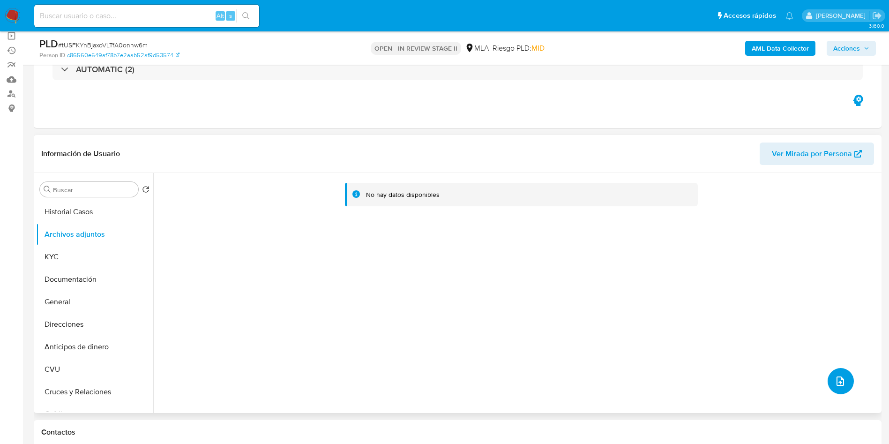
click at [830, 381] on button "upload-file" at bounding box center [840, 381] width 26 height 26
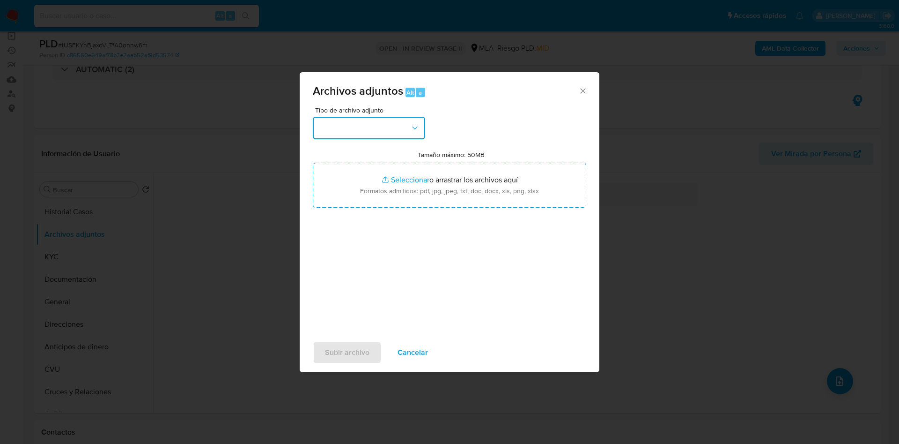
click at [372, 126] on button "button" at bounding box center [369, 128] width 112 height 22
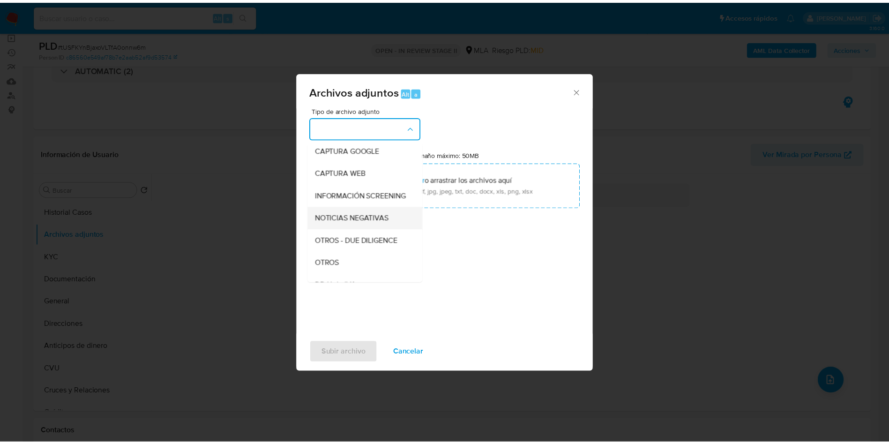
scroll to position [141, 0]
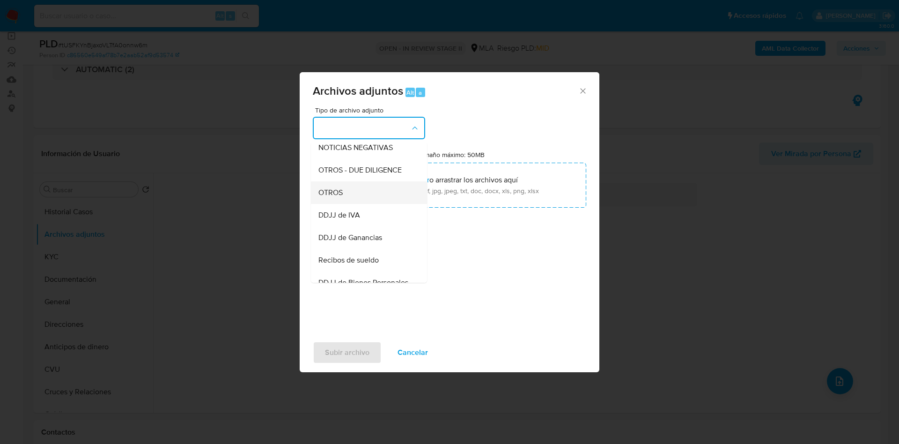
click at [322, 197] on span "OTROS" at bounding box center [331, 192] width 24 height 9
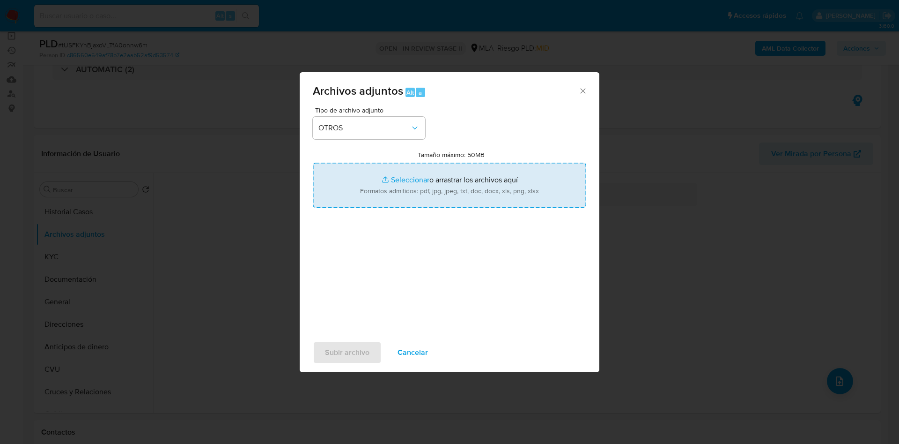
click at [417, 180] on input "Tamaño máximo: 50MB Seleccionar archivos" at bounding box center [450, 185] width 274 height 45
type input "C:\fakepath\Movimientos 557735841.xlsx"
click at [407, 178] on input "Tamaño máximo: 50MB Seleccionar archivos" at bounding box center [450, 185] width 274 height 45
type input "C:\fakepath\Caselog tUSFKYnBjaxoVLTfA0onnw6m_2025_08_18_19_26_01.docx"
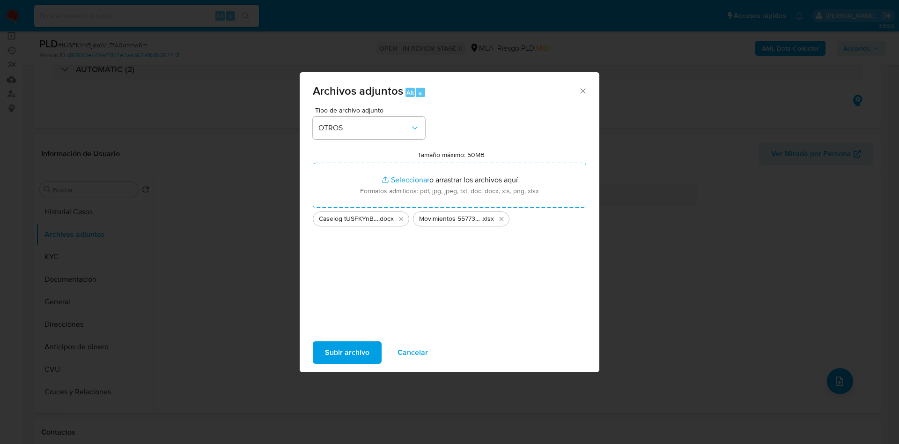
click at [333, 348] on span "Subir archivo" at bounding box center [347, 352] width 45 height 21
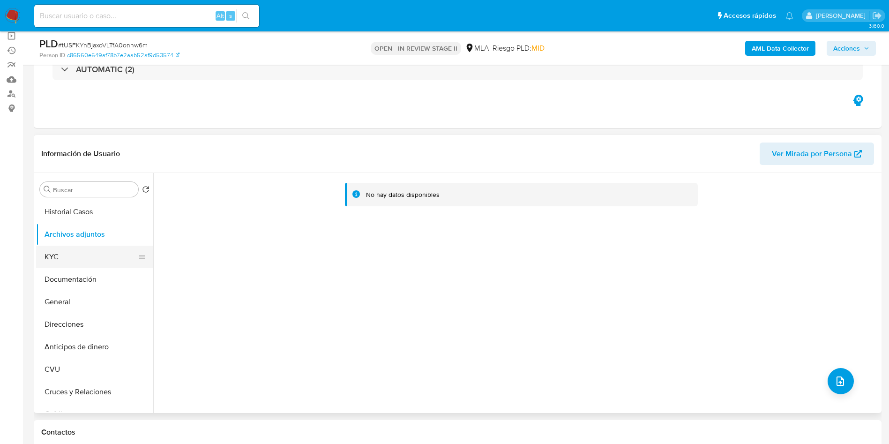
click at [104, 269] on button "Documentación" at bounding box center [94, 279] width 117 height 22
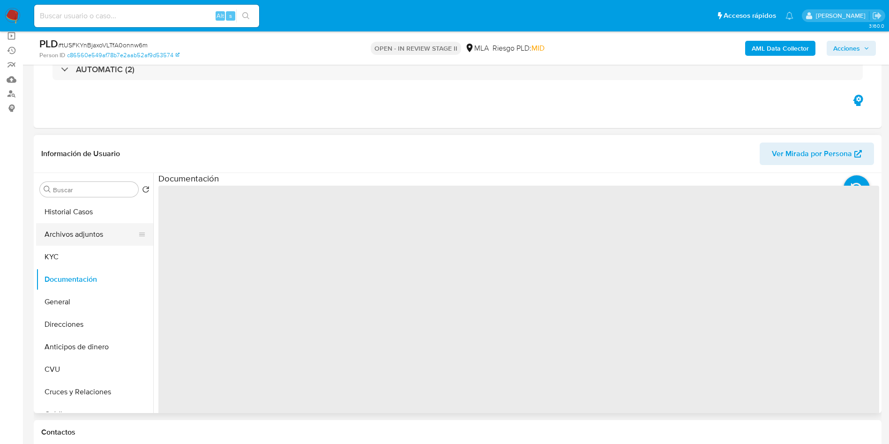
click at [91, 230] on button "Archivos adjuntos" at bounding box center [91, 234] width 110 height 22
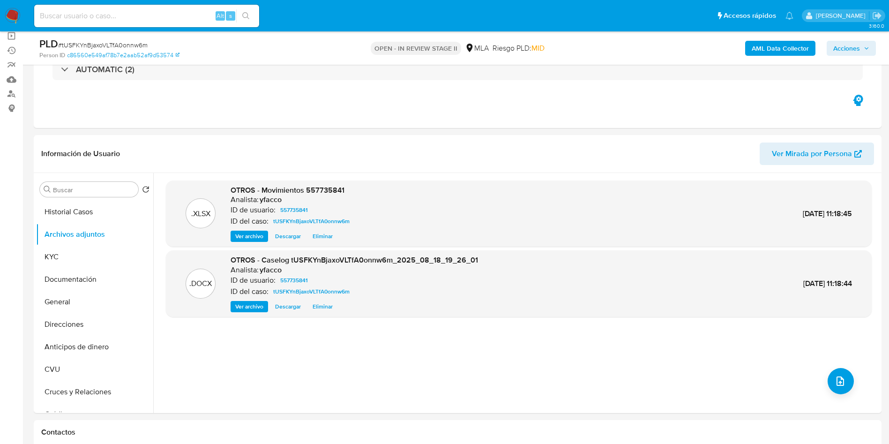
click at [767, 51] on b "AML Data Collector" at bounding box center [779, 48] width 57 height 15
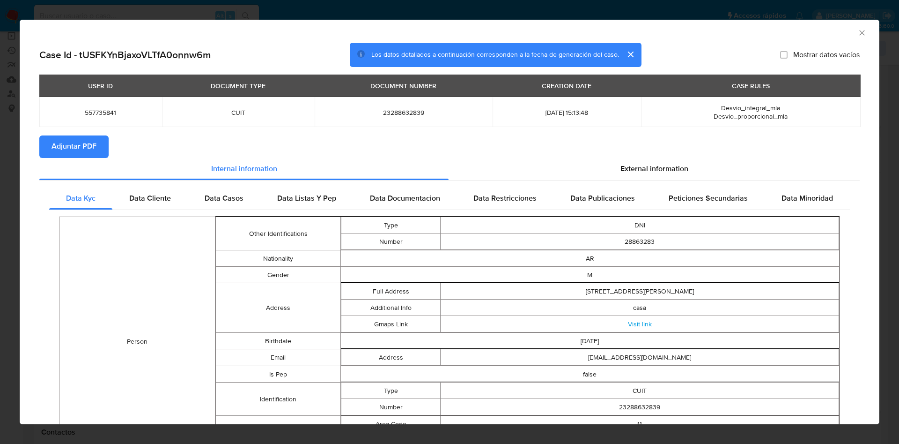
click at [62, 141] on span "Adjuntar PDF" at bounding box center [74, 146] width 45 height 21
click at [858, 35] on icon "Cerrar ventana" at bounding box center [862, 32] width 9 height 9
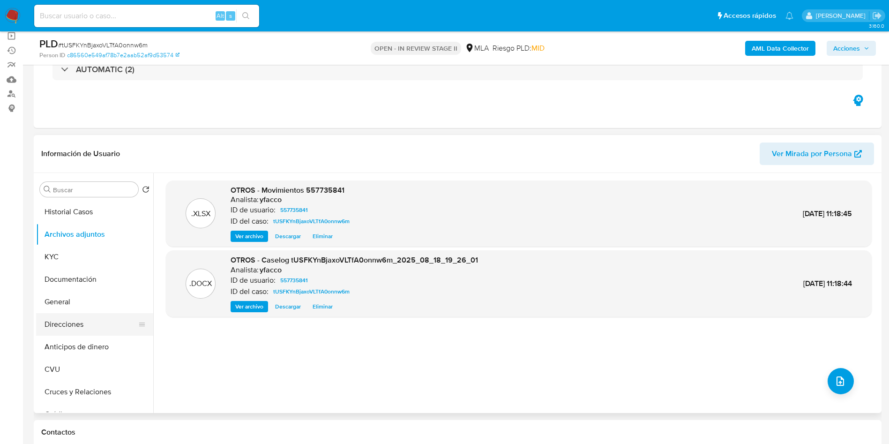
click at [83, 326] on button "Direcciones" at bounding box center [91, 324] width 110 height 22
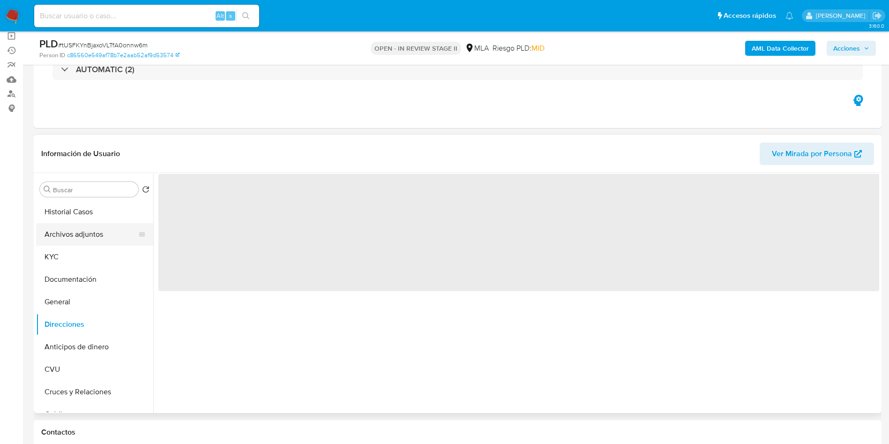
click at [96, 235] on button "Archivos adjuntos" at bounding box center [91, 234] width 110 height 22
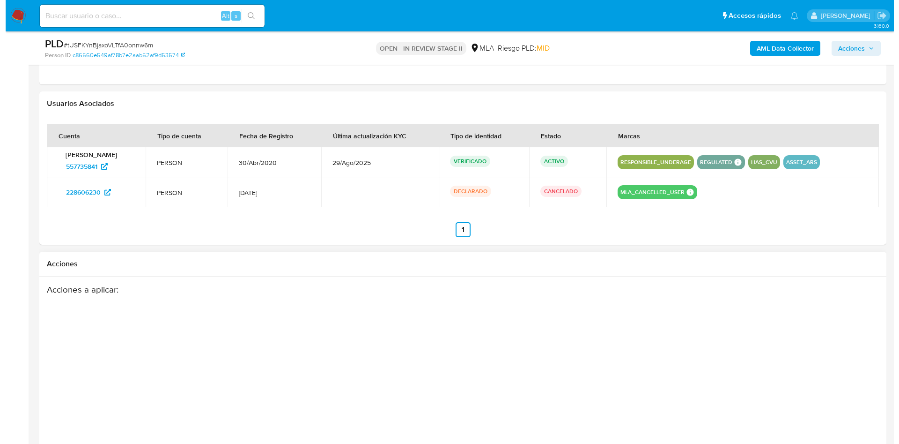
scroll to position [1463, 0]
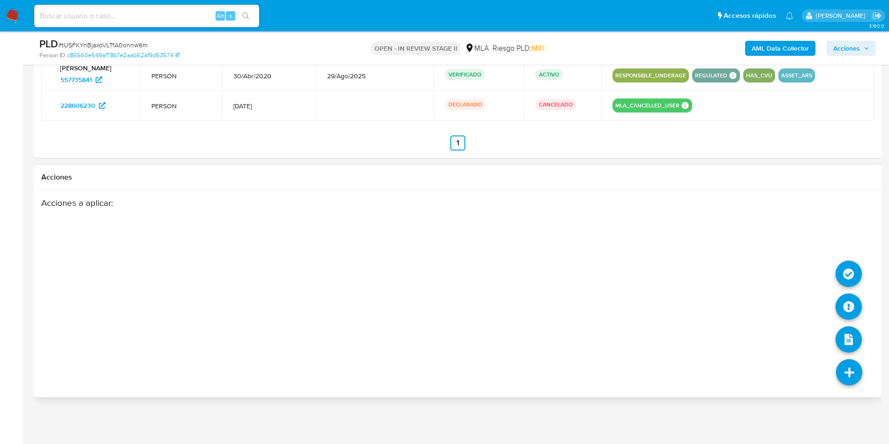
click at [838, 371] on icon at bounding box center [849, 372] width 26 height 26
click at [851, 306] on icon at bounding box center [848, 306] width 26 height 26
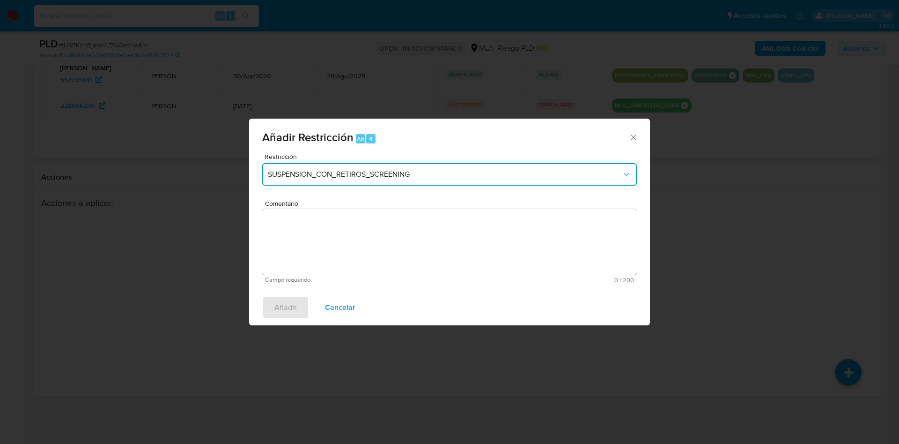
click at [407, 170] on span "SUSPENSION_CON_RETIROS_SCREENING" at bounding box center [445, 174] width 354 height 9
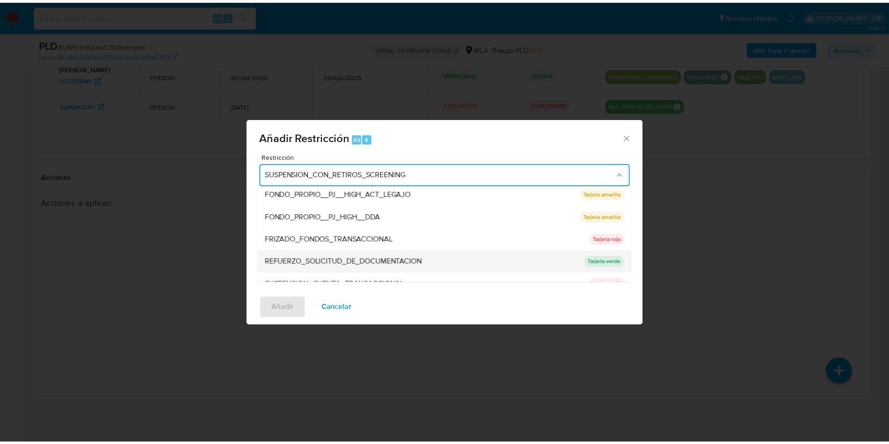
scroll to position [199, 0]
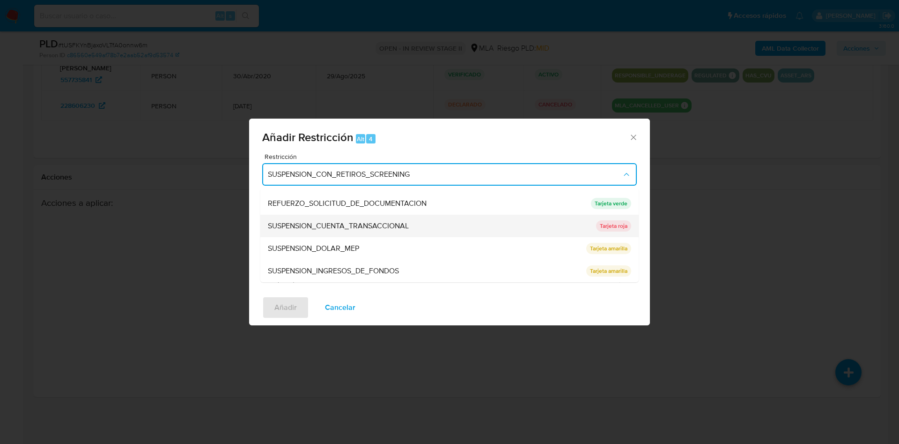
click at [339, 229] on span "SUSPENSION_CUENTA_TRANSACCIONAL" at bounding box center [338, 225] width 141 height 9
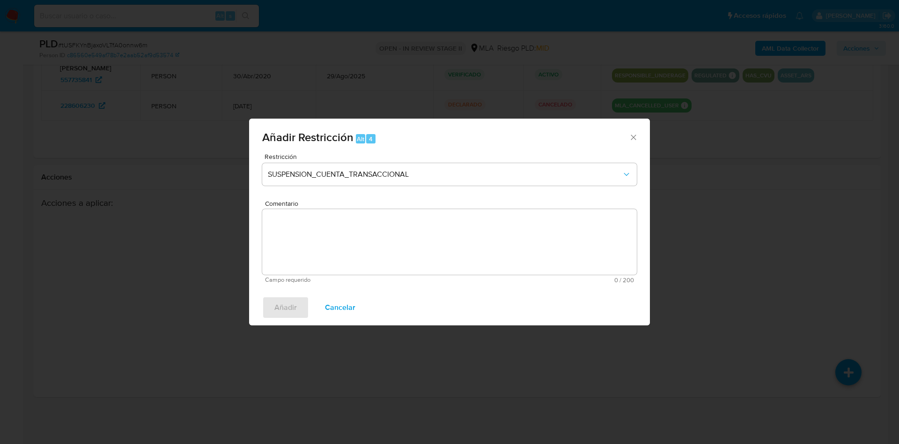
click at [339, 229] on textarea "Comentario" at bounding box center [449, 242] width 375 height 66
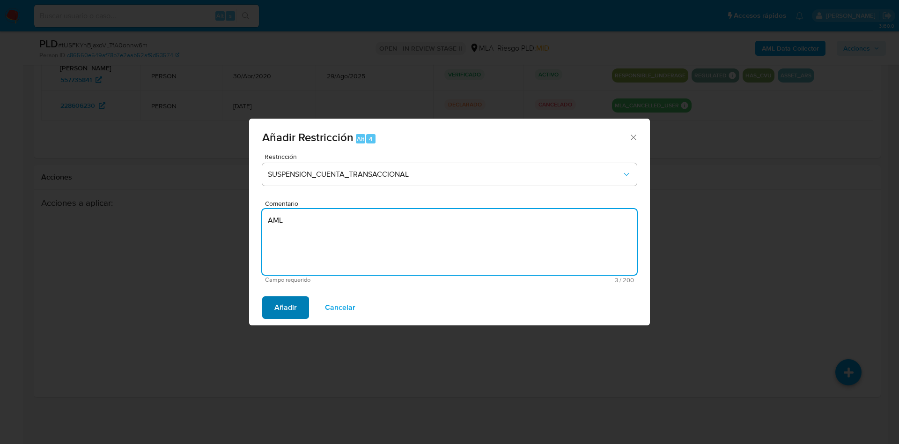
type textarea "AML"
click at [280, 308] on span "Añadir" at bounding box center [286, 307] width 22 height 21
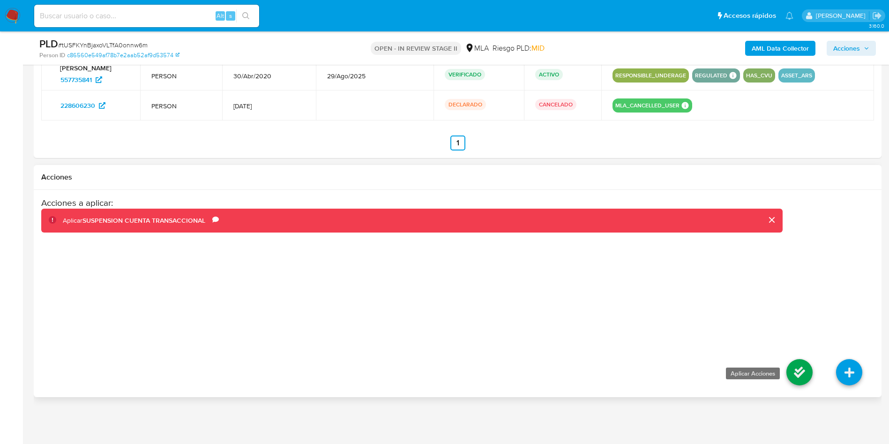
click at [794, 376] on icon at bounding box center [799, 372] width 26 height 26
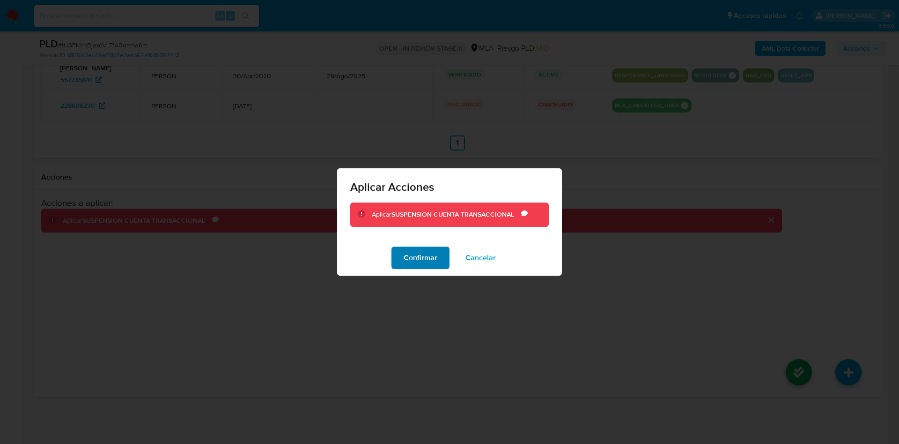
click at [407, 255] on span "Confirmar" at bounding box center [421, 257] width 34 height 21
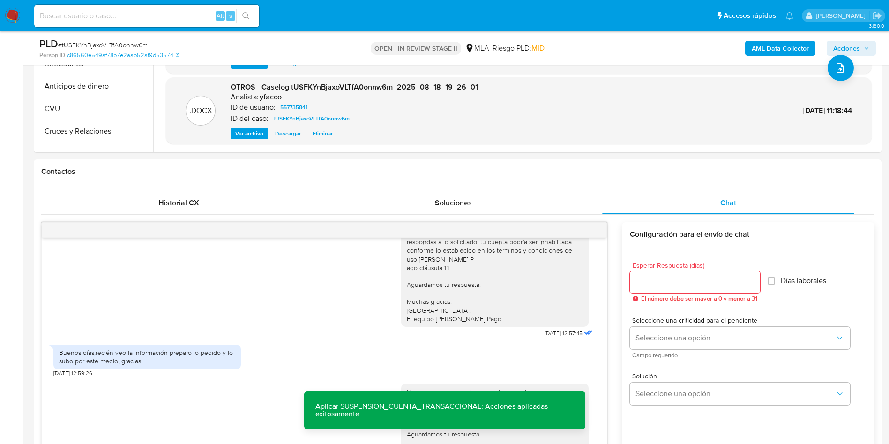
scroll to position [58, 0]
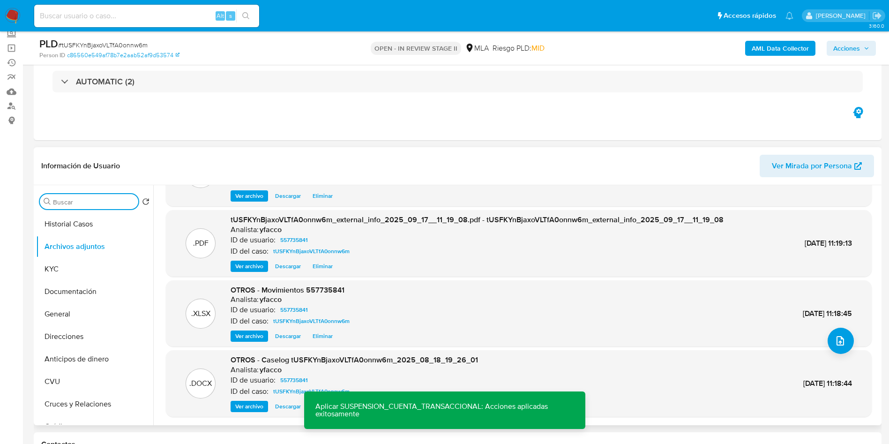
click at [54, 201] on input "Buscar" at bounding box center [94, 202] width 82 height 8
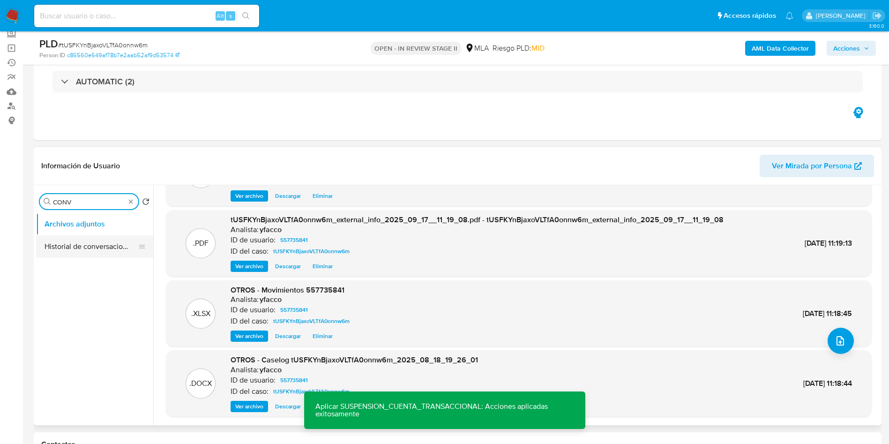
type input "CONV"
click at [72, 247] on button "Historial de conversaciones" at bounding box center [91, 246] width 110 height 22
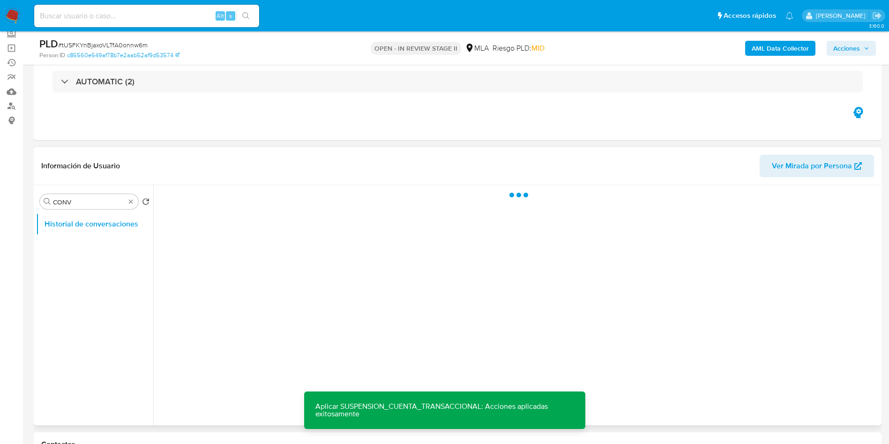
scroll to position [0, 0]
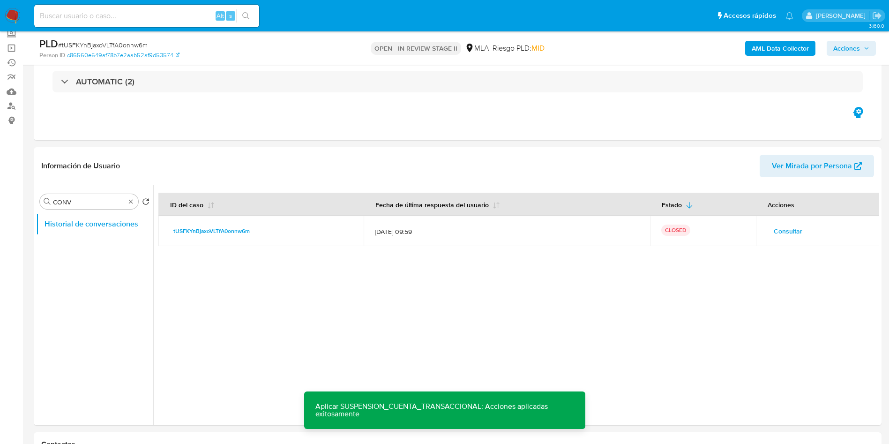
click at [867, 48] on icon "button" at bounding box center [866, 48] width 6 height 6
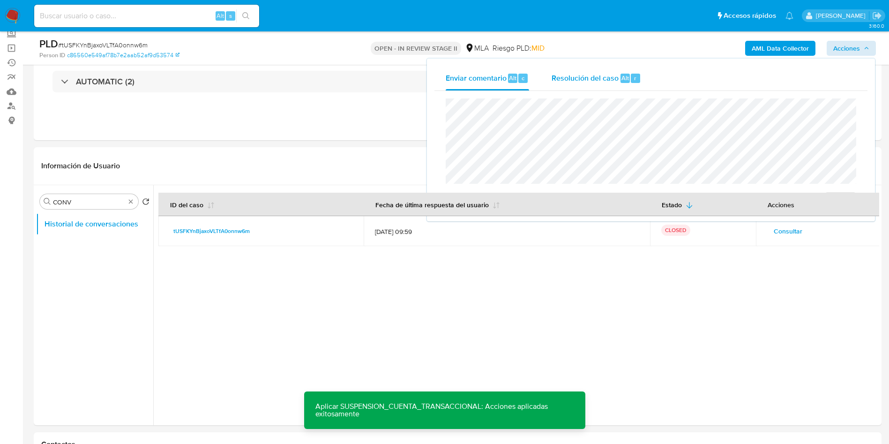
click at [645, 81] on button "Resolución del caso Alt r" at bounding box center [596, 78] width 112 height 24
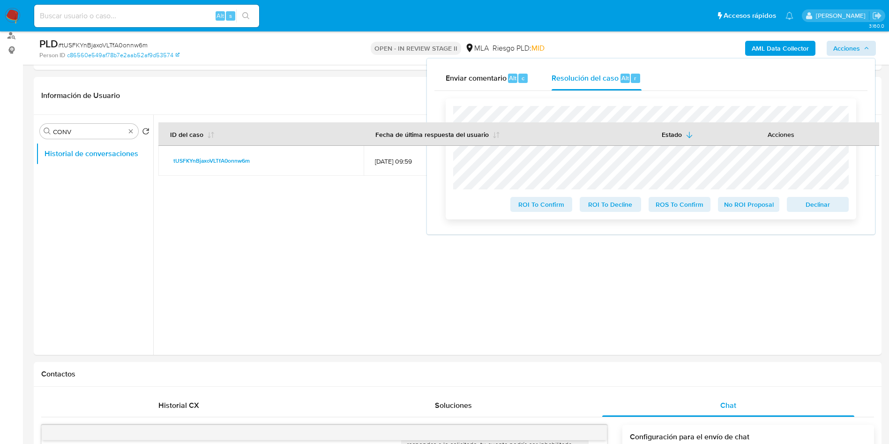
click at [678, 207] on span "ROS To Confirm" at bounding box center [679, 204] width 49 height 13
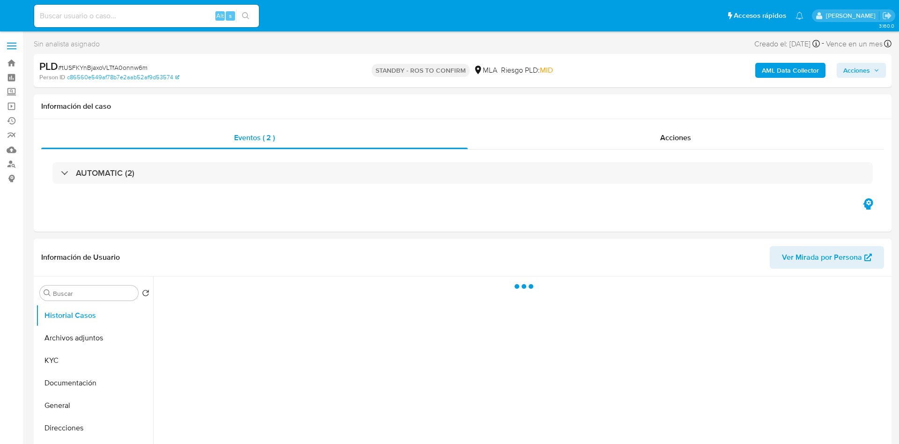
select select "10"
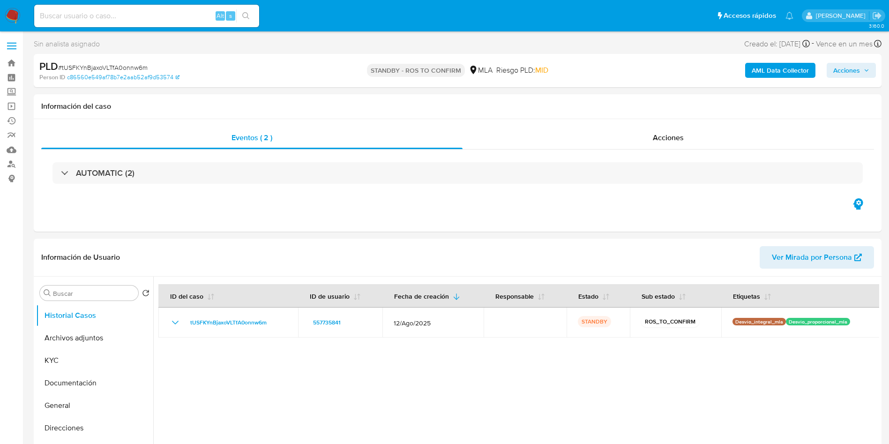
click at [199, 17] on input at bounding box center [146, 16] width 225 height 12
paste input "beIttLATcA3A7Dua6hBvP0Jh"
type input "beIttLATcA3A7Dua6hBvP0Jh"
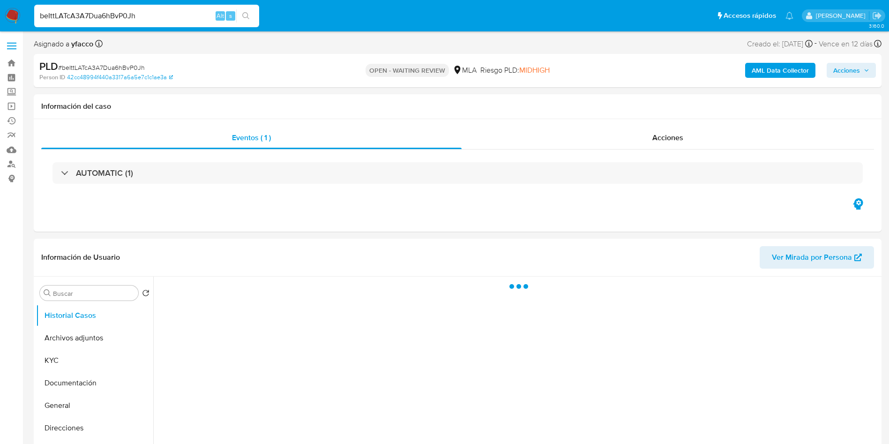
select select "10"
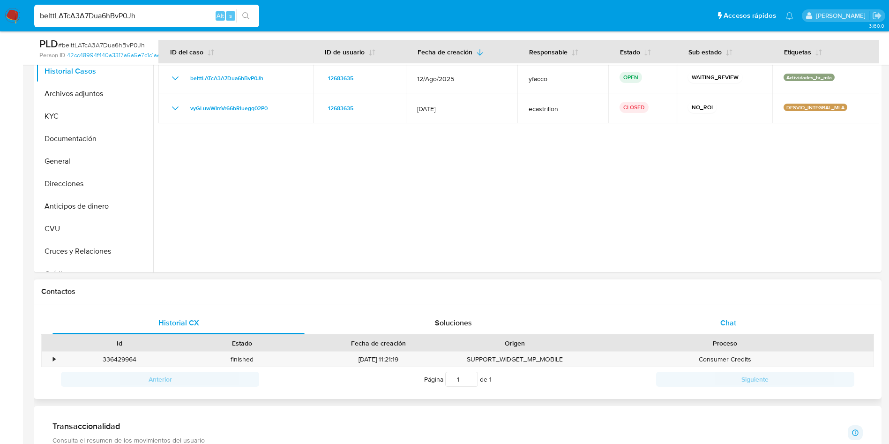
click at [733, 326] on span "Chat" at bounding box center [728, 322] width 16 height 11
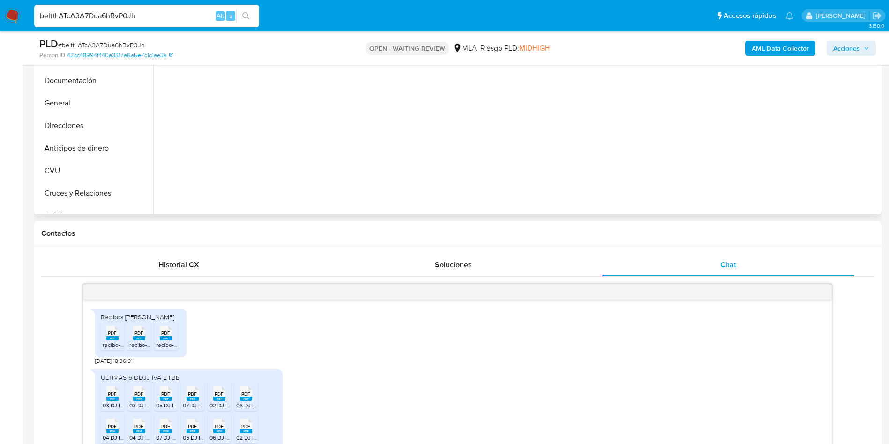
scroll to position [141, 0]
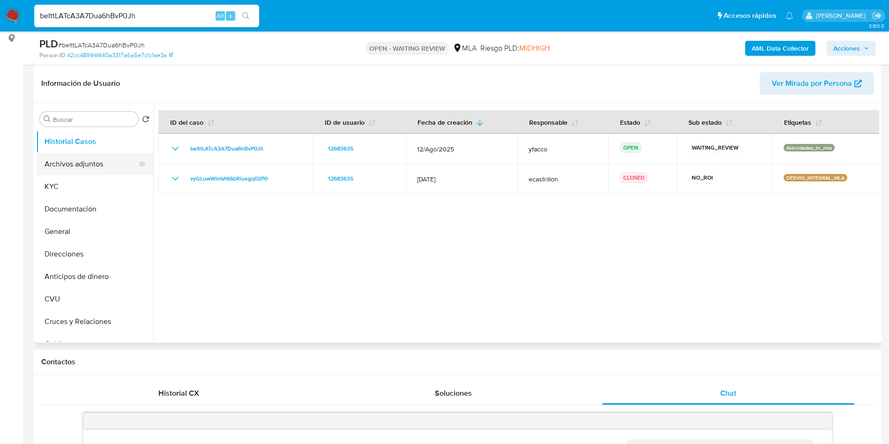
click at [90, 170] on button "Archivos adjuntos" at bounding box center [91, 164] width 110 height 22
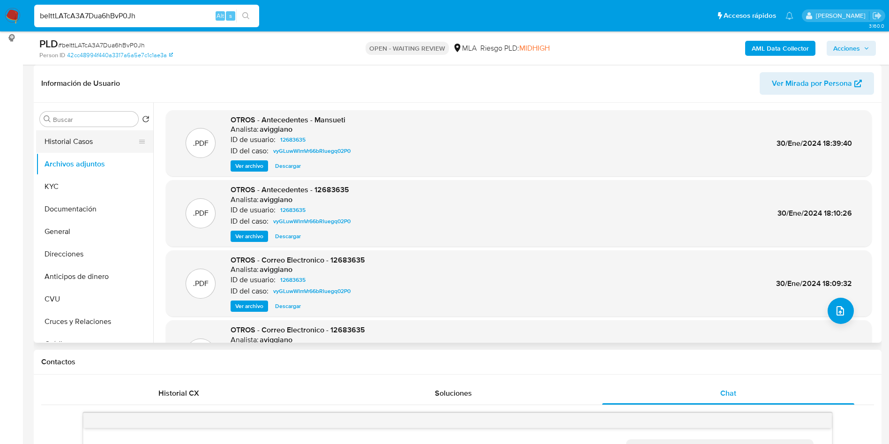
click at [102, 144] on button "Historial Casos" at bounding box center [91, 141] width 110 height 22
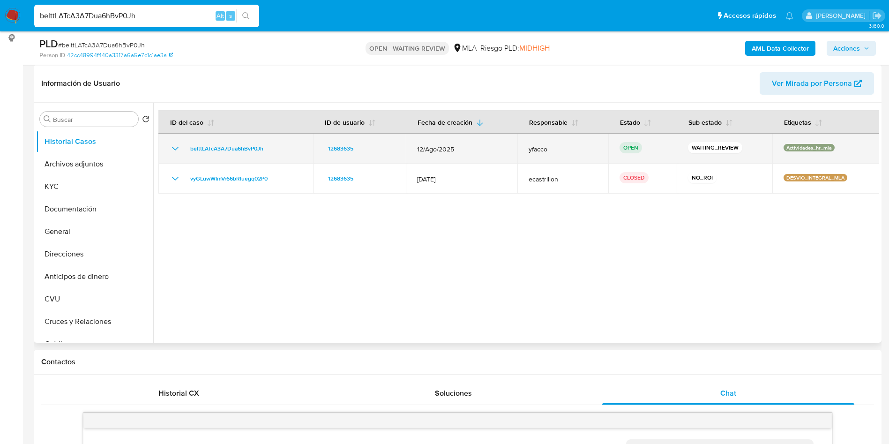
drag, startPoint x: 182, startPoint y: 151, endPoint x: 274, endPoint y: 151, distance: 91.8
click at [274, 151] on div "beIttLATcA3A7Dua6hBvP0Jh" at bounding box center [236, 148] width 132 height 11
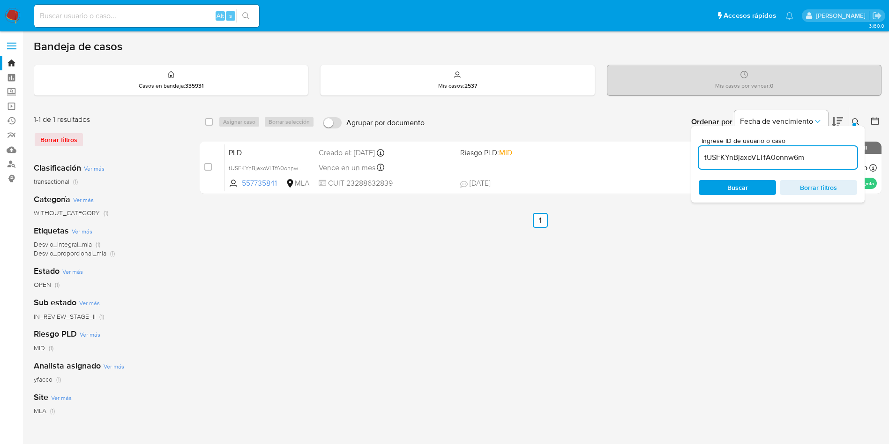
click at [812, 153] on input "tUSFKYnBjaxoVLTfA0onnw6m" at bounding box center [777, 157] width 158 height 12
paste input "beIttLATcA3A7Dua6hBvP0Jh"
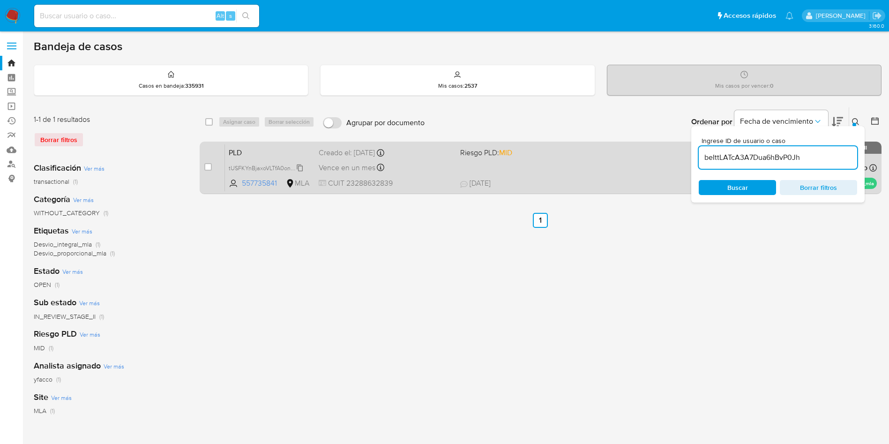
type input "beIttLATcA3A7Dua6hBvP0Jh"
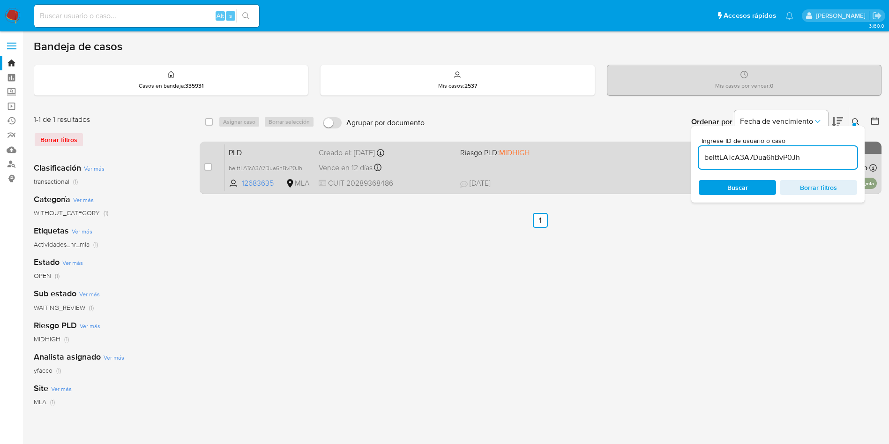
click at [213, 167] on div "case-item-checkbox No es posible asignar el caso" at bounding box center [214, 167] width 21 height 47
click at [207, 168] on input "checkbox" at bounding box center [207, 166] width 7 height 7
checkbox input "true"
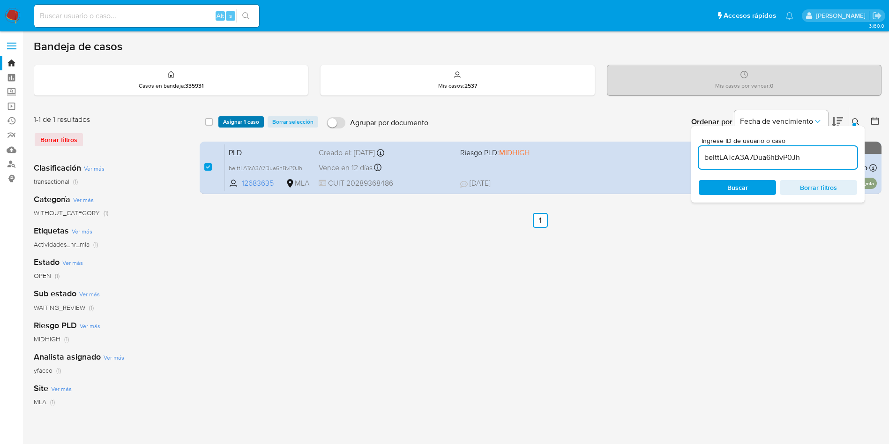
click at [227, 124] on span "Asignar 1 caso" at bounding box center [241, 121] width 36 height 9
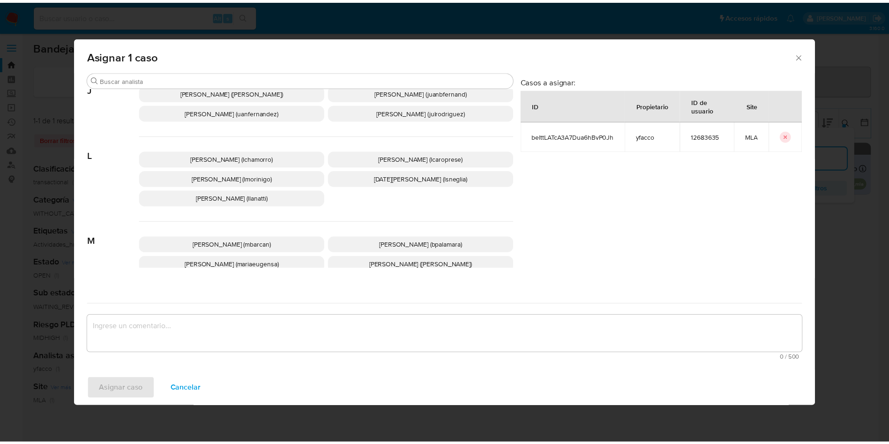
scroll to position [837, 0]
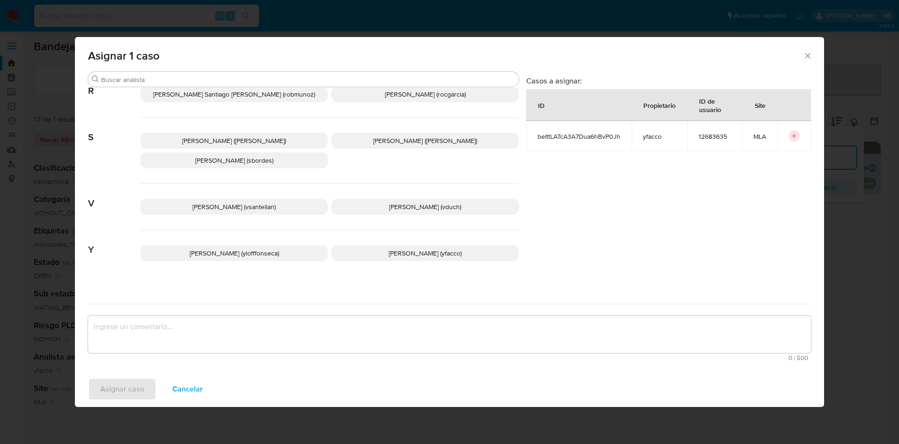
click at [366, 245] on p "Yesica Paola Facco (yfacco)" at bounding box center [425, 253] width 187 height 16
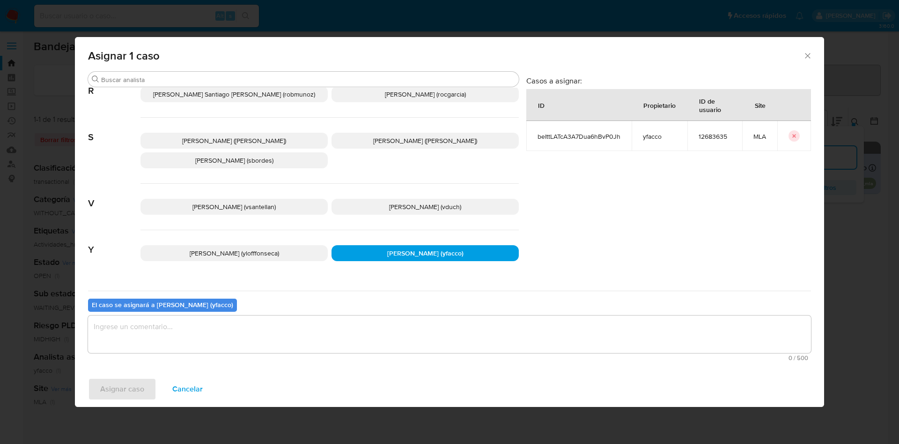
click at [211, 335] on textarea "assign-modal" at bounding box center [449, 333] width 723 height 37
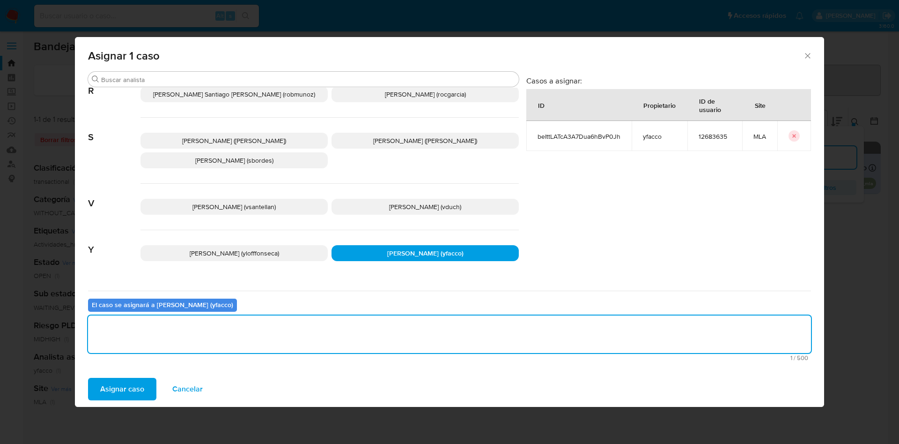
click at [99, 386] on button "Asignar caso" at bounding box center [122, 389] width 68 height 22
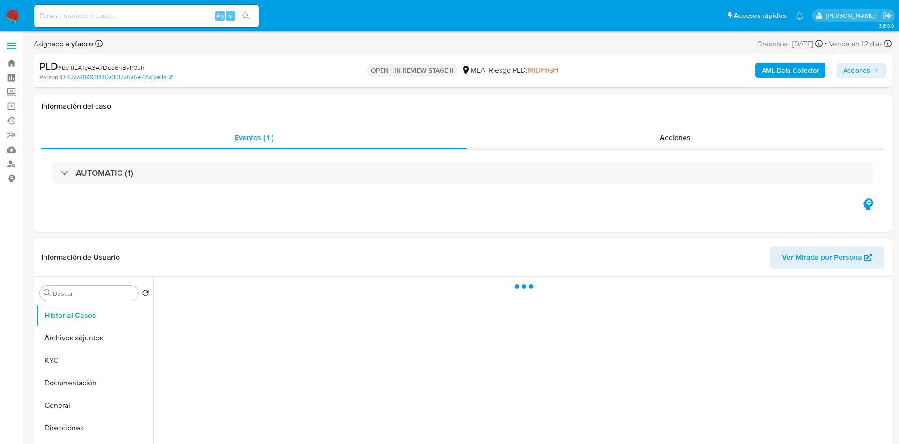
select select "10"
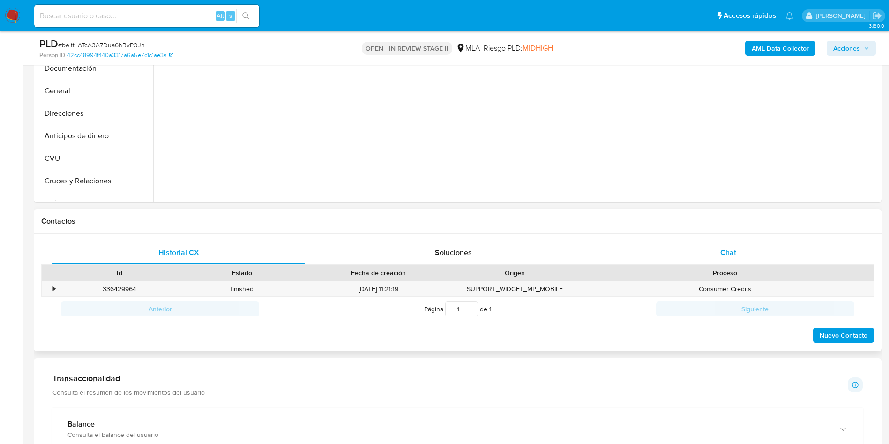
click at [704, 256] on div "Chat" at bounding box center [728, 252] width 252 height 22
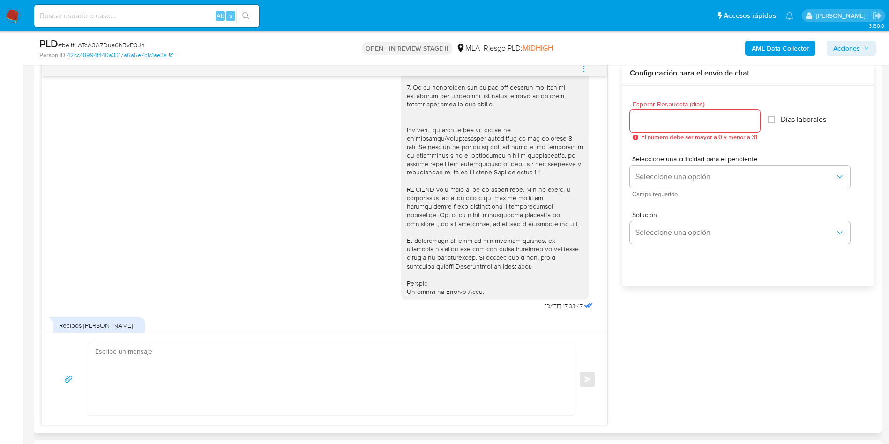
scroll to position [492, 0]
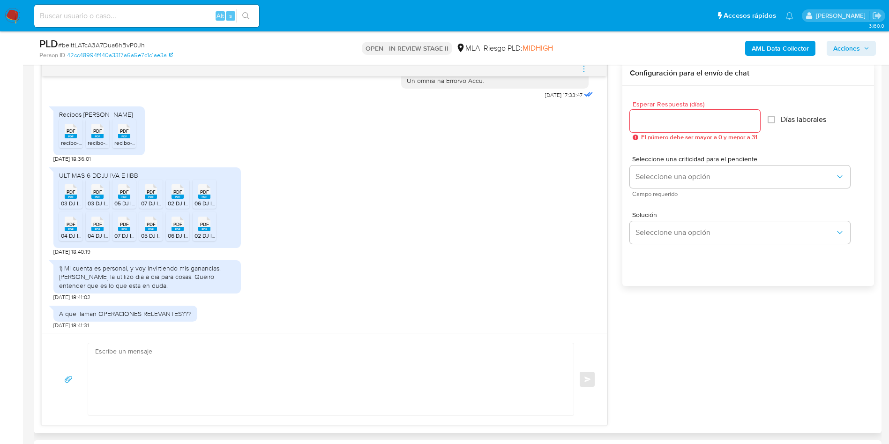
click at [62, 139] on div "PDF PDF" at bounding box center [71, 130] width 20 height 18
click at [92, 138] on icon at bounding box center [97, 131] width 12 height 15
click at [129, 147] on span "recibo-09883-2025-07.pdf" at bounding box center [147, 143] width 66 height 8
click at [67, 195] on span "PDF" at bounding box center [71, 192] width 9 height 6
click at [95, 195] on span "PDF" at bounding box center [97, 192] width 9 height 6
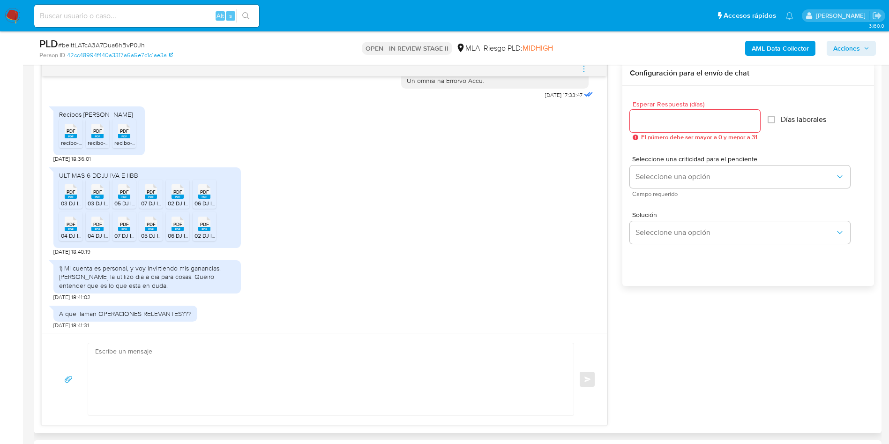
click at [123, 195] on span "PDF" at bounding box center [124, 192] width 9 height 6
click at [143, 200] on div "PDF PDF" at bounding box center [151, 190] width 20 height 18
drag, startPoint x: 171, startPoint y: 207, endPoint x: 202, endPoint y: 209, distance: 31.0
click at [171, 200] on div "PDF PDF" at bounding box center [178, 190] width 20 height 18
click at [217, 210] on ul "PDF PDF 03 DJ IVA.pdf PDF PDF 03 DJ IIBB.pdf PDF PDF 05 DJ IVA.pdf PDF PDF 07 D…" at bounding box center [147, 211] width 176 height 65
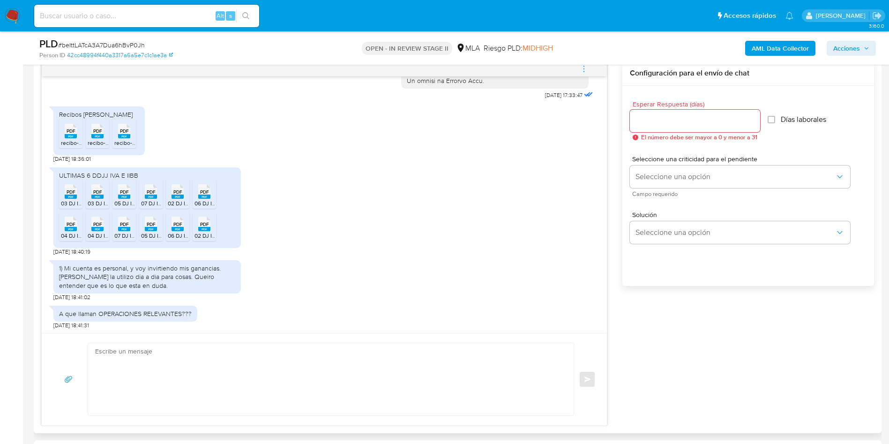
click at [201, 199] on rect at bounding box center [204, 196] width 12 height 4
click at [69, 239] on span "04 DJ IIBB.pdf" at bounding box center [79, 235] width 36 height 8
click at [91, 239] on span "04 DJ IVA.pdf" at bounding box center [105, 235] width 34 height 8
click at [119, 231] on rect at bounding box center [124, 229] width 12 height 4
click at [147, 227] on span "PDF" at bounding box center [151, 224] width 9 height 6
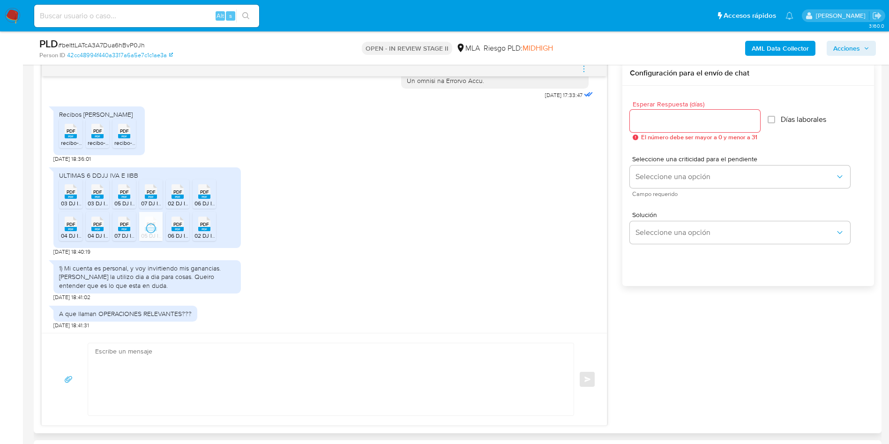
click at [177, 231] on rect at bounding box center [177, 229] width 12 height 4
click at [198, 232] on div "PDF PDF" at bounding box center [204, 223] width 20 height 18
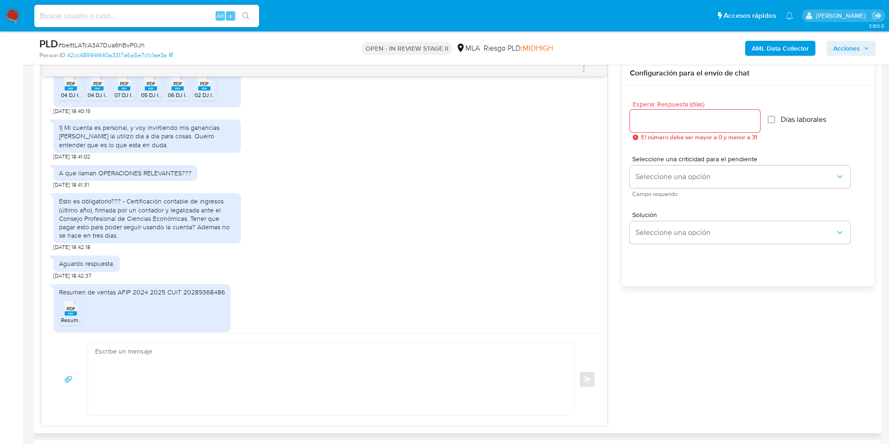
scroll to position [703, 0]
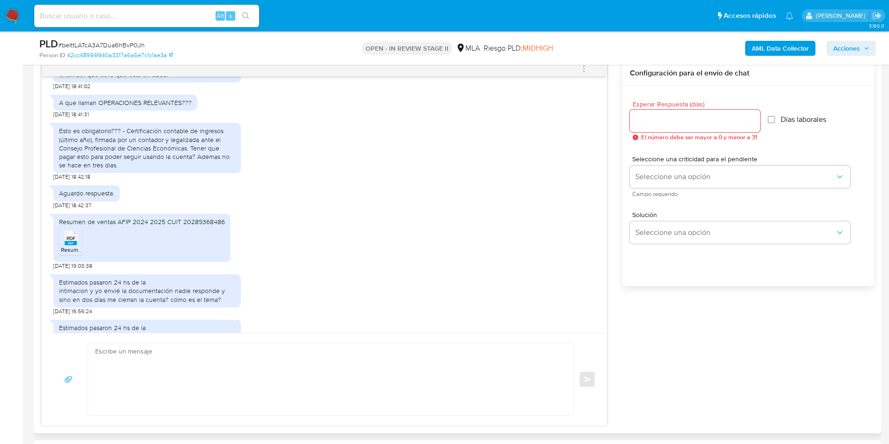
click at [70, 253] on span "Resumen de Ventas 2024 2025.pdf" at bounding box center [105, 249] width 89 height 8
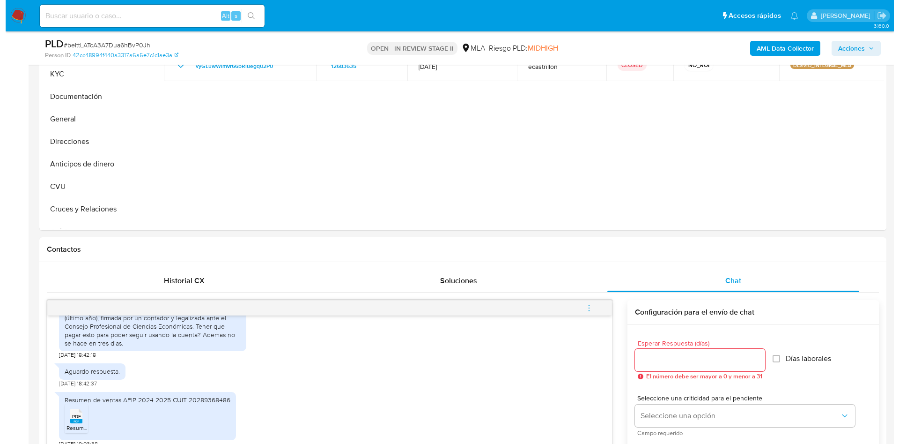
scroll to position [141, 0]
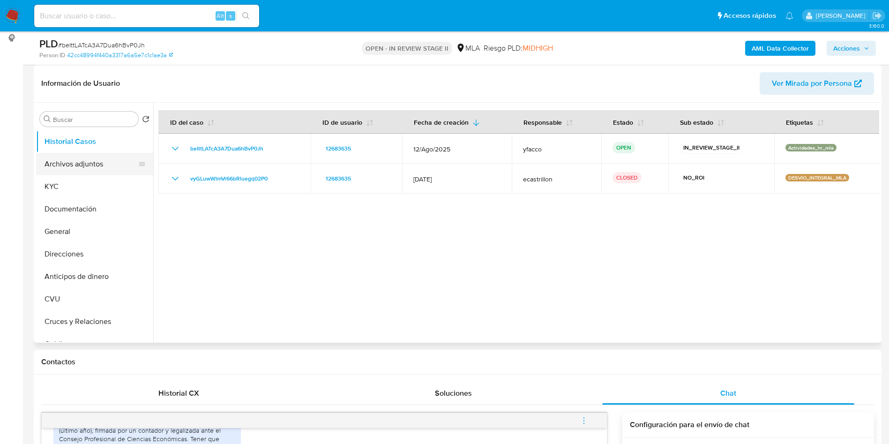
click at [82, 168] on button "Archivos adjuntos" at bounding box center [91, 164] width 110 height 22
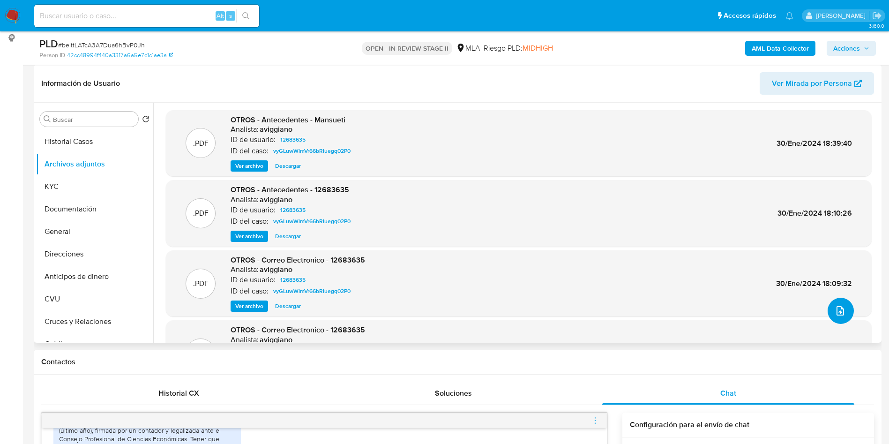
click at [843, 318] on button "upload-file" at bounding box center [840, 310] width 26 height 26
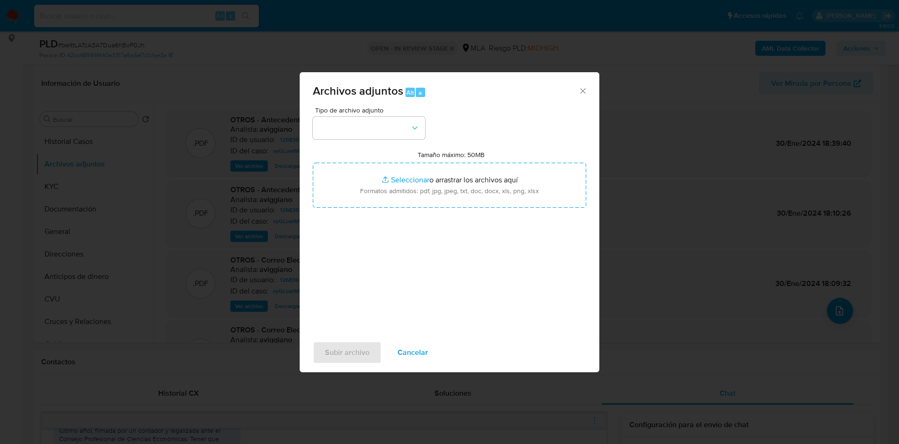
click at [396, 140] on div "Tipo de archivo adjunto Tamaño máximo: 50MB Seleccionar archivos Seleccionar o …" at bounding box center [450, 217] width 274 height 221
click at [396, 122] on button "button" at bounding box center [369, 128] width 112 height 22
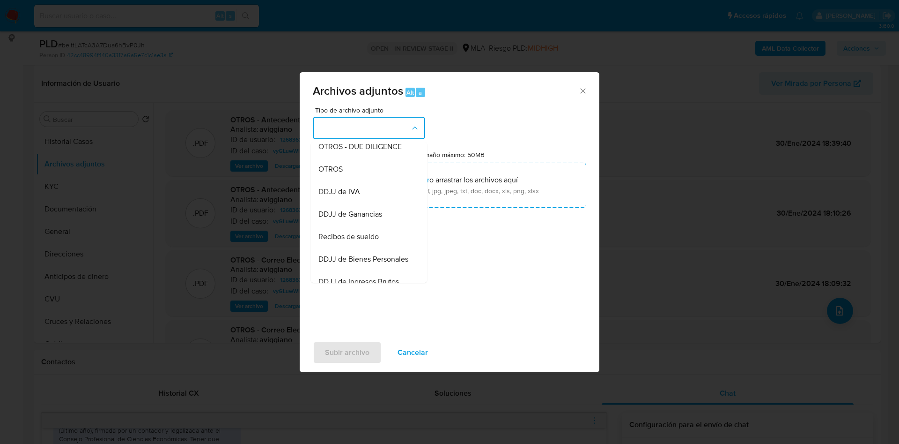
scroll to position [142, 0]
click at [342, 195] on span "OTROS" at bounding box center [331, 190] width 24 height 9
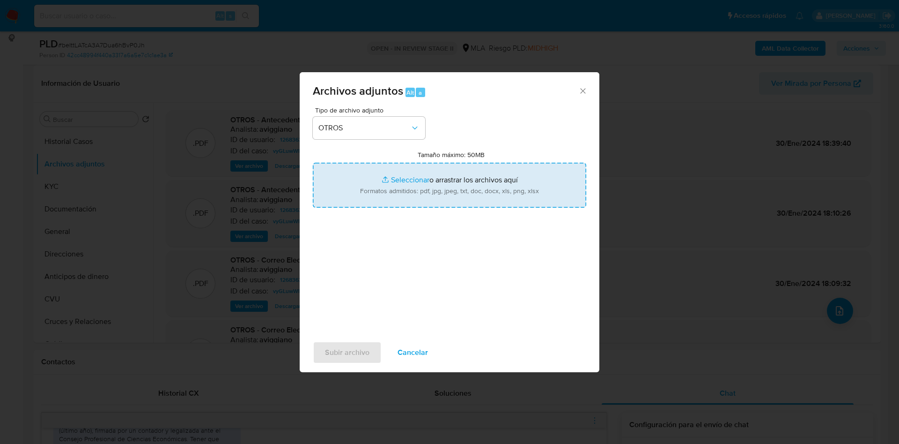
click at [399, 178] on input "Tamaño máximo: 50MB Seleccionar archivos" at bounding box center [450, 185] width 274 height 45
type input "C:\fakepath\Marcos Ignacio Mansueti.pdf"
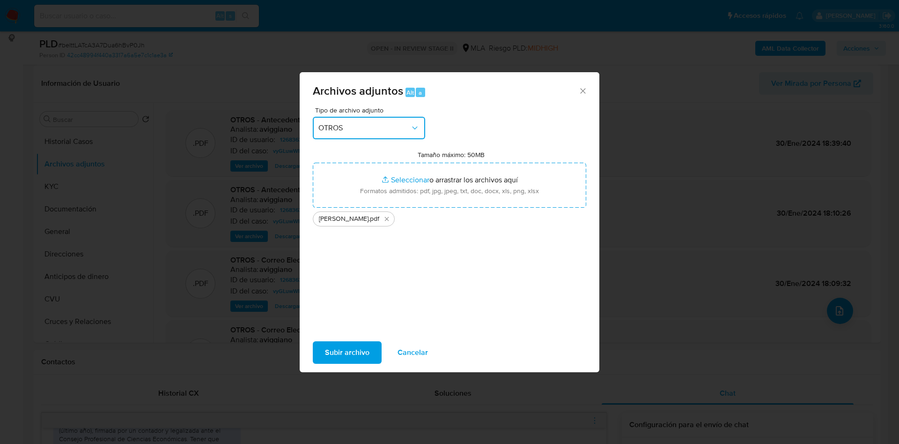
click at [382, 126] on span "OTROS" at bounding box center [365, 127] width 92 height 9
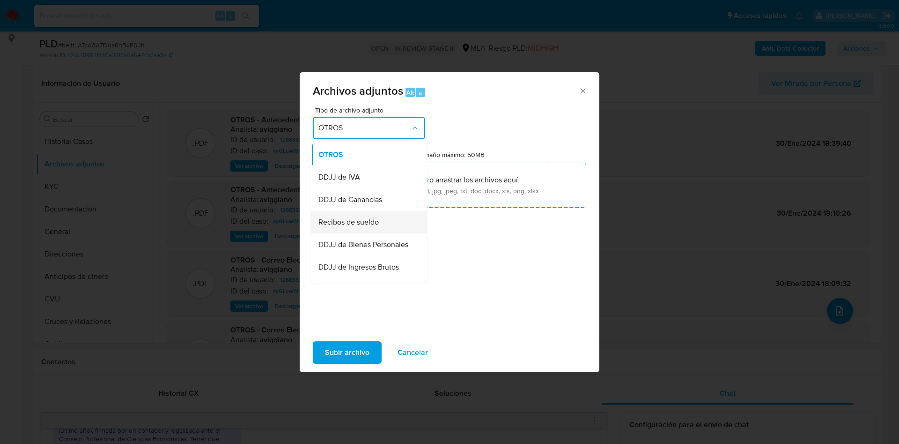
scroll to position [200, 0]
click at [350, 205] on span "Recibos de sueldo" at bounding box center [349, 199] width 60 height 9
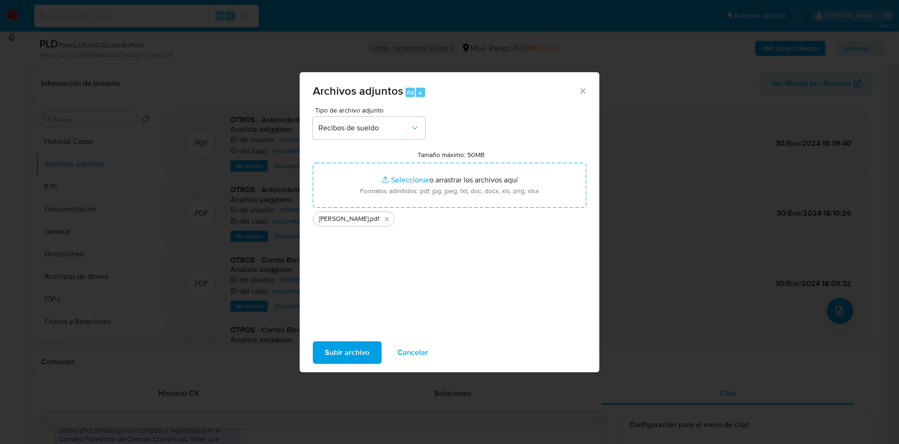
click at [334, 356] on span "Subir archivo" at bounding box center [347, 352] width 45 height 21
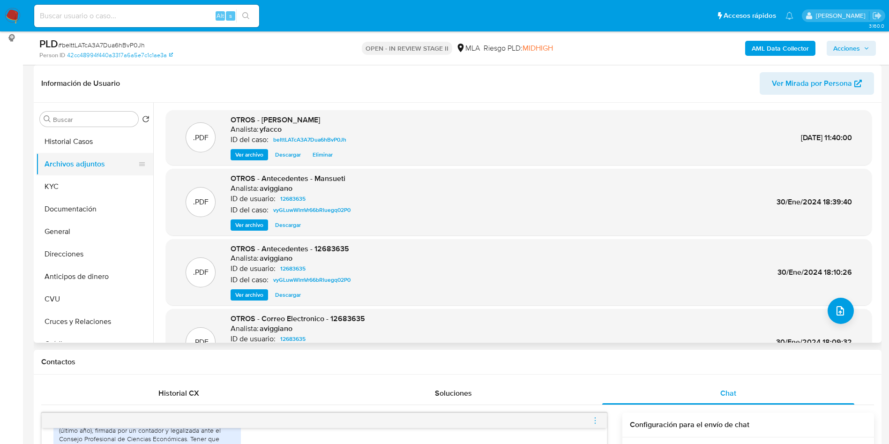
drag, startPoint x: 68, startPoint y: 188, endPoint x: 78, endPoint y: 170, distance: 20.5
click at [69, 188] on button "KYC" at bounding box center [94, 186] width 117 height 22
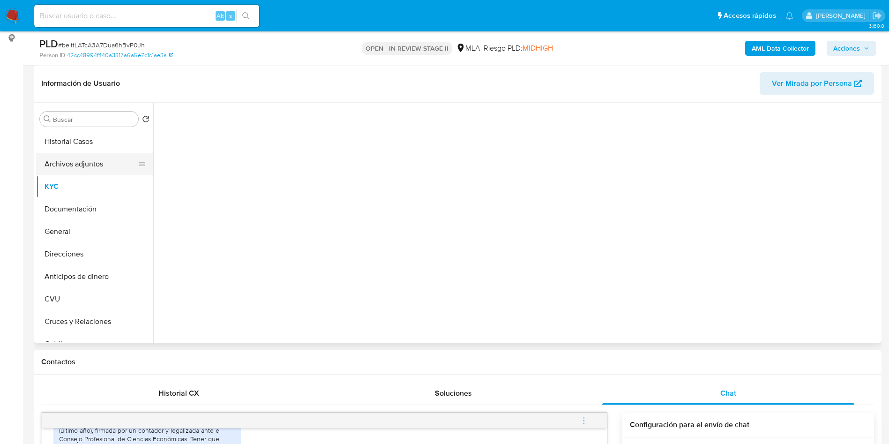
click at [82, 156] on button "Archivos adjuntos" at bounding box center [91, 164] width 110 height 22
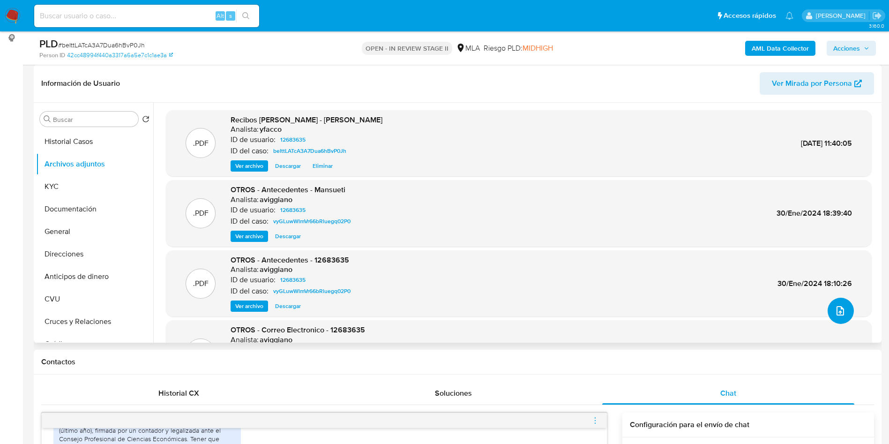
click at [838, 305] on icon "upload-file" at bounding box center [839, 310] width 11 height 11
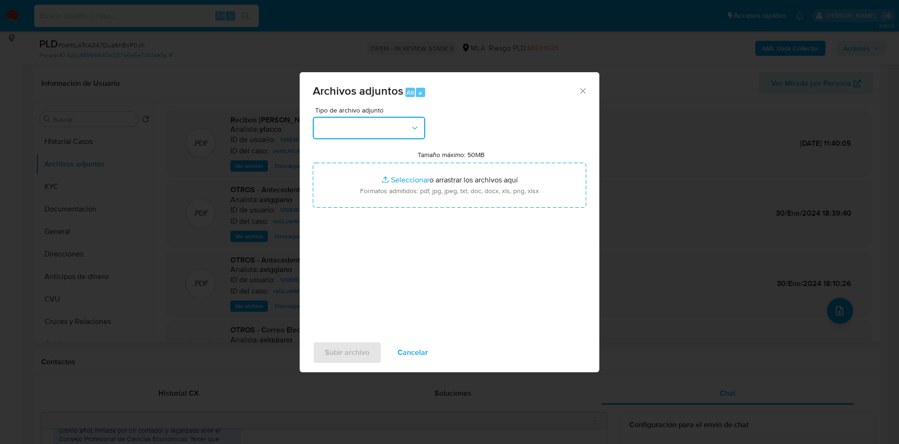
click at [372, 134] on button "button" at bounding box center [369, 128] width 112 height 22
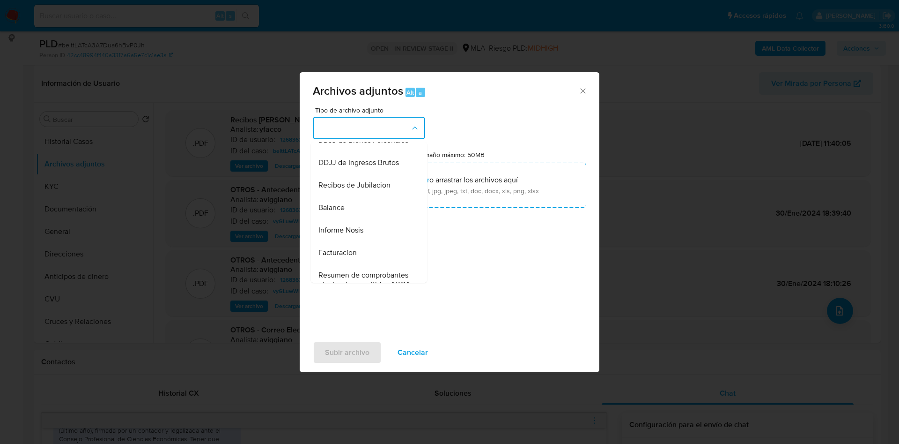
scroll to position [213, 0]
click at [337, 147] on span "DDJJ de IVA" at bounding box center [340, 142] width 42 height 9
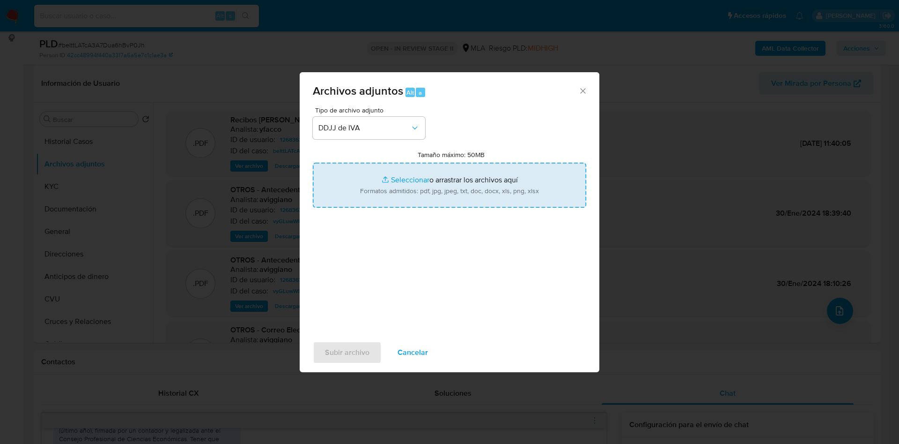
click at [402, 178] on input "Tamaño máximo: 50MB Seleccionar archivos" at bounding box center [450, 185] width 274 height 45
type input "C:\fakepath\Marcos Ignacio Mansueti.pdf"
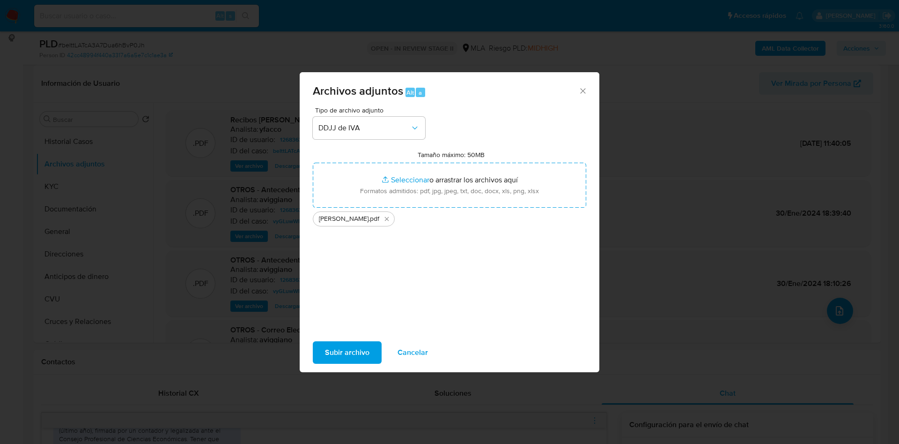
click at [354, 349] on span "Subir archivo" at bounding box center [347, 352] width 45 height 21
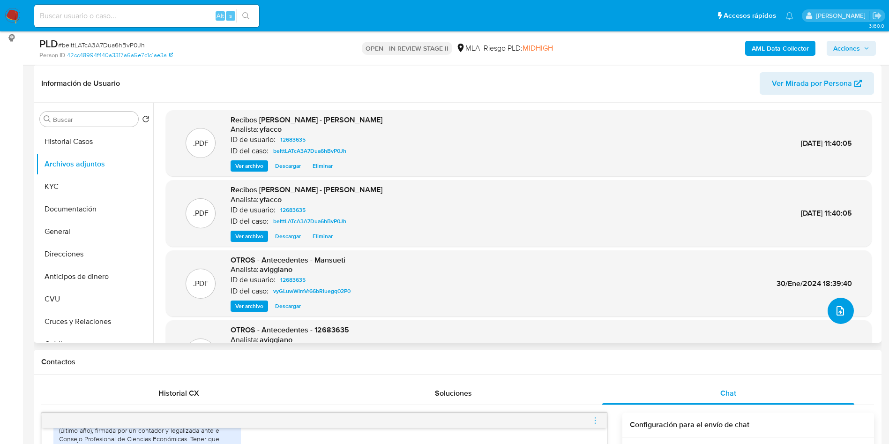
click at [842, 310] on icon "upload-file" at bounding box center [839, 310] width 11 height 11
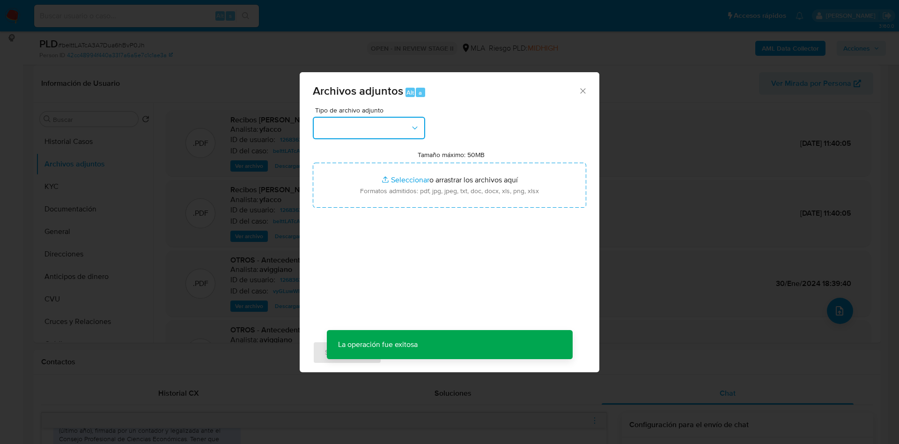
click at [401, 126] on button "button" at bounding box center [369, 128] width 112 height 22
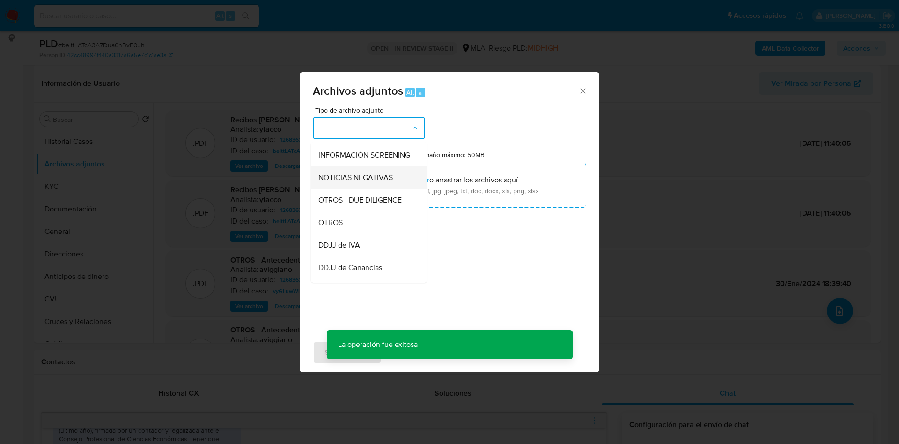
scroll to position [141, 0]
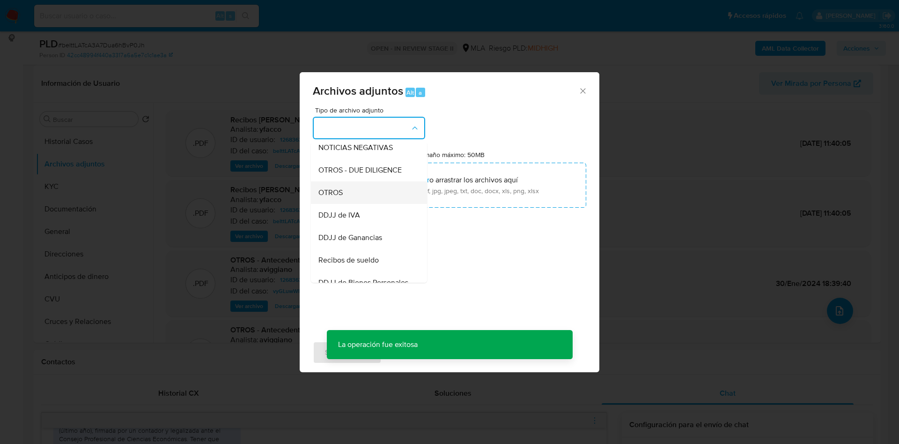
click at [337, 193] on div "OTROS" at bounding box center [367, 192] width 96 height 22
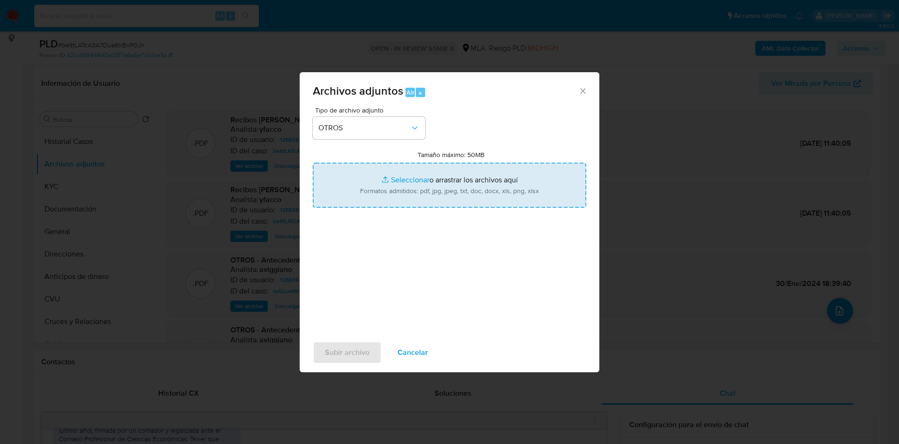
click at [423, 174] on input "Tamaño máximo: 50MB Seleccionar archivos" at bounding box center [450, 185] width 274 height 45
type input "C:\fakepath\12683635_81083a05-1757-420d-a3c3-210653ce9b48.pdf"
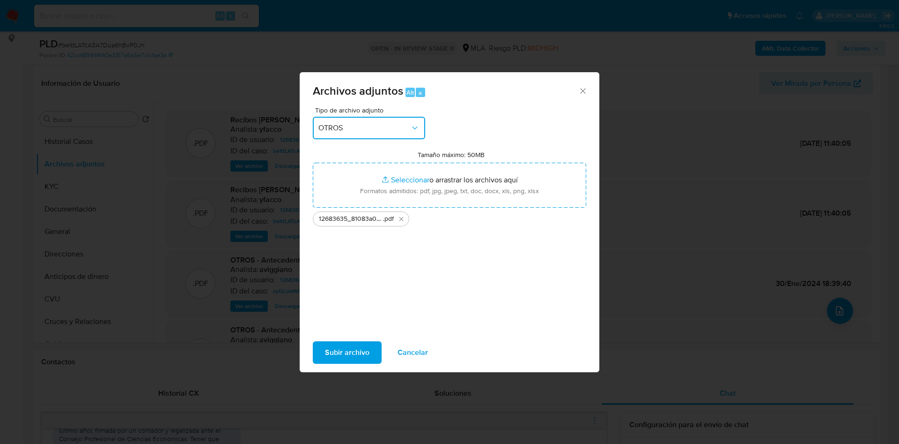
click at [371, 127] on span "OTROS" at bounding box center [365, 127] width 92 height 9
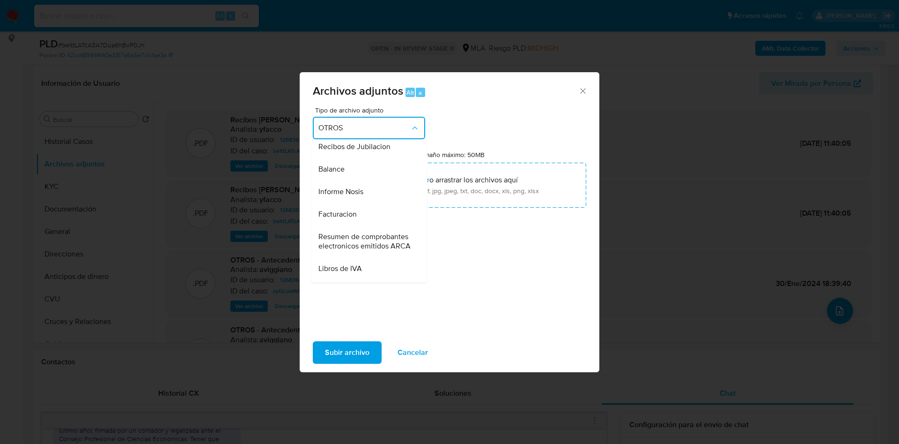
scroll to position [341, 0]
click at [332, 199] on span "Facturacion" at bounding box center [338, 194] width 38 height 9
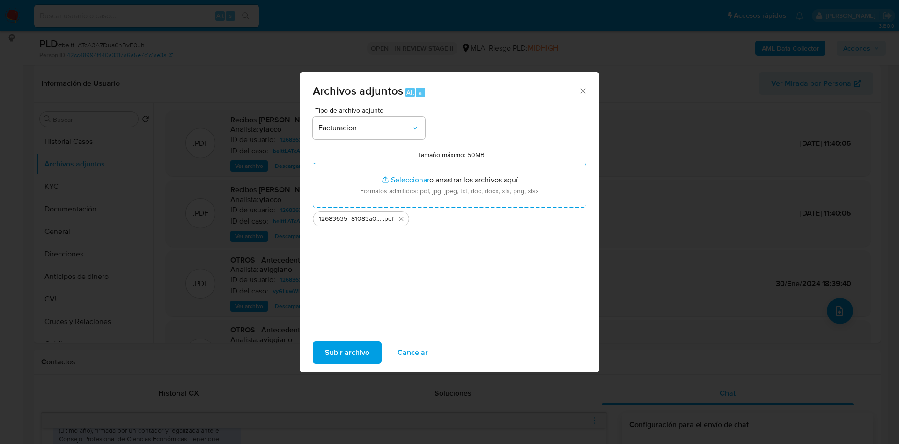
click at [355, 359] on span "Subir archivo" at bounding box center [347, 352] width 45 height 21
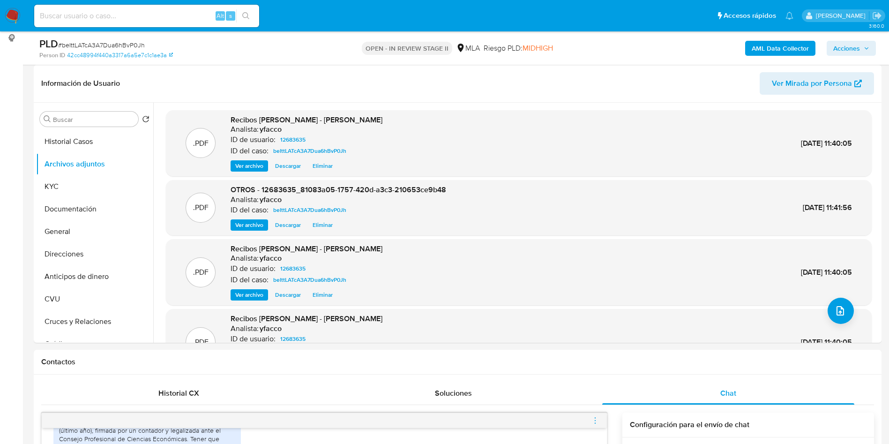
click at [770, 47] on b "AML Data Collector" at bounding box center [779, 48] width 57 height 15
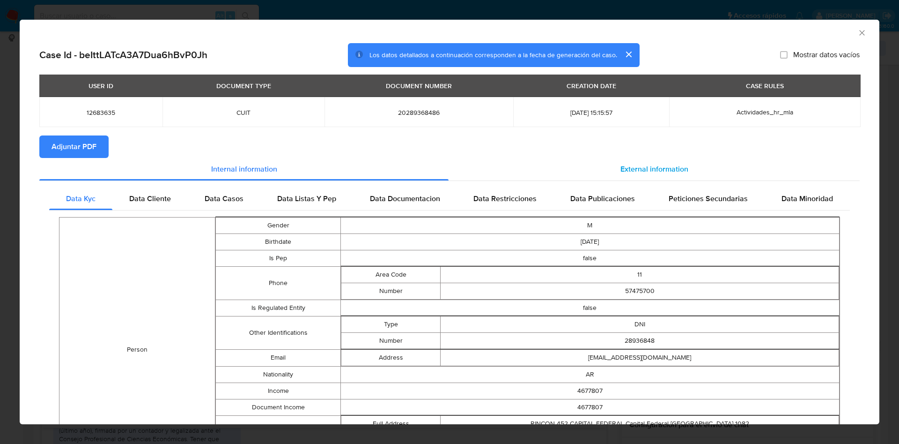
click at [626, 168] on span "External information" at bounding box center [655, 168] width 68 height 11
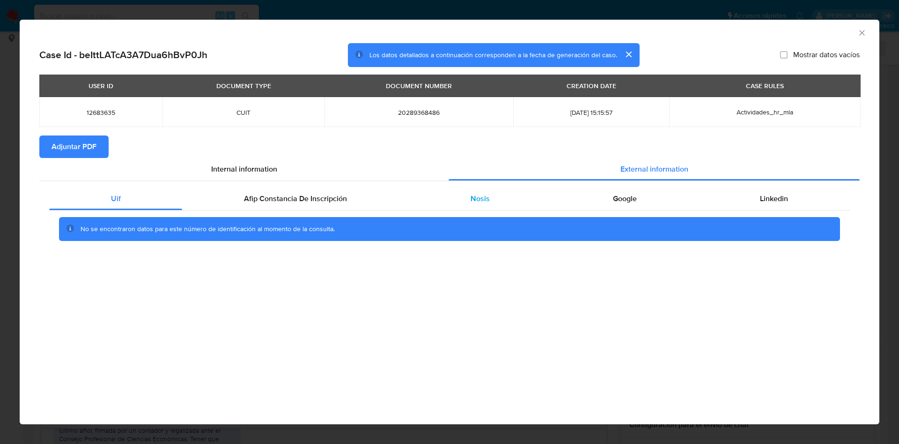
click at [518, 201] on div "Nosis" at bounding box center [480, 198] width 142 height 22
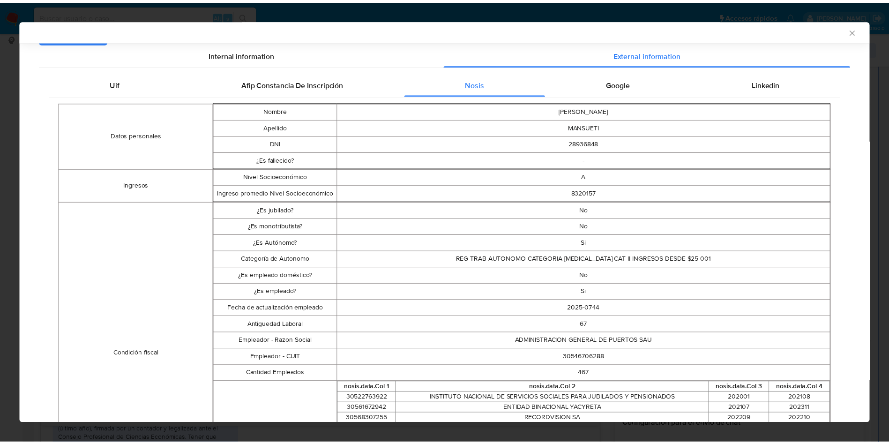
scroll to position [209, 0]
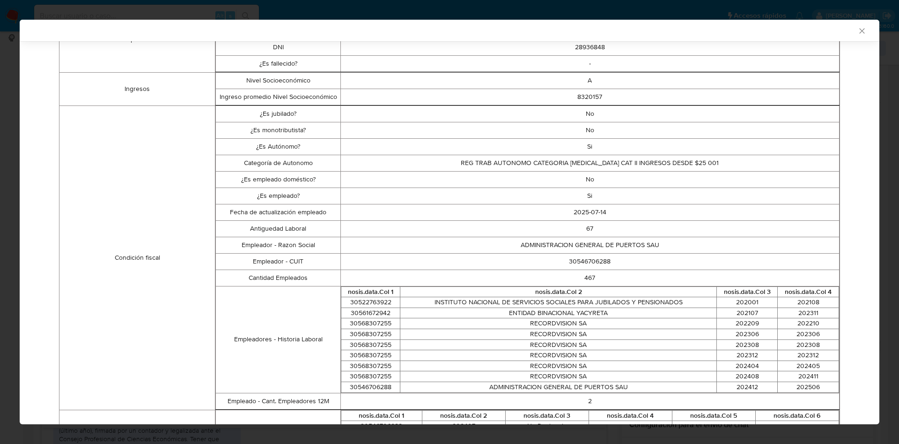
click at [584, 265] on td "30546706288" at bounding box center [590, 261] width 499 height 16
copy td "30546706288"
click at [858, 26] on icon "Cerrar ventana" at bounding box center [862, 30] width 9 height 9
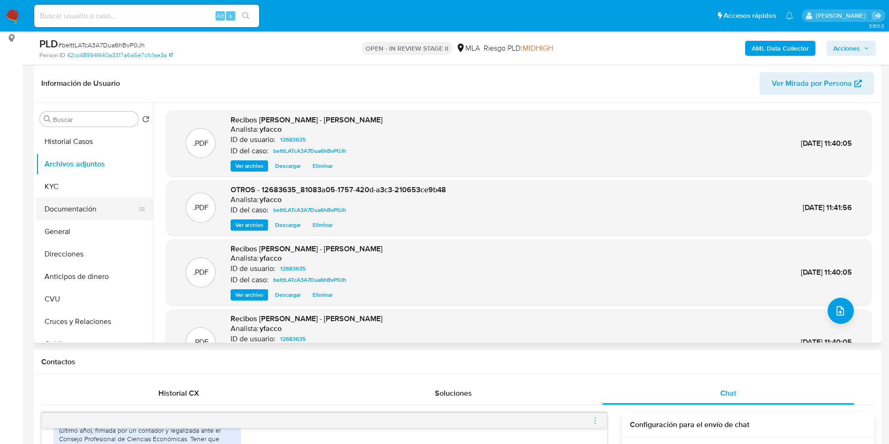
click at [92, 212] on button "Documentación" at bounding box center [91, 209] width 110 height 22
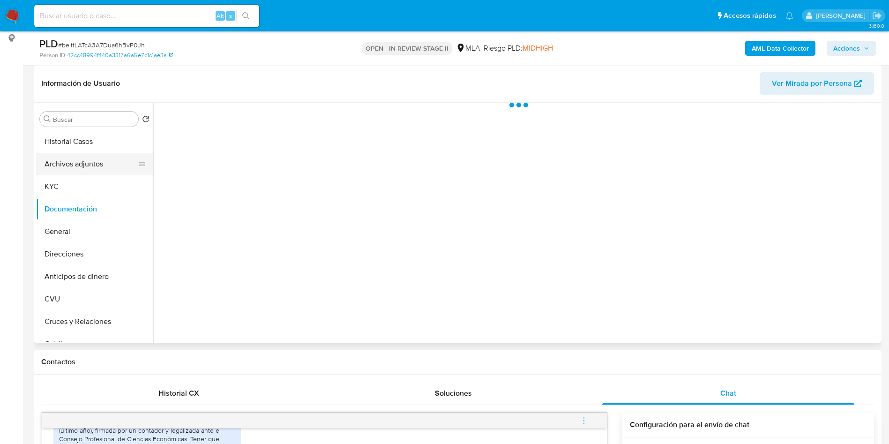
click at [88, 170] on button "Archivos adjuntos" at bounding box center [91, 164] width 110 height 22
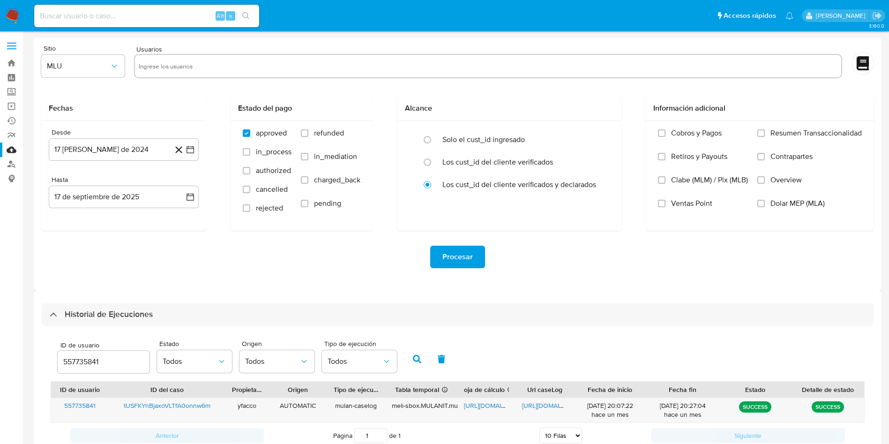
select select "10"
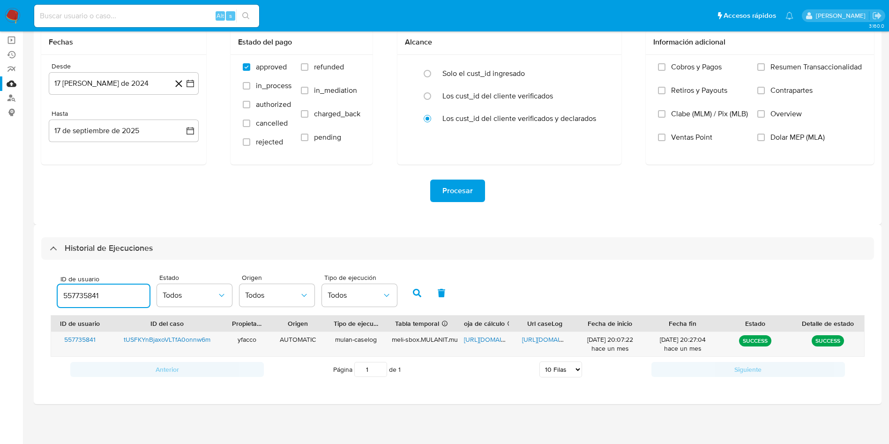
drag, startPoint x: 118, startPoint y: 298, endPoint x: 0, endPoint y: 274, distance: 120.1
click at [13, 287] on section "Bandeja Tablero Screening Búsqueda en Listas Watchlist Herramientas Operaciones…" at bounding box center [444, 189] width 889 height 510
type input "12683635"
click at [412, 292] on button "button" at bounding box center [417, 293] width 24 height 22
click at [486, 340] on span "[URL][DOMAIN_NAME]" at bounding box center [496, 338] width 65 height 9
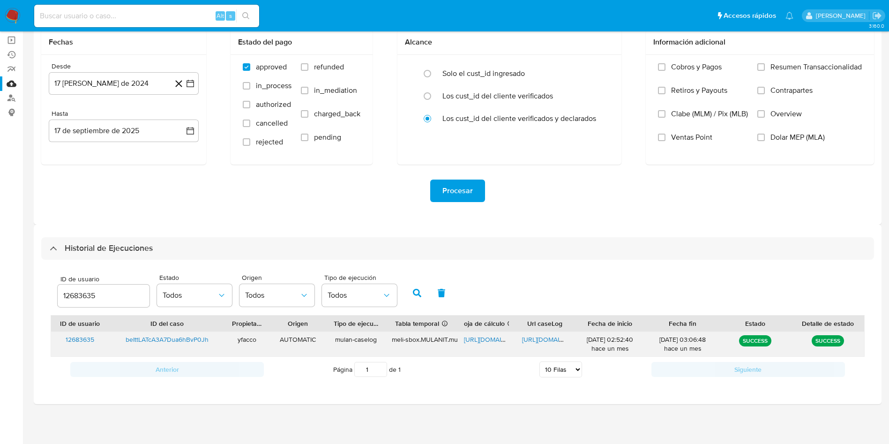
click at [536, 334] on div "[URL][DOMAIN_NAME]" at bounding box center [544, 344] width 58 height 24
click at [547, 342] on span "[URL][DOMAIN_NAME]" at bounding box center [554, 338] width 65 height 9
